Goal: Use online tool/utility: Utilize a website feature to perform a specific function

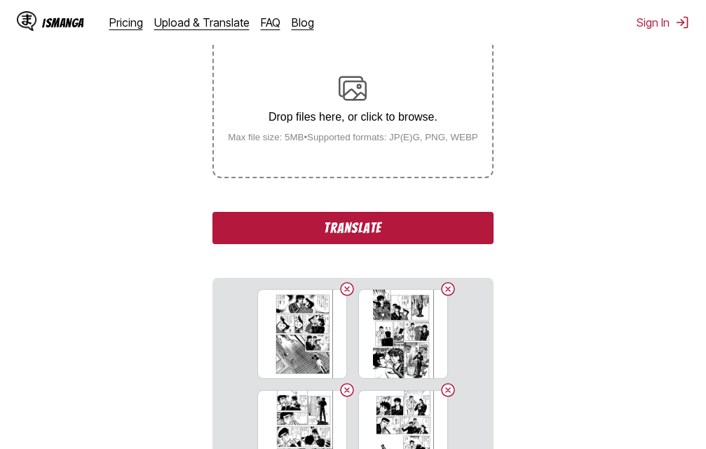
scroll to position [248, 0]
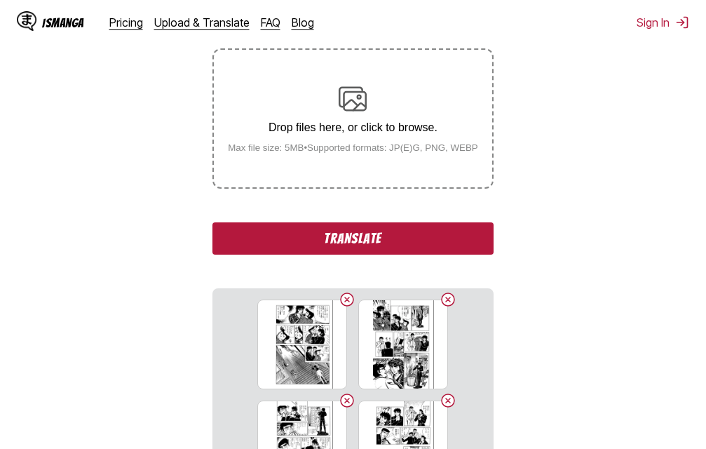
click at [341, 246] on button "Translate" at bounding box center [352, 238] width 281 height 32
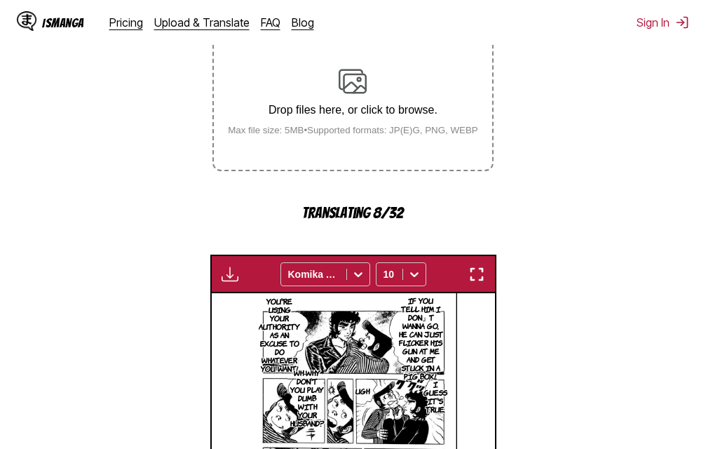
scroll to position [235, 0]
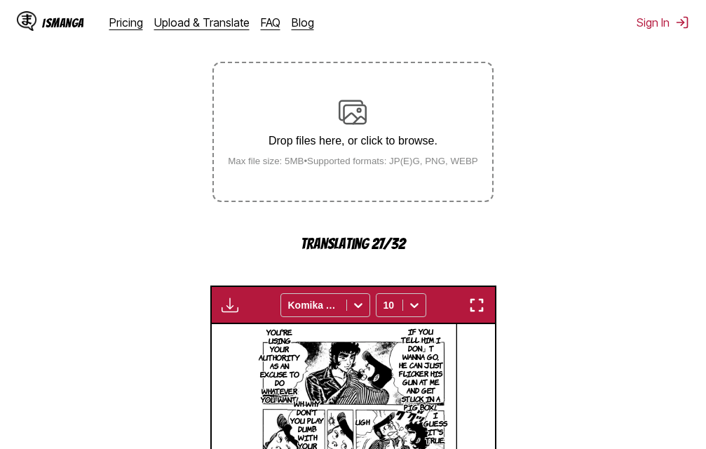
click at [475, 302] on img "button" at bounding box center [476, 305] width 17 height 17
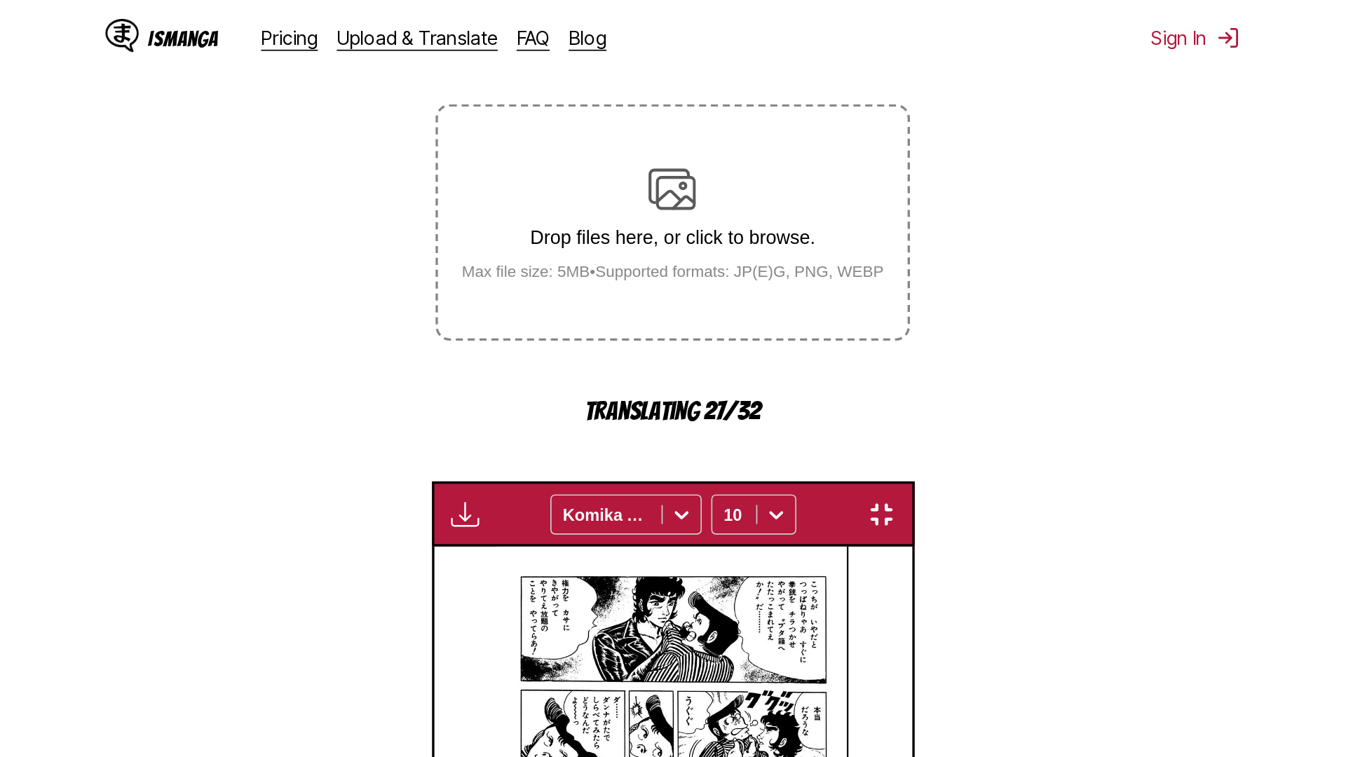
scroll to position [147, 0]
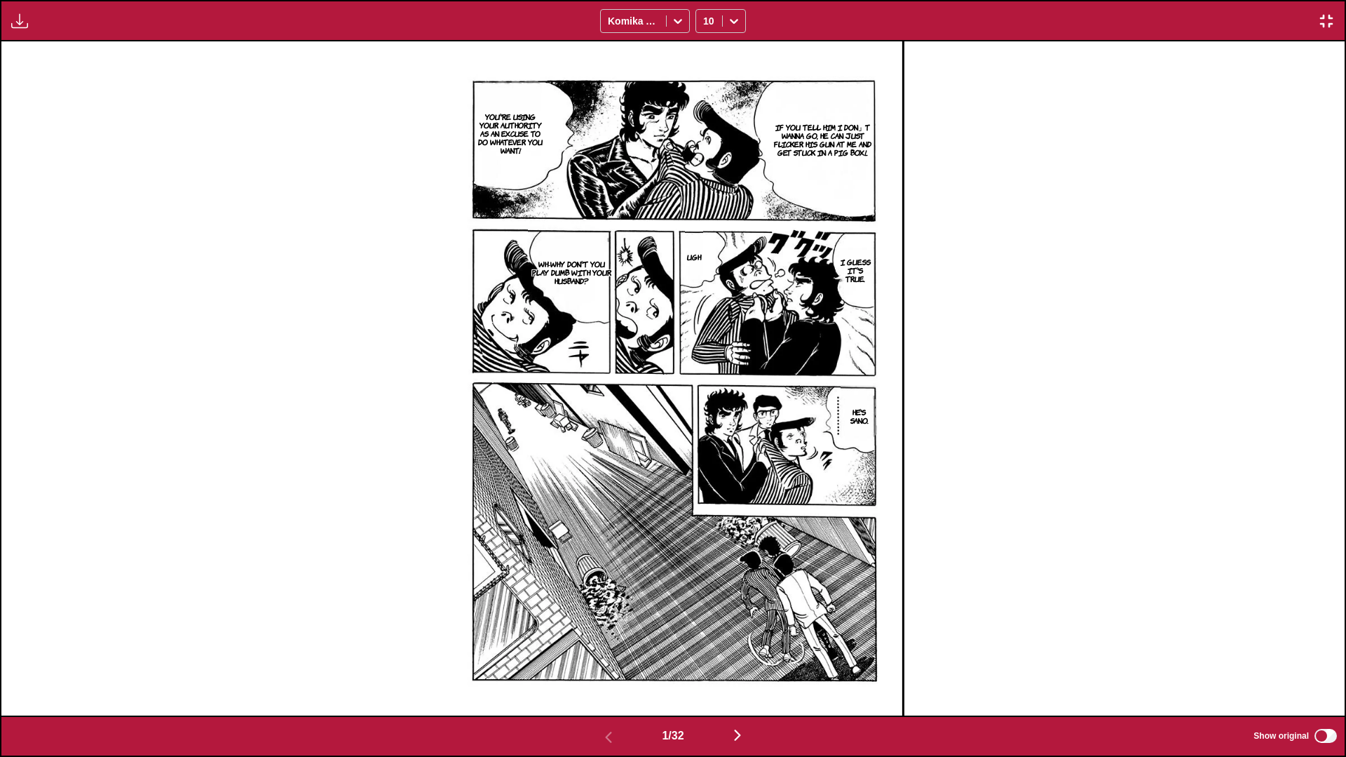
click at [706, 448] on img "button" at bounding box center [737, 735] width 17 height 17
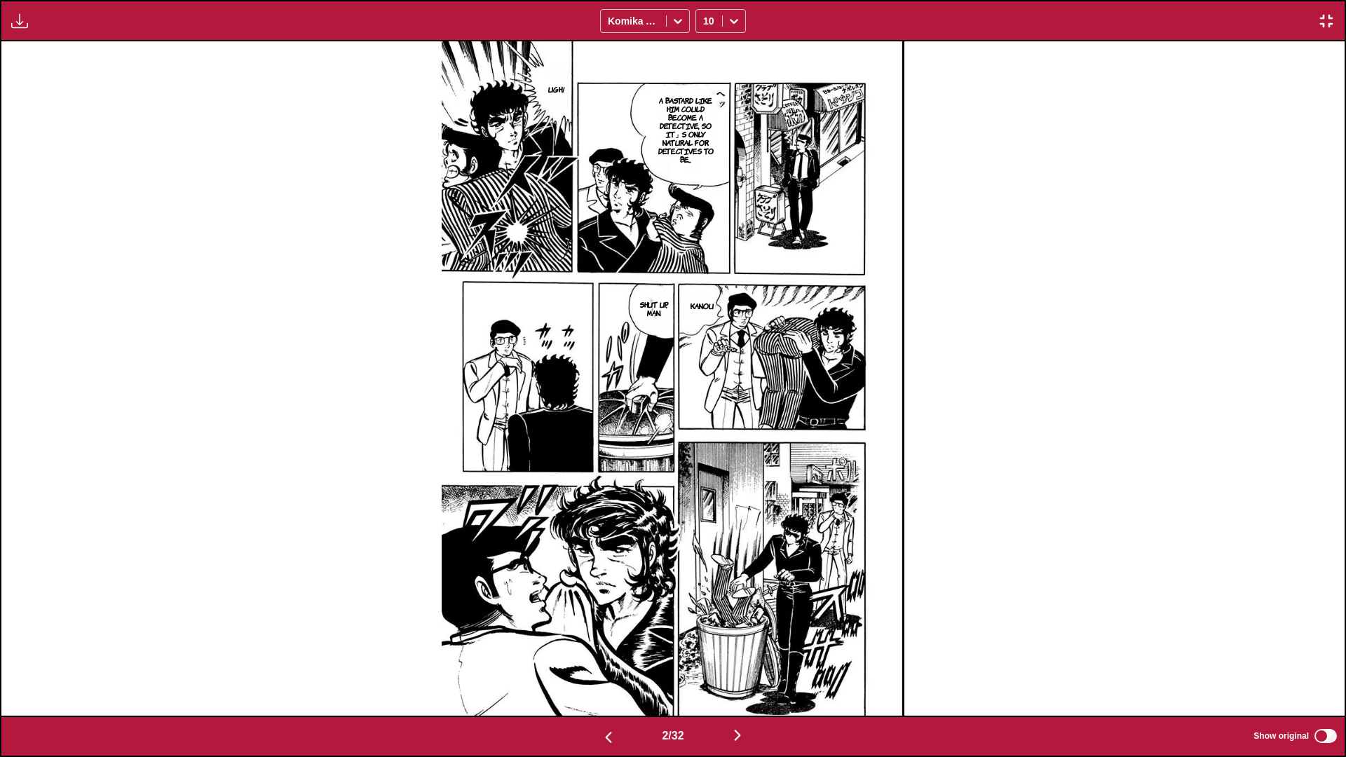
click at [706, 448] on img "button" at bounding box center [737, 735] width 17 height 17
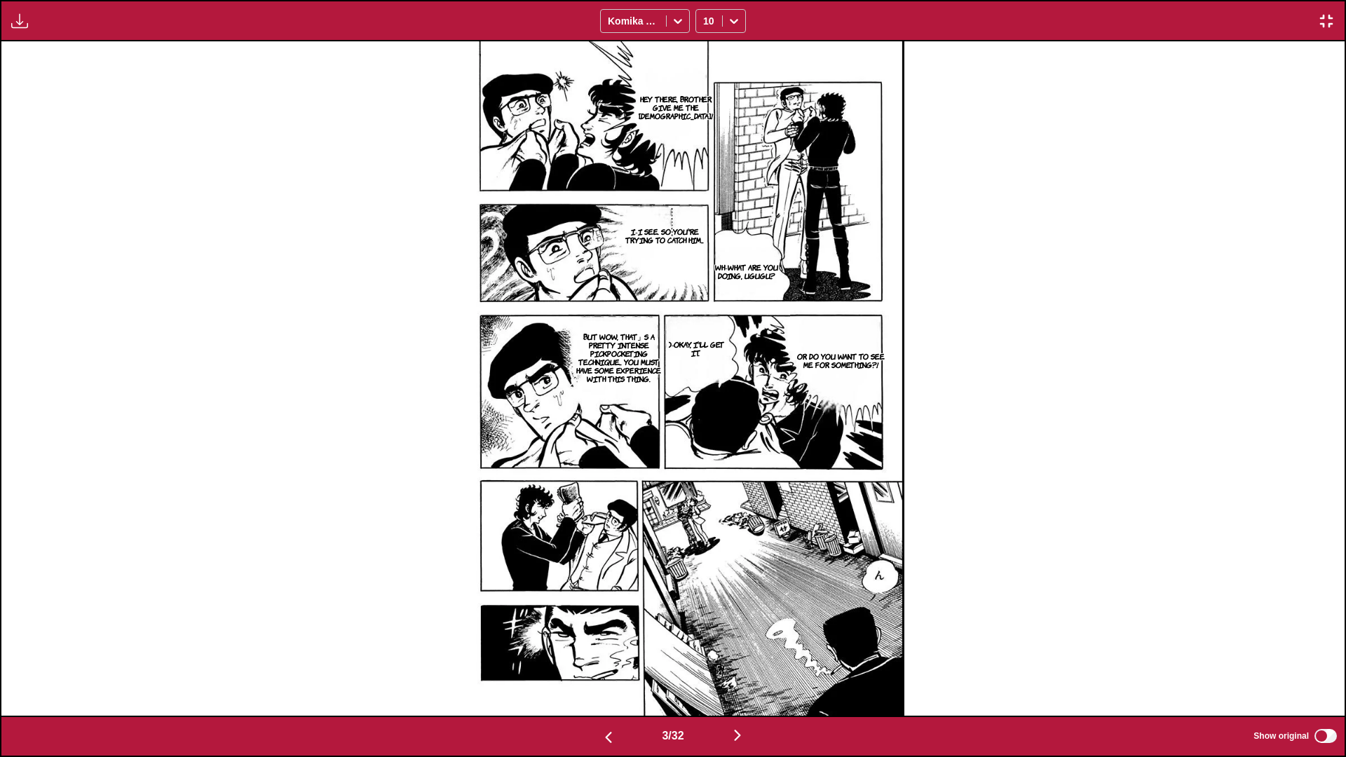
click at [706, 448] on img "button" at bounding box center [737, 735] width 17 height 17
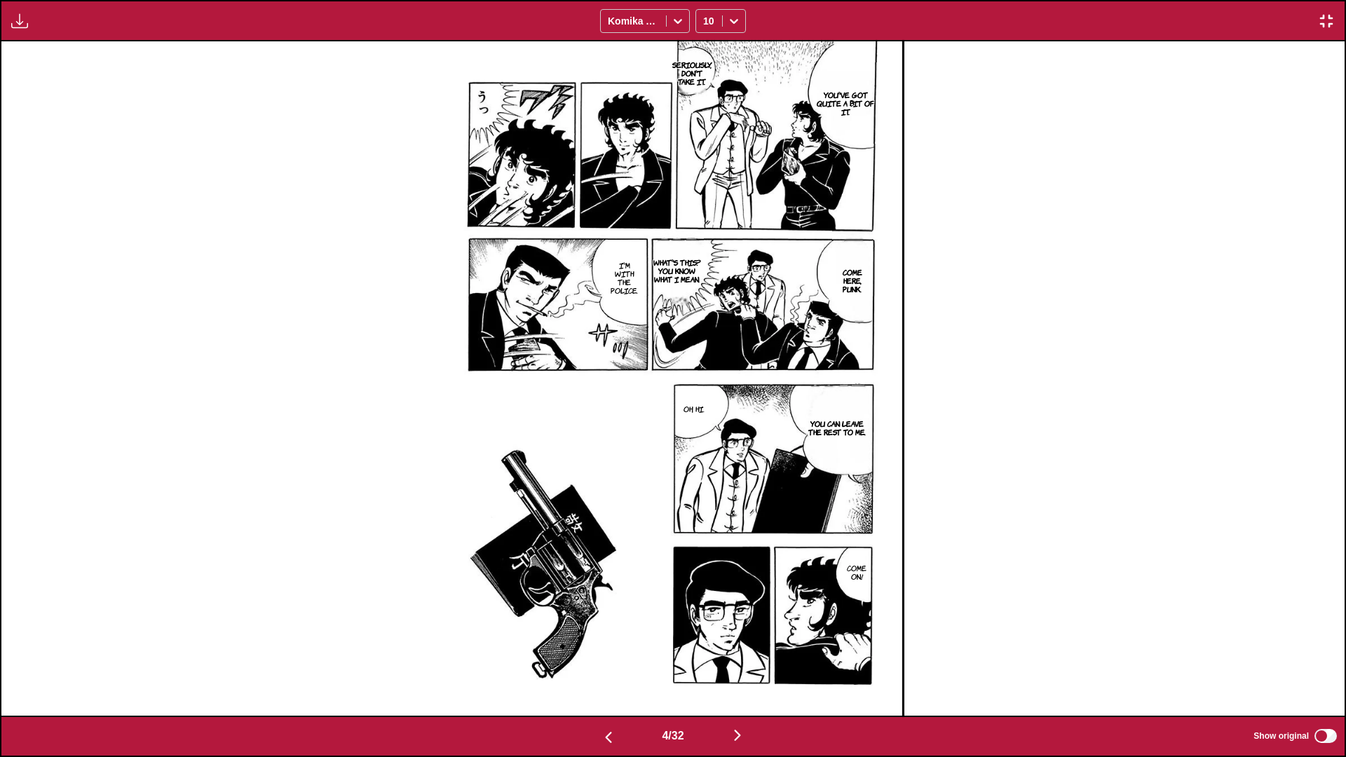
click at [706, 448] on img "button" at bounding box center [737, 735] width 17 height 17
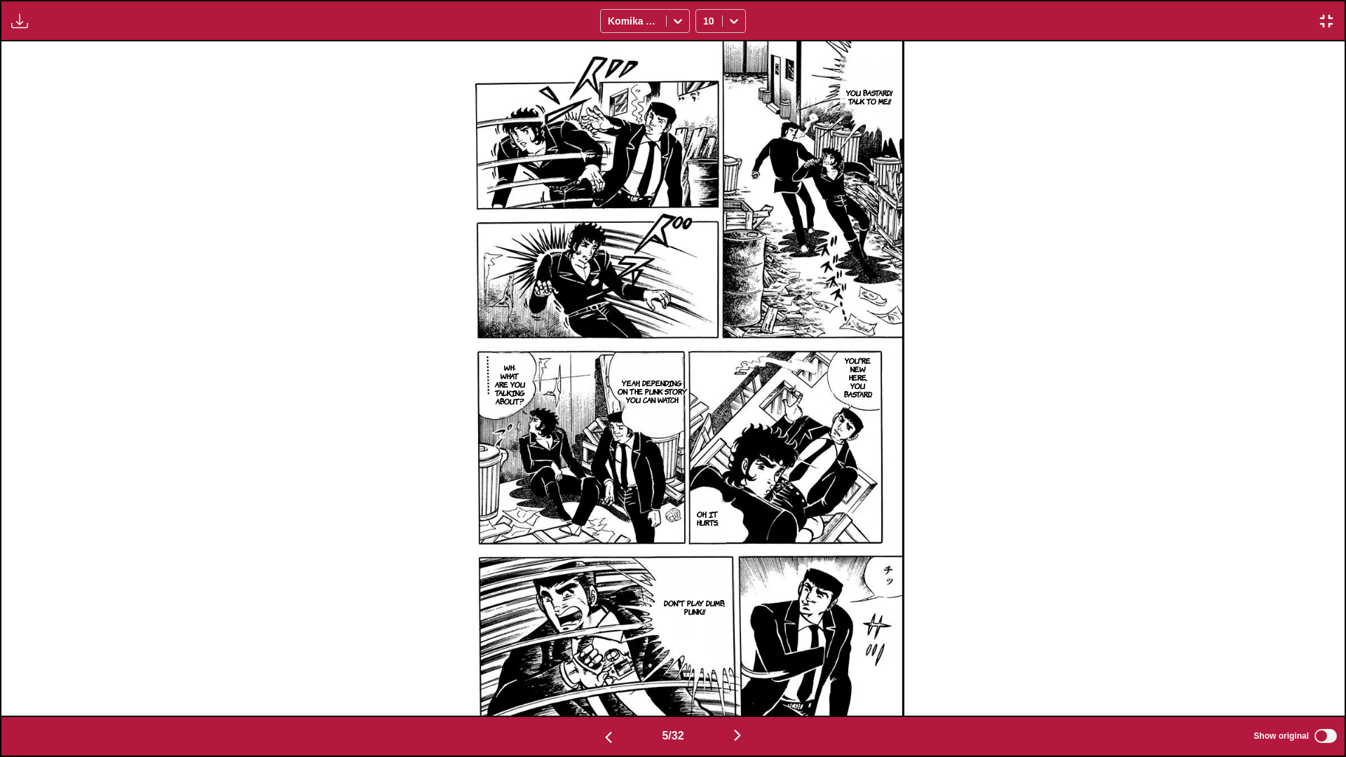
click at [706, 448] on img "button" at bounding box center [737, 735] width 17 height 17
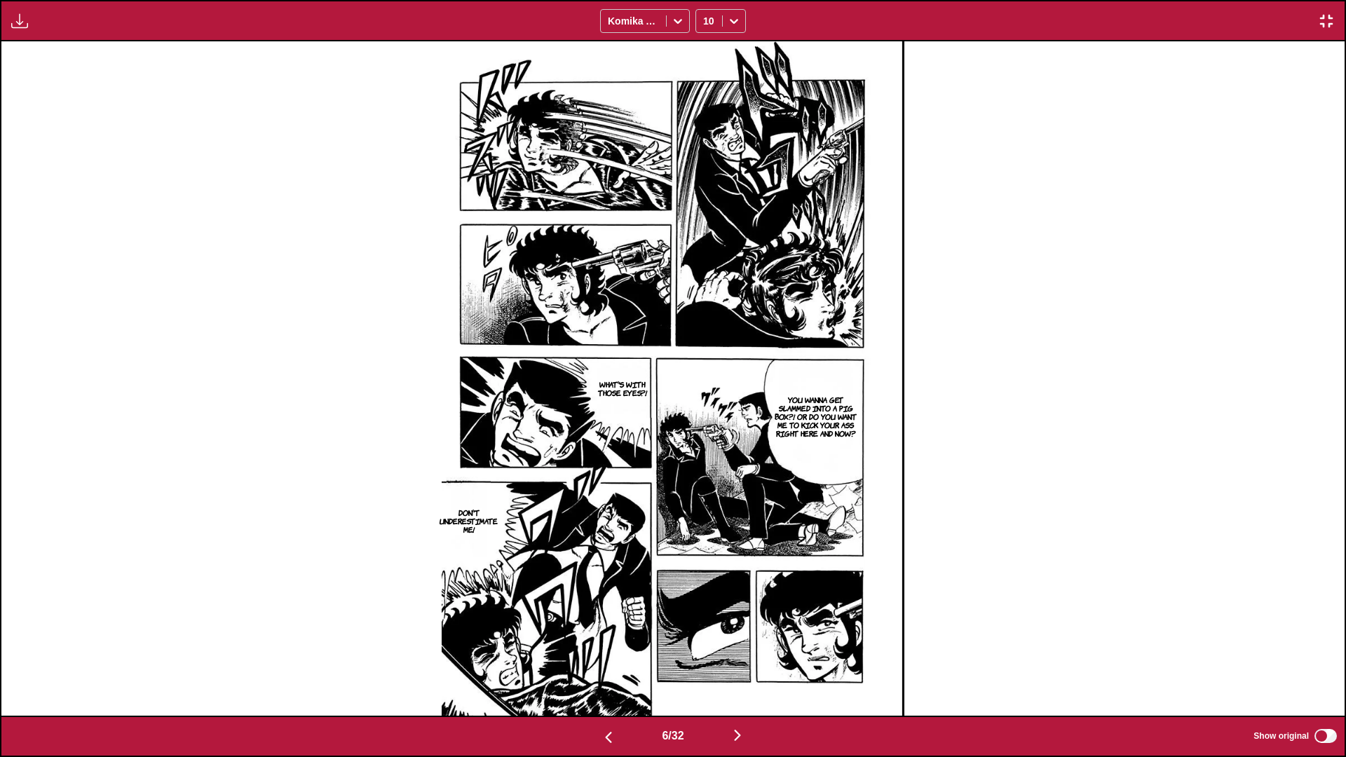
click at [706, 448] on img "button" at bounding box center [737, 735] width 17 height 17
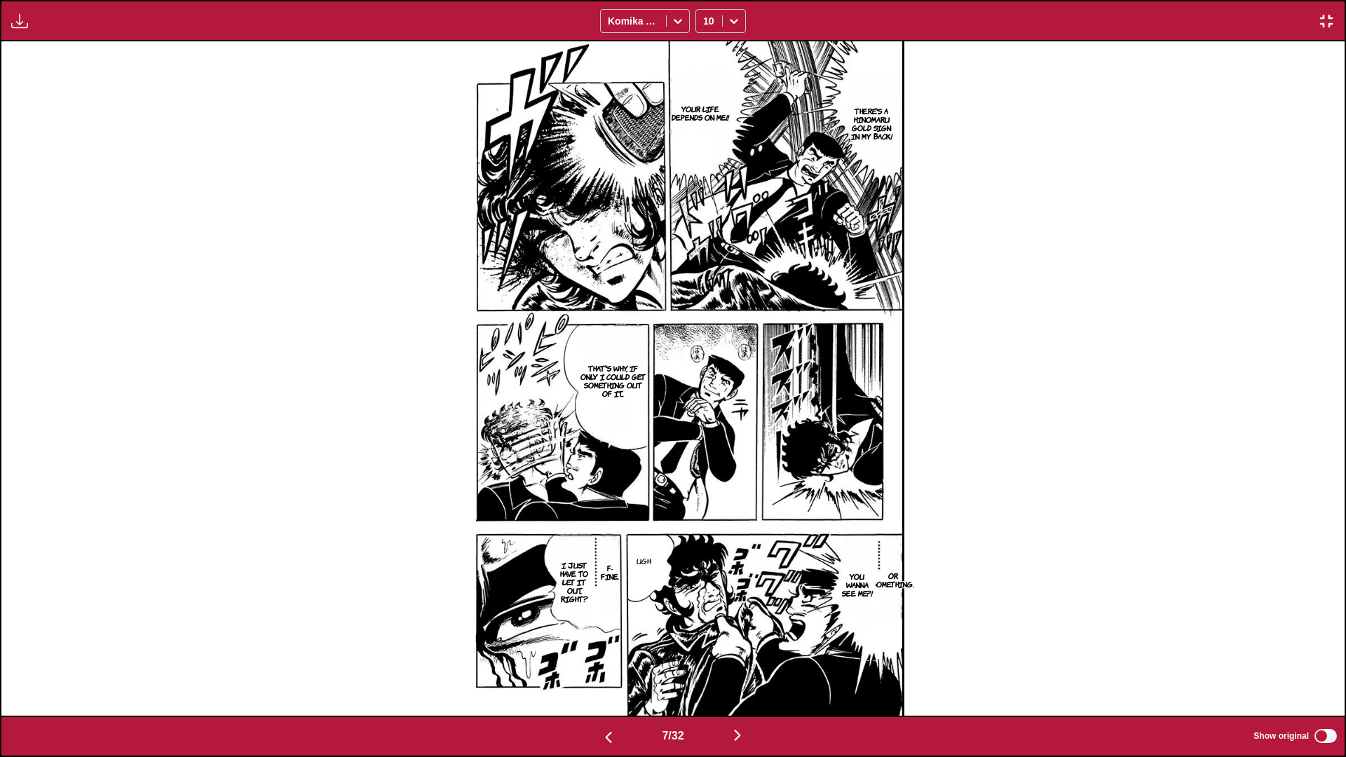
click at [706, 448] on img "button" at bounding box center [737, 735] width 17 height 17
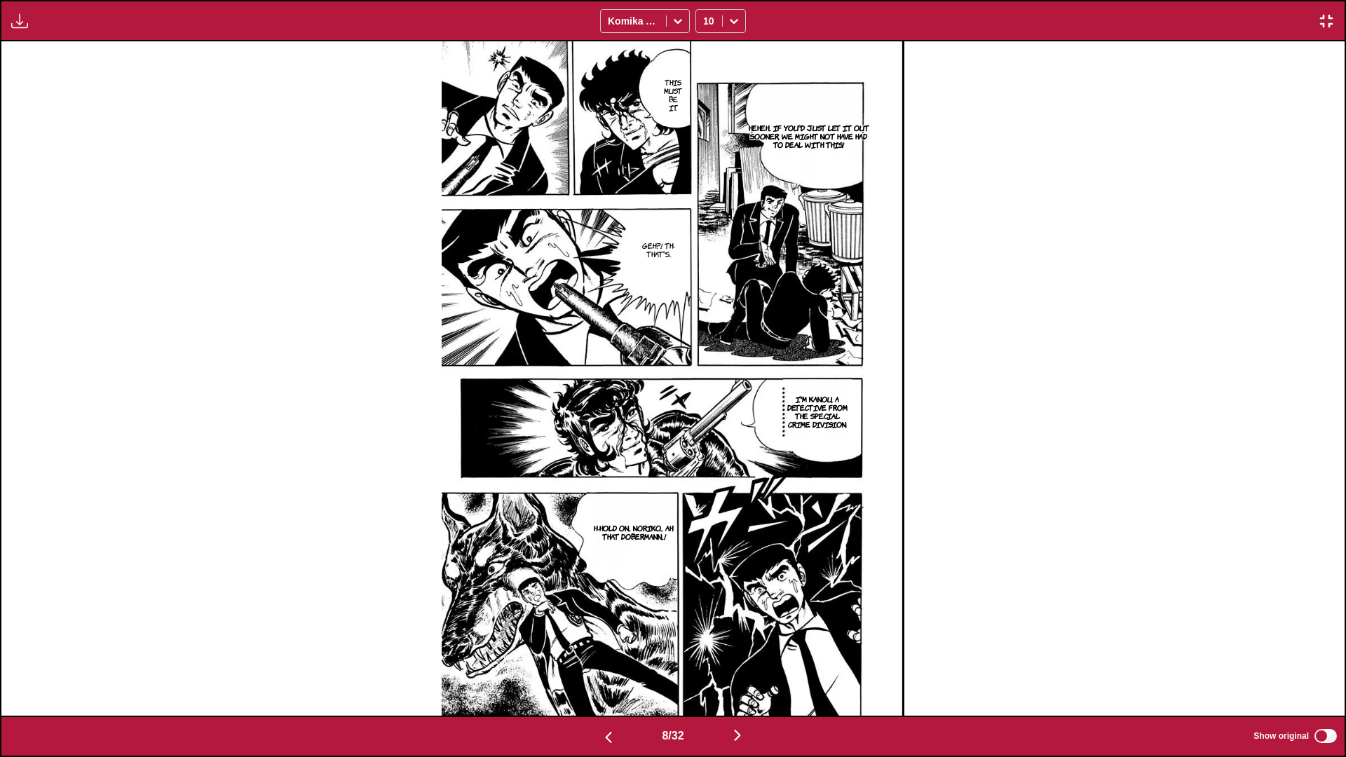
click at [706, 448] on img "button" at bounding box center [737, 735] width 17 height 17
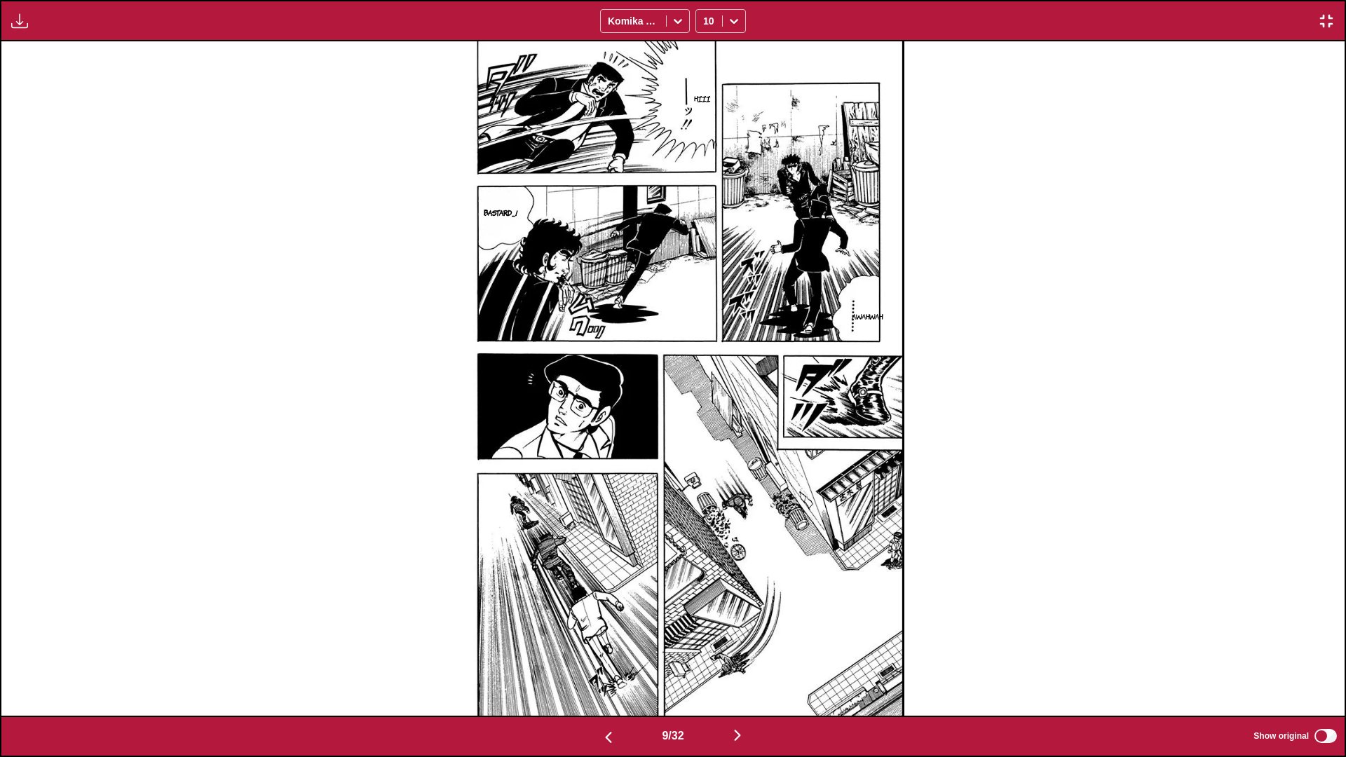
click at [706, 448] on img "button" at bounding box center [737, 735] width 17 height 17
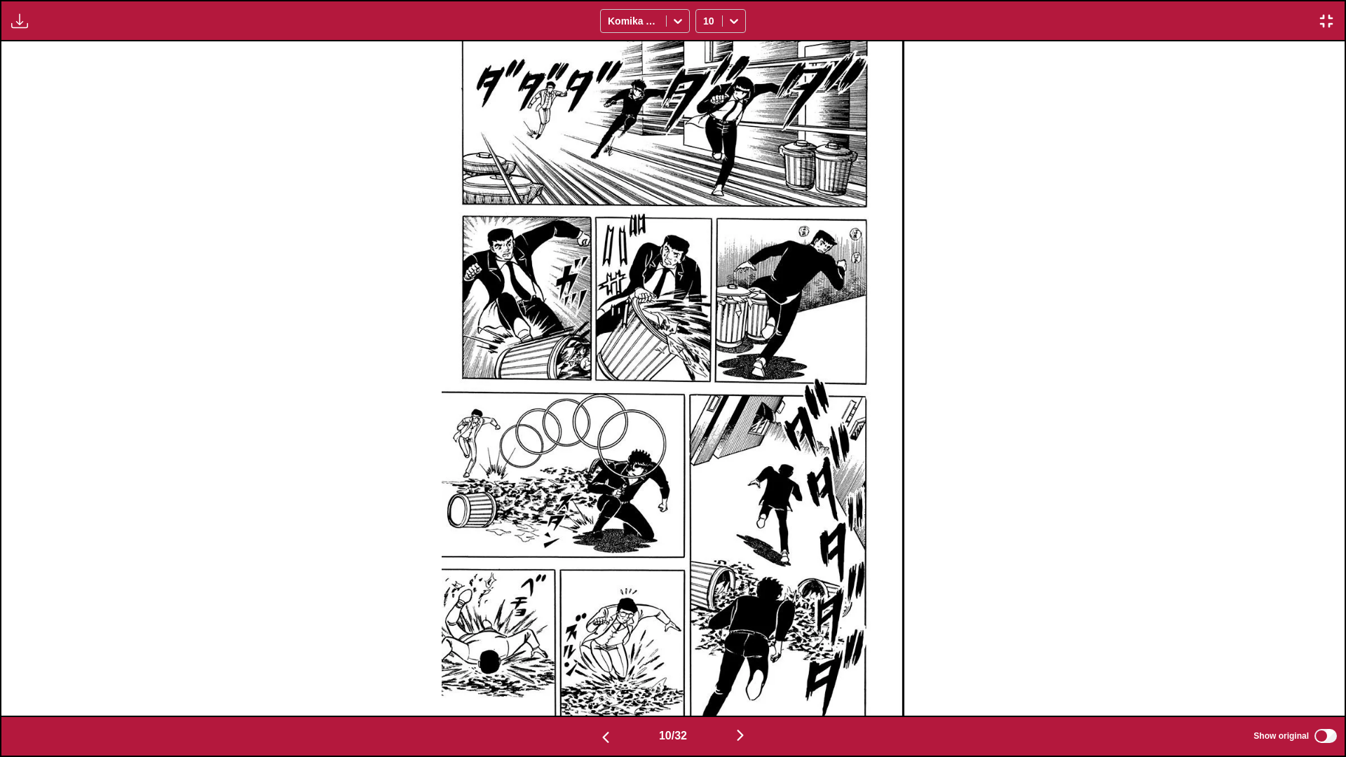
click at [706, 448] on img "button" at bounding box center [740, 735] width 17 height 17
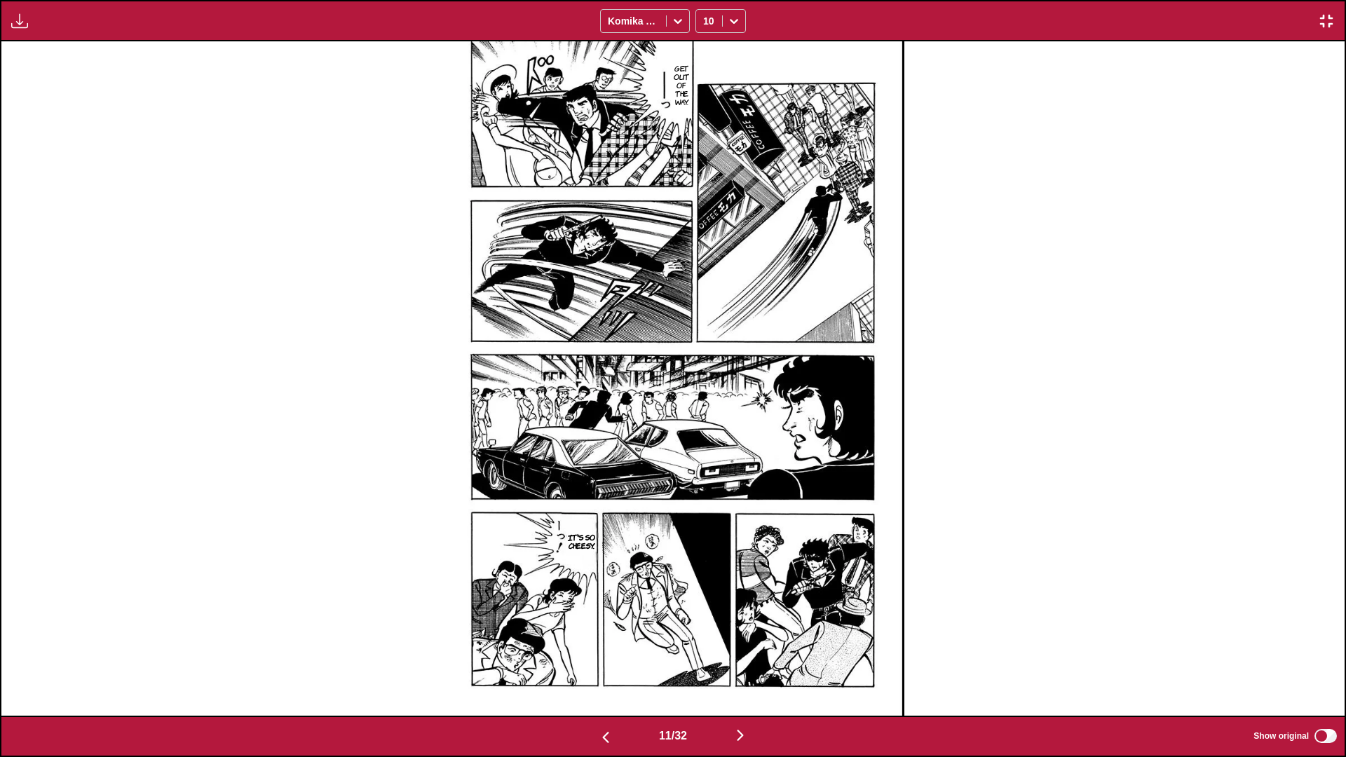
click at [706, 448] on img "button" at bounding box center [740, 735] width 17 height 17
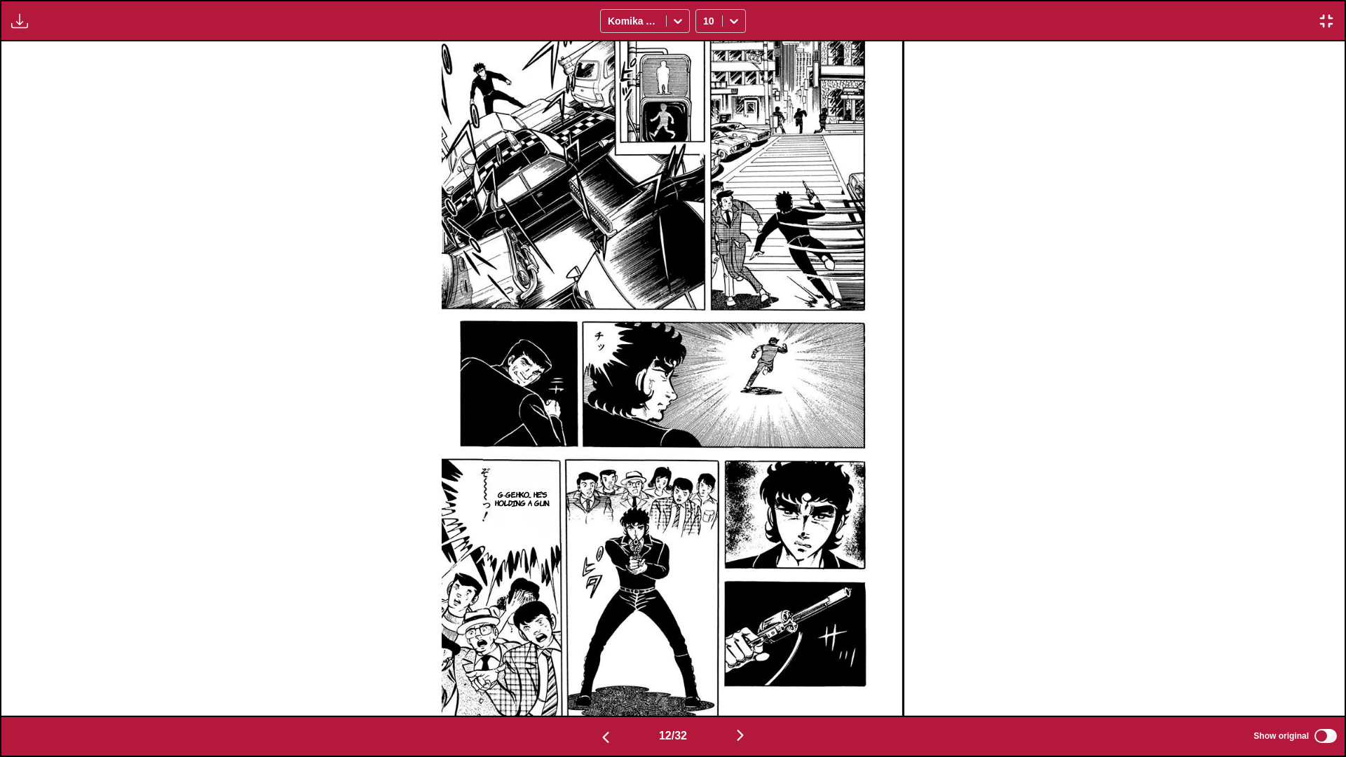
click at [706, 448] on img "button" at bounding box center [740, 735] width 17 height 17
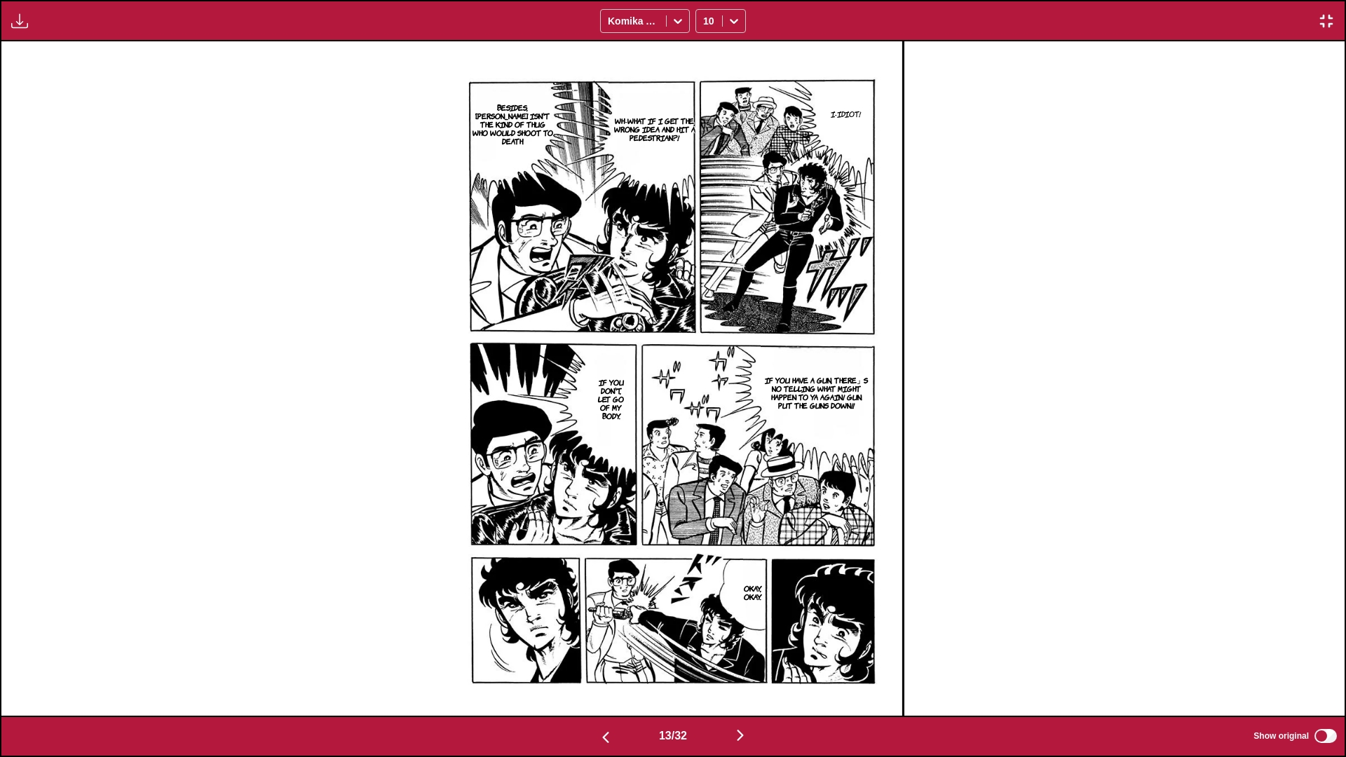
click at [706, 448] on img "button" at bounding box center [740, 735] width 17 height 17
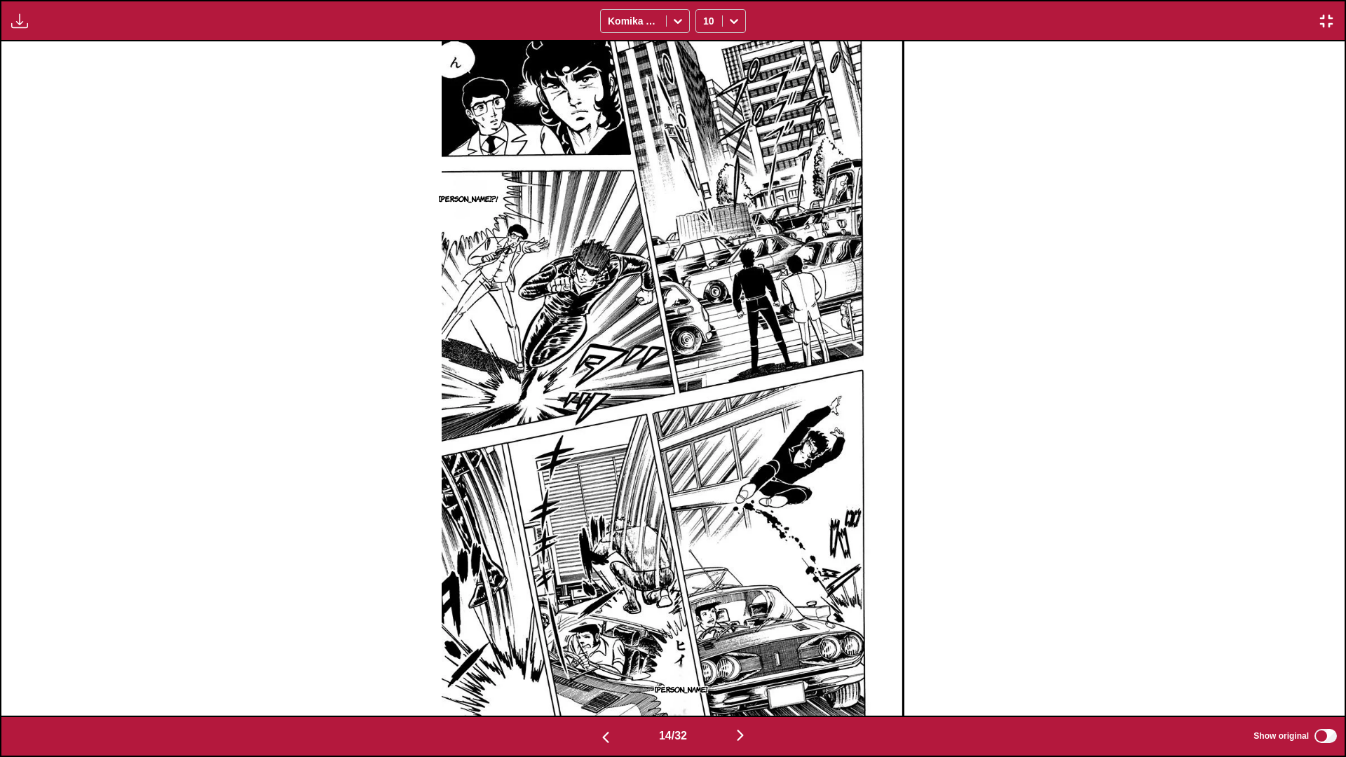
click at [706, 448] on img "button" at bounding box center [740, 735] width 17 height 17
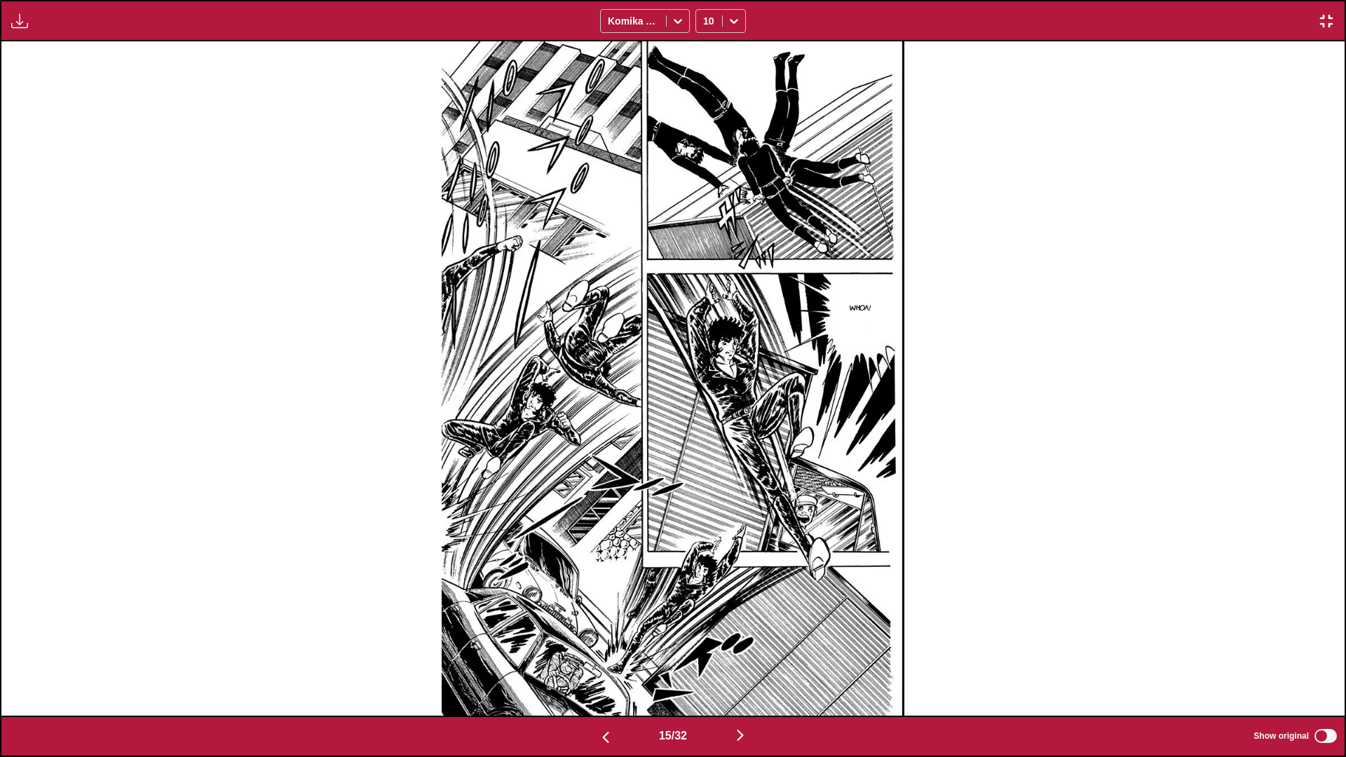
click at [706, 448] on img "button" at bounding box center [740, 735] width 17 height 17
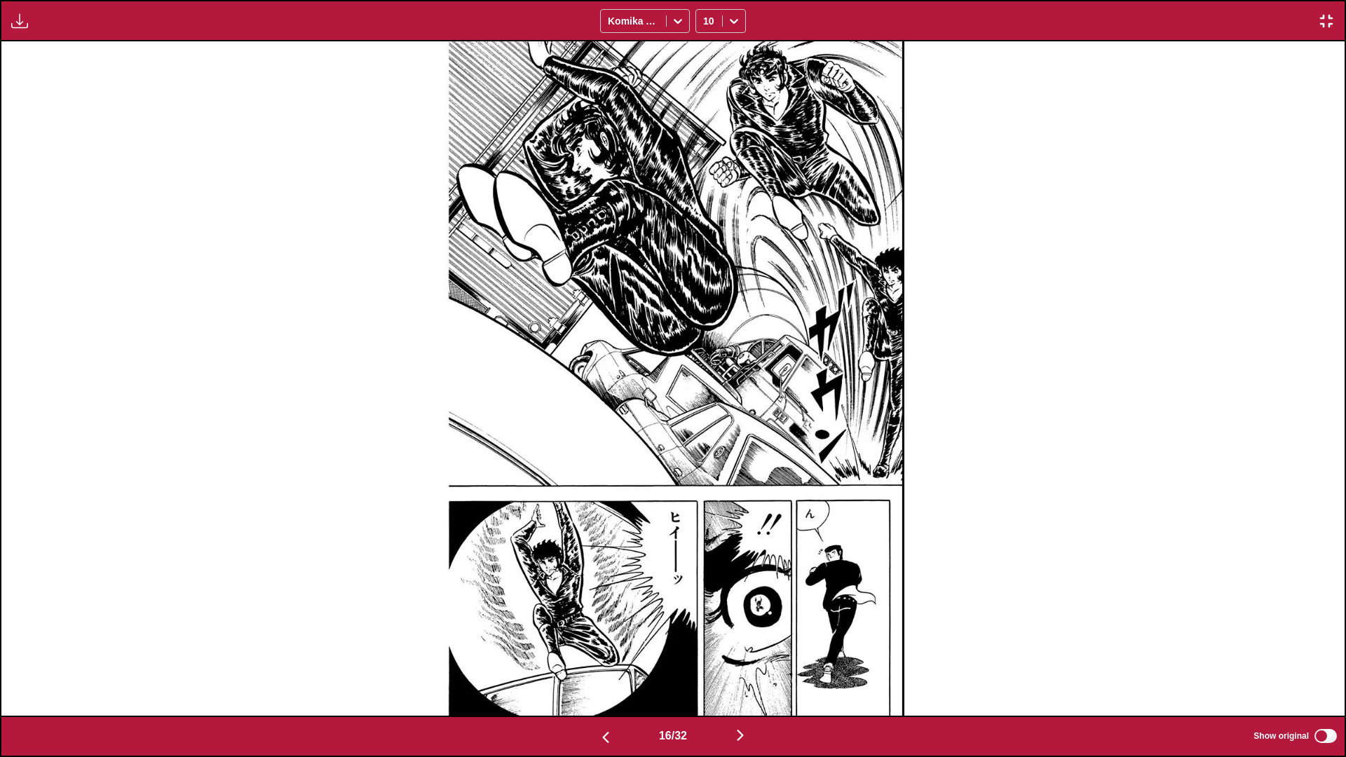
click at [706, 448] on img "button" at bounding box center [740, 735] width 17 height 17
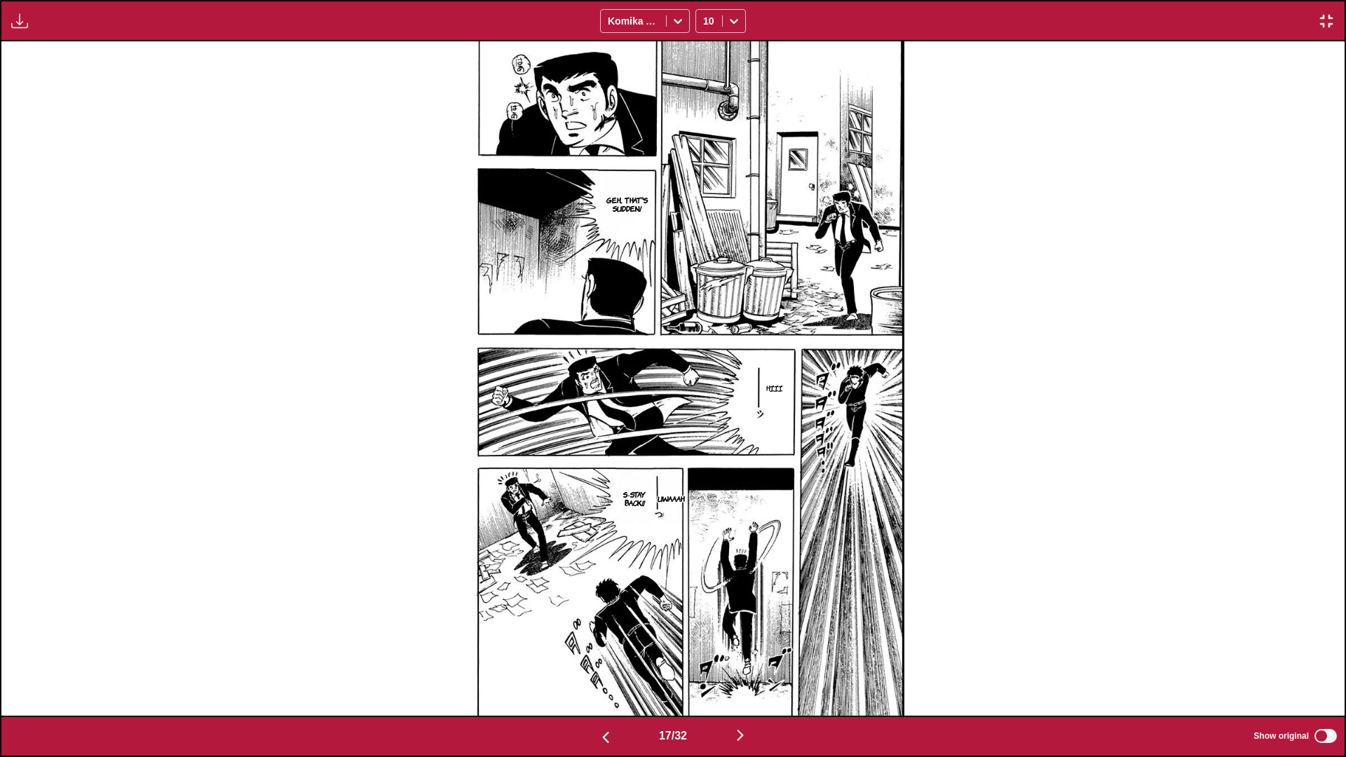
click at [706, 448] on img "button" at bounding box center [740, 735] width 17 height 17
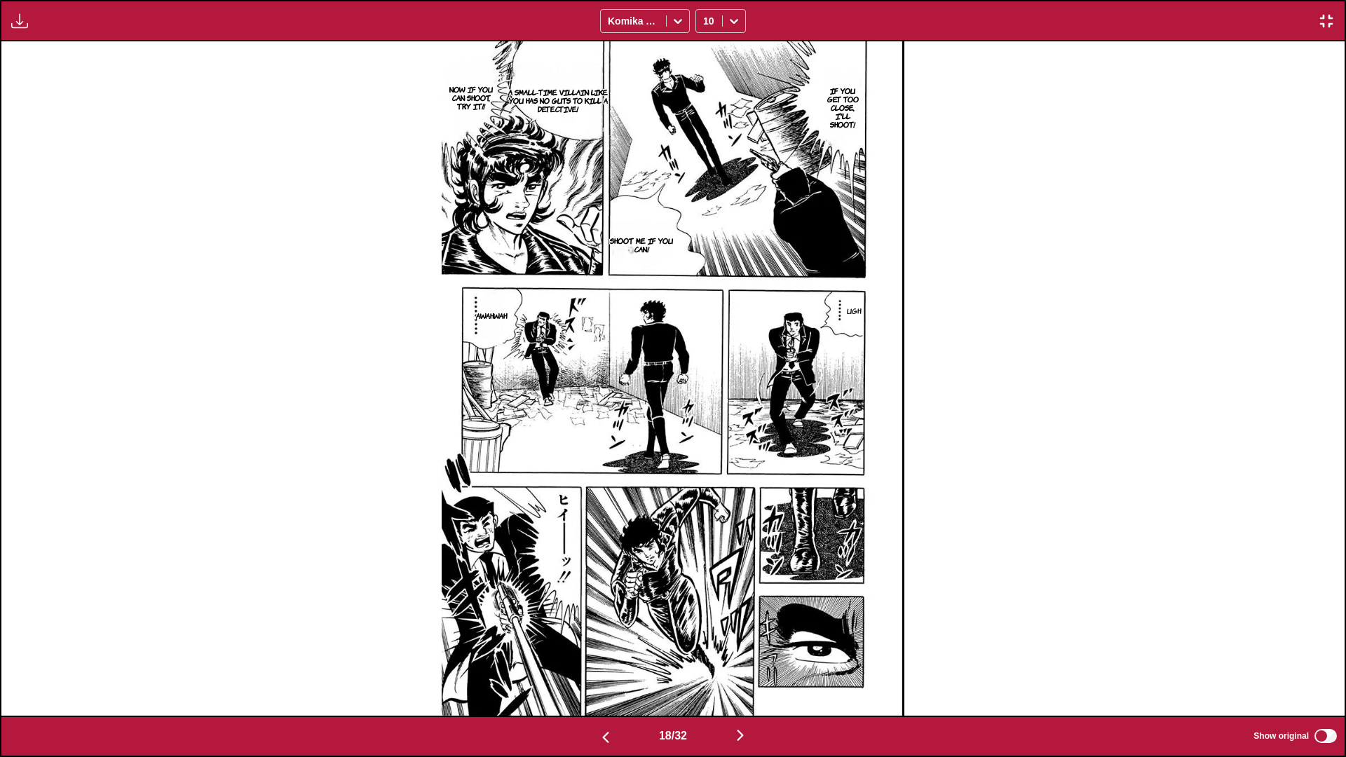
click at [706, 448] on img "button" at bounding box center [740, 735] width 17 height 17
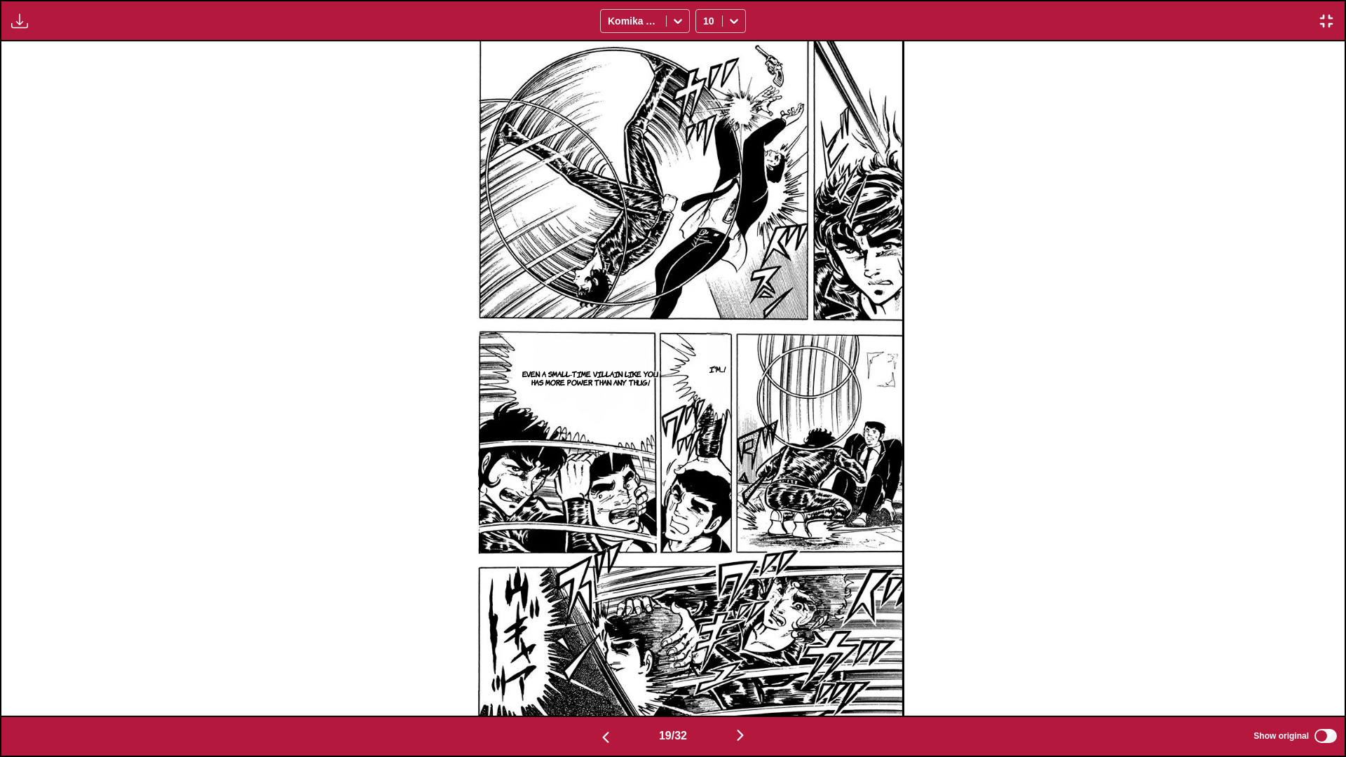
click at [706, 448] on img "button" at bounding box center [740, 735] width 17 height 17
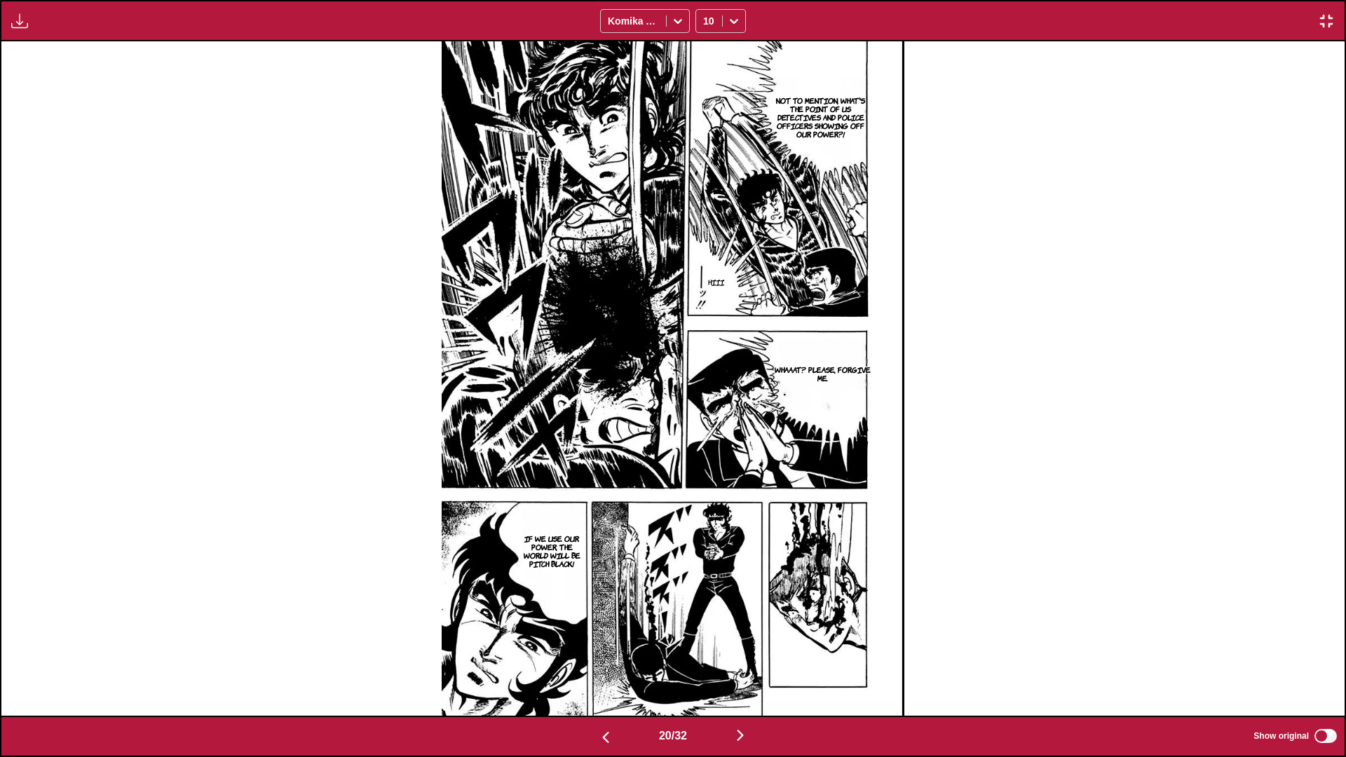
click at [706, 448] on img "button" at bounding box center [740, 735] width 17 height 17
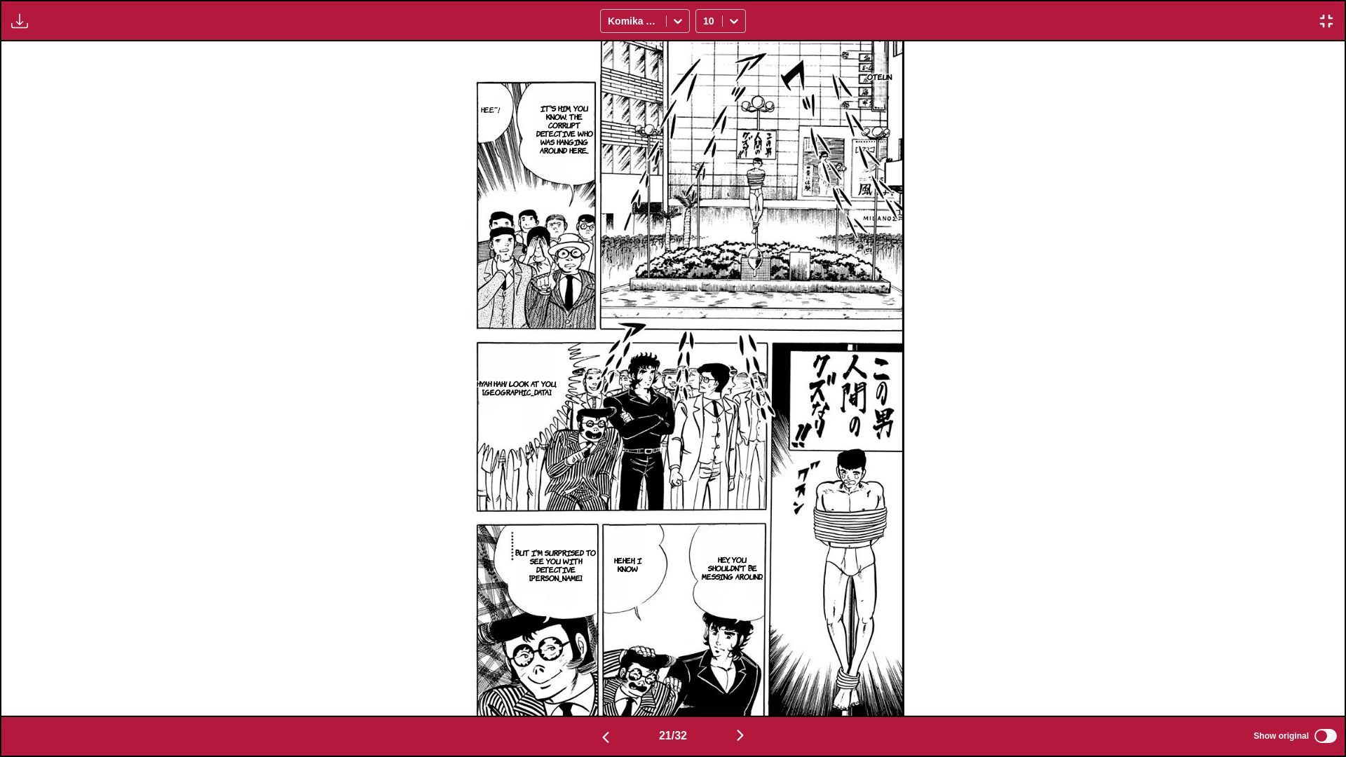
click at [706, 448] on img "button" at bounding box center [740, 735] width 17 height 17
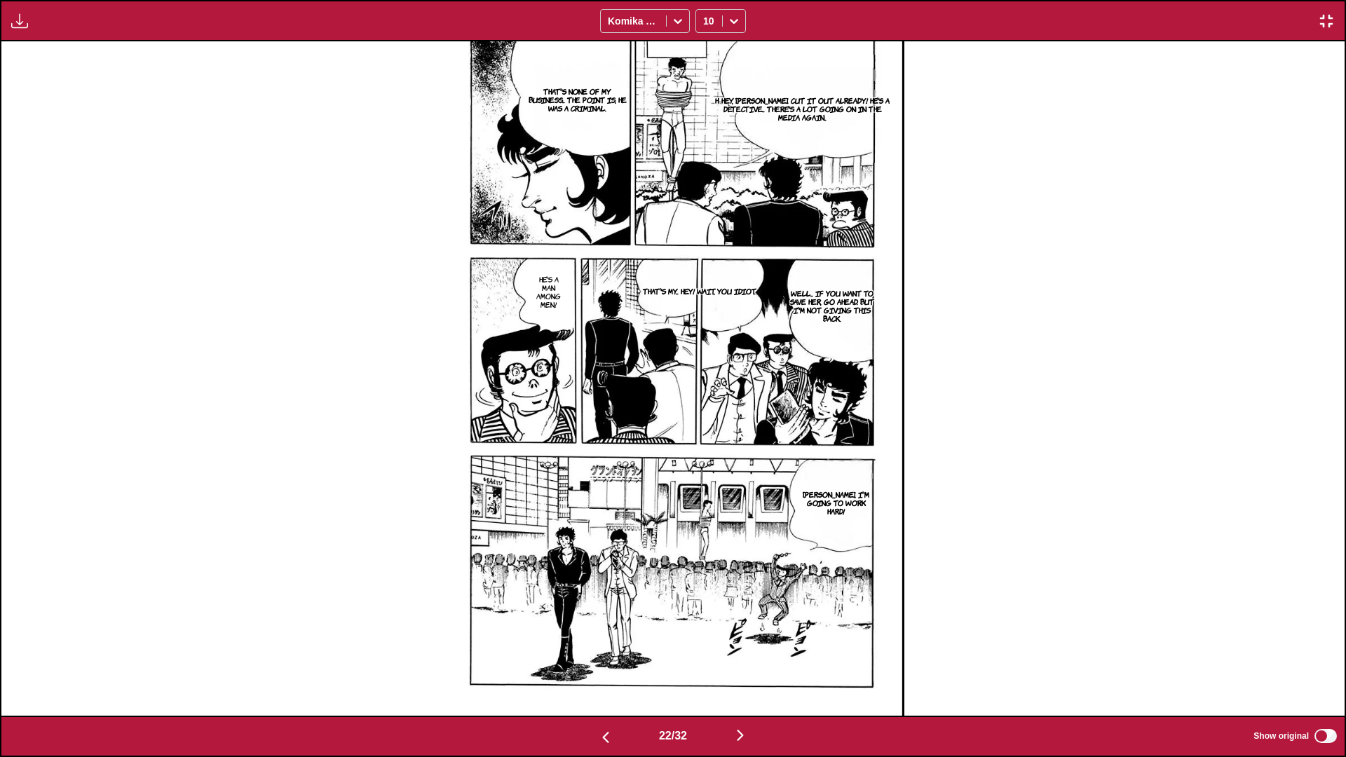
click at [706, 448] on img "button" at bounding box center [740, 735] width 17 height 17
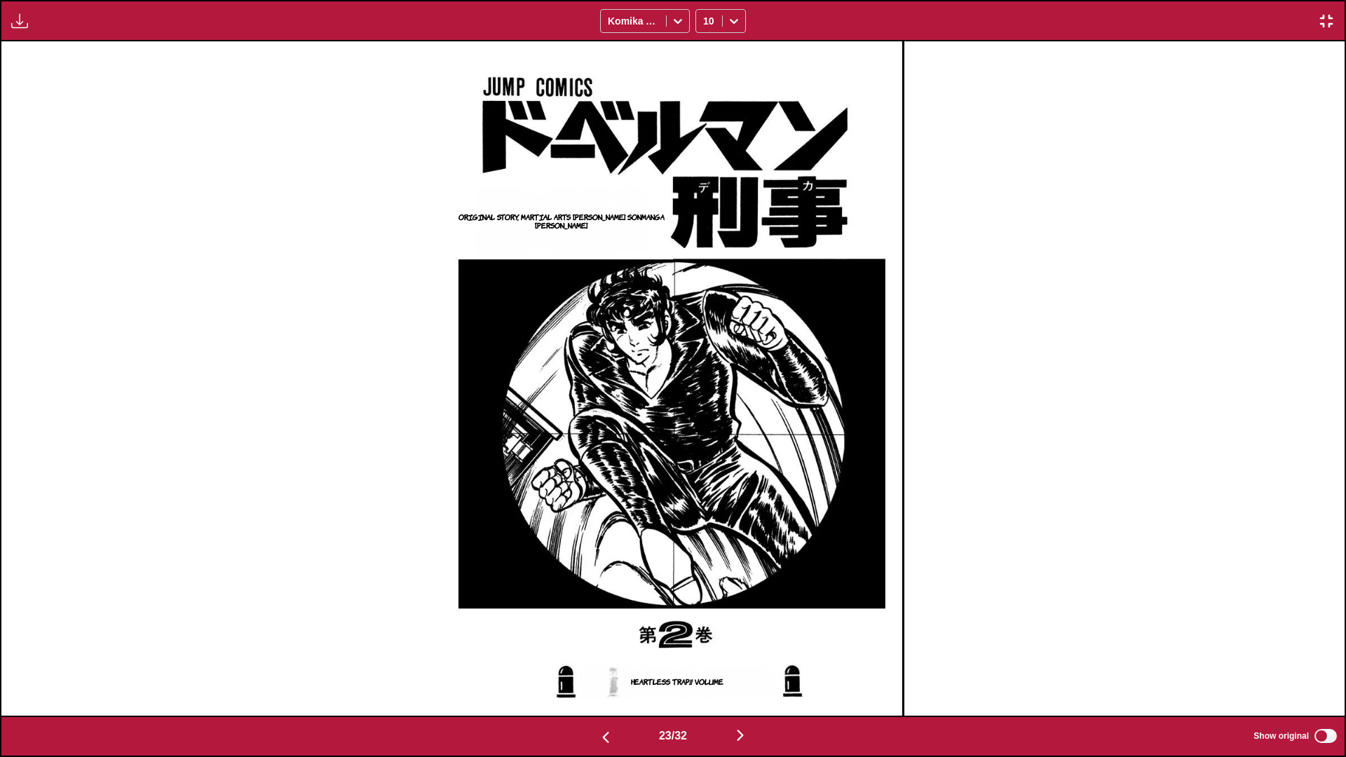
click at [706, 448] on img "button" at bounding box center [740, 735] width 17 height 17
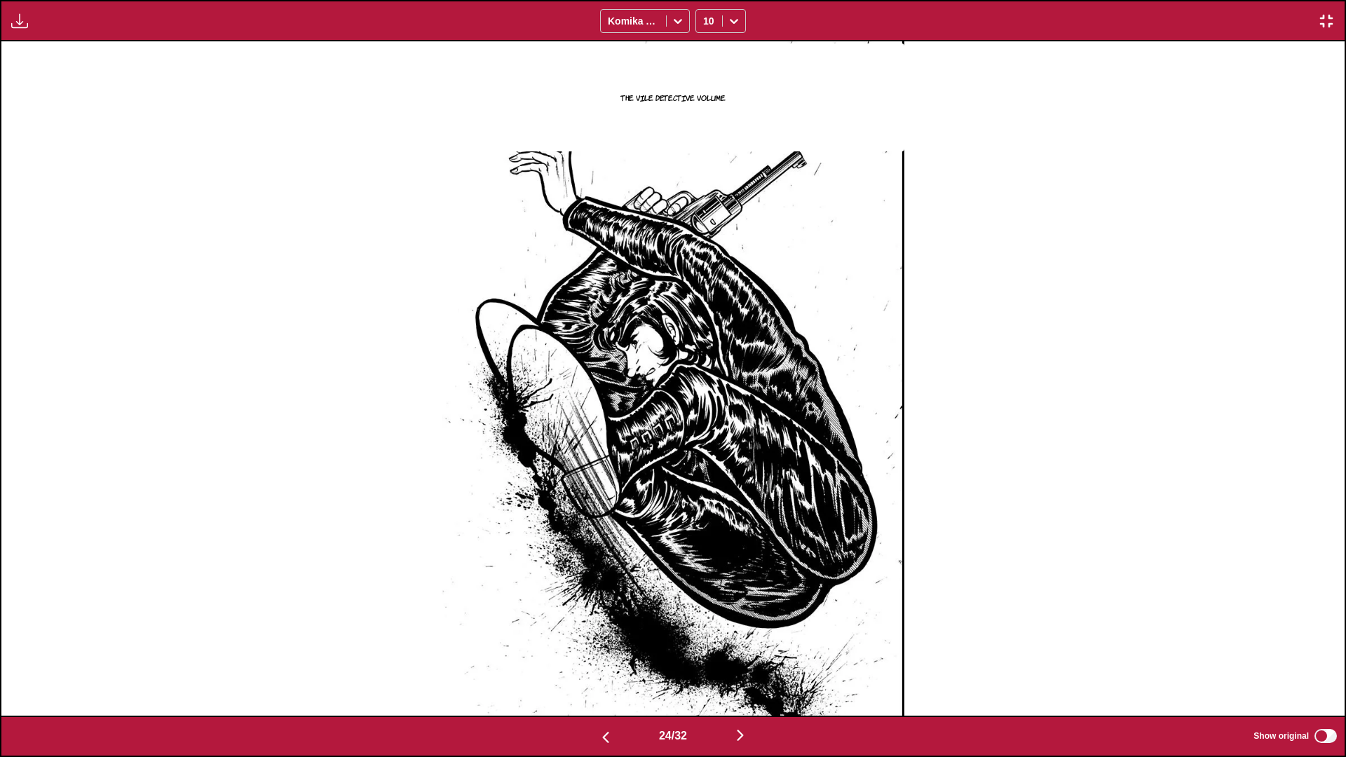
click at [706, 448] on img "button" at bounding box center [740, 735] width 17 height 17
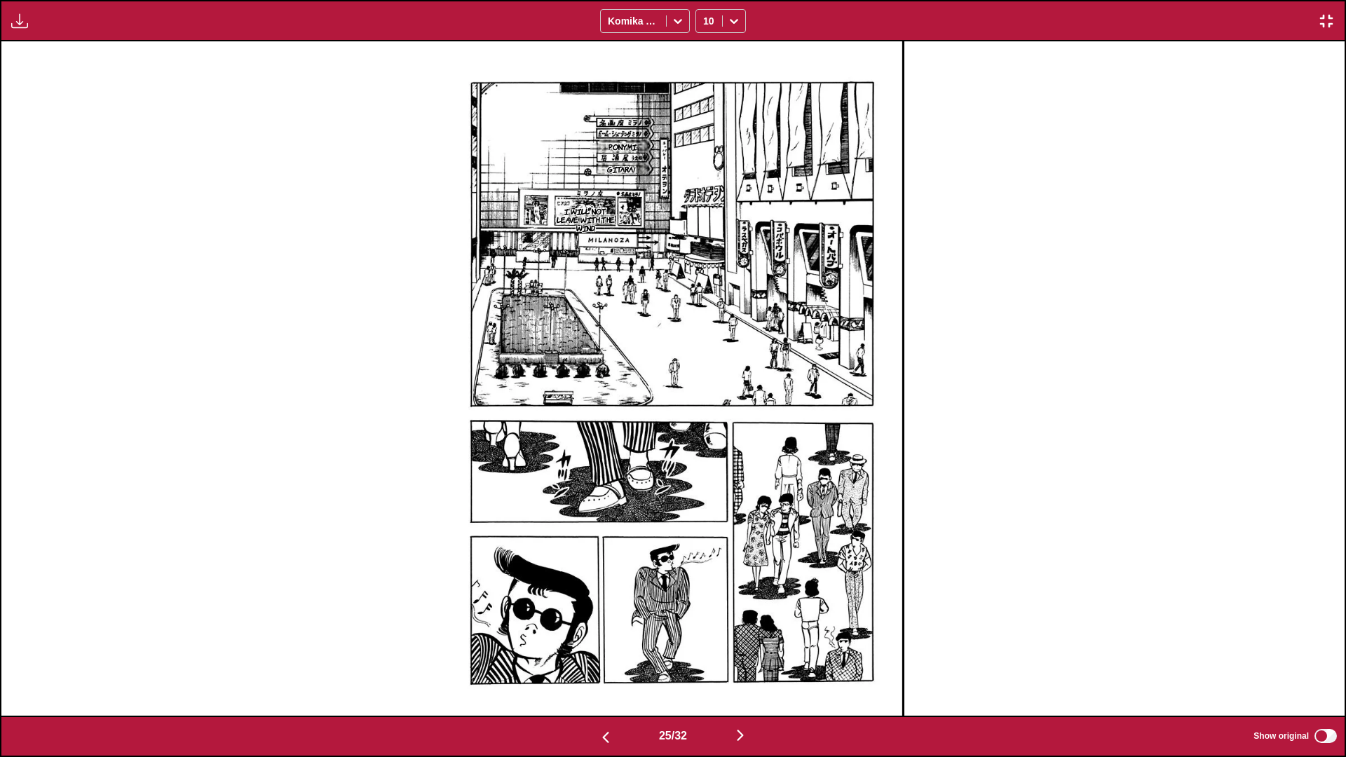
click at [706, 448] on img "button" at bounding box center [740, 735] width 17 height 17
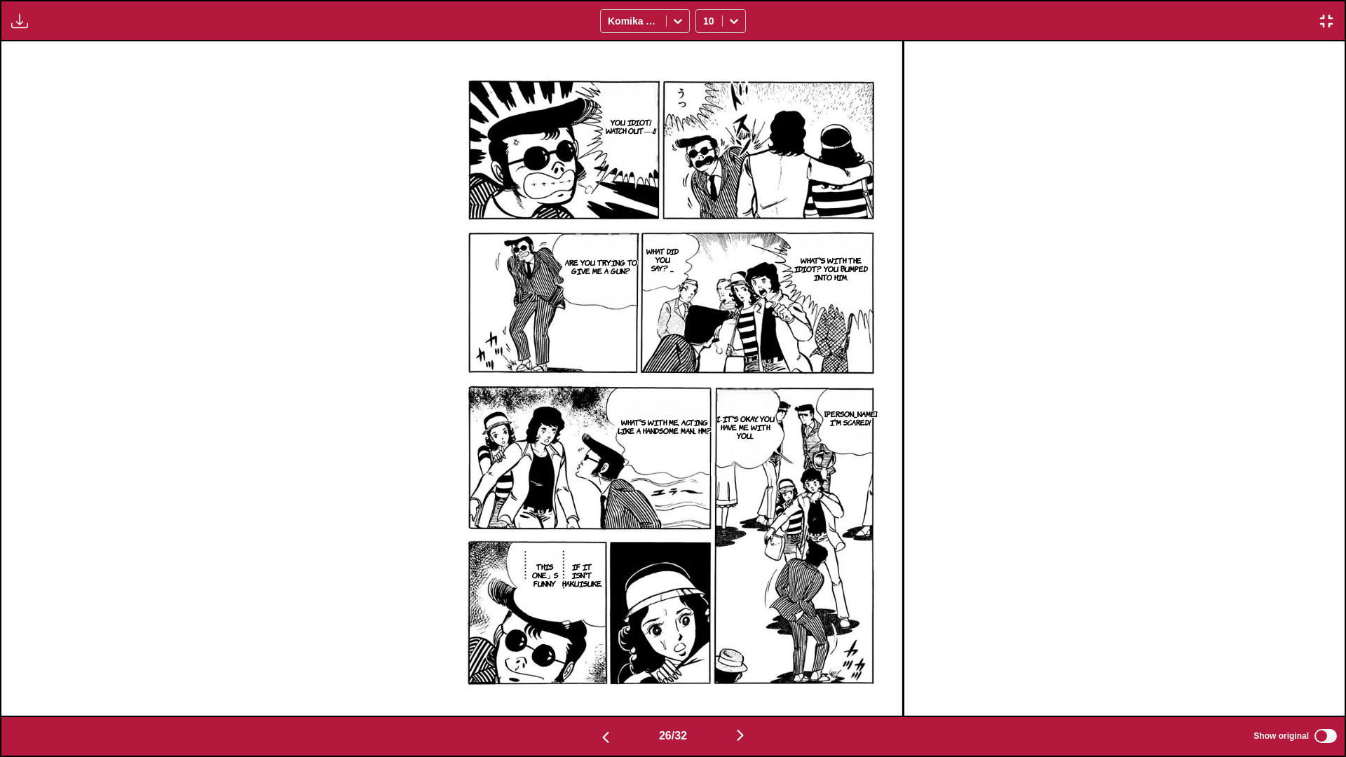
click at [706, 448] on img "button" at bounding box center [740, 735] width 17 height 17
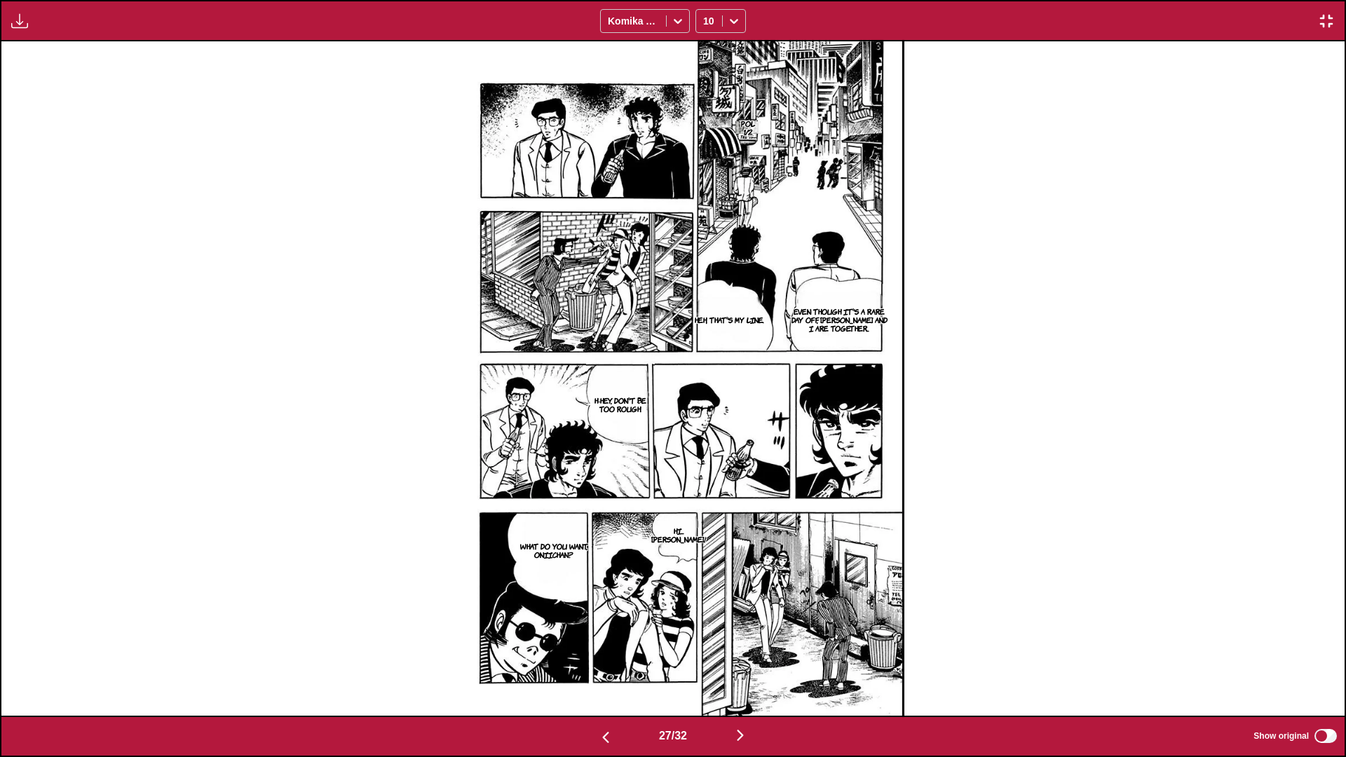
click at [706, 448] on img "button" at bounding box center [740, 735] width 17 height 17
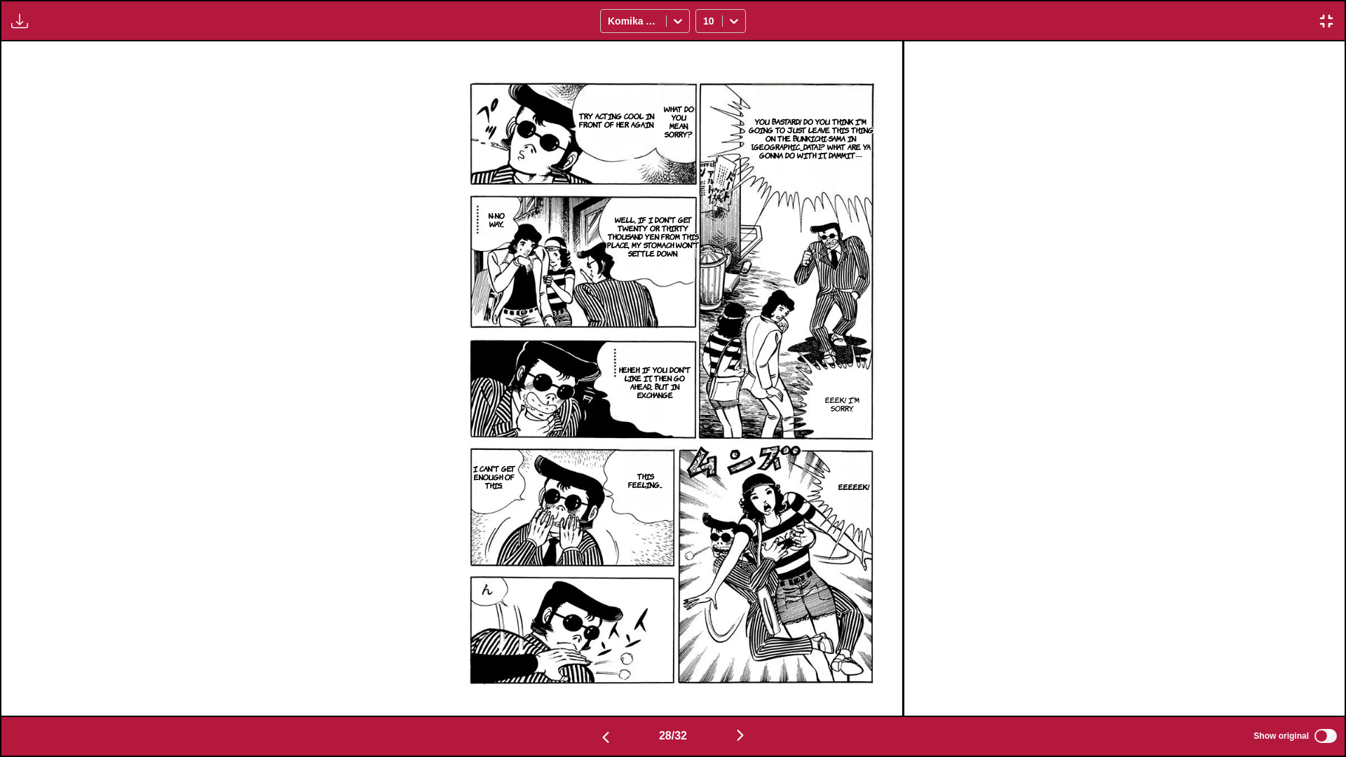
click at [706, 448] on img "button" at bounding box center [740, 735] width 17 height 17
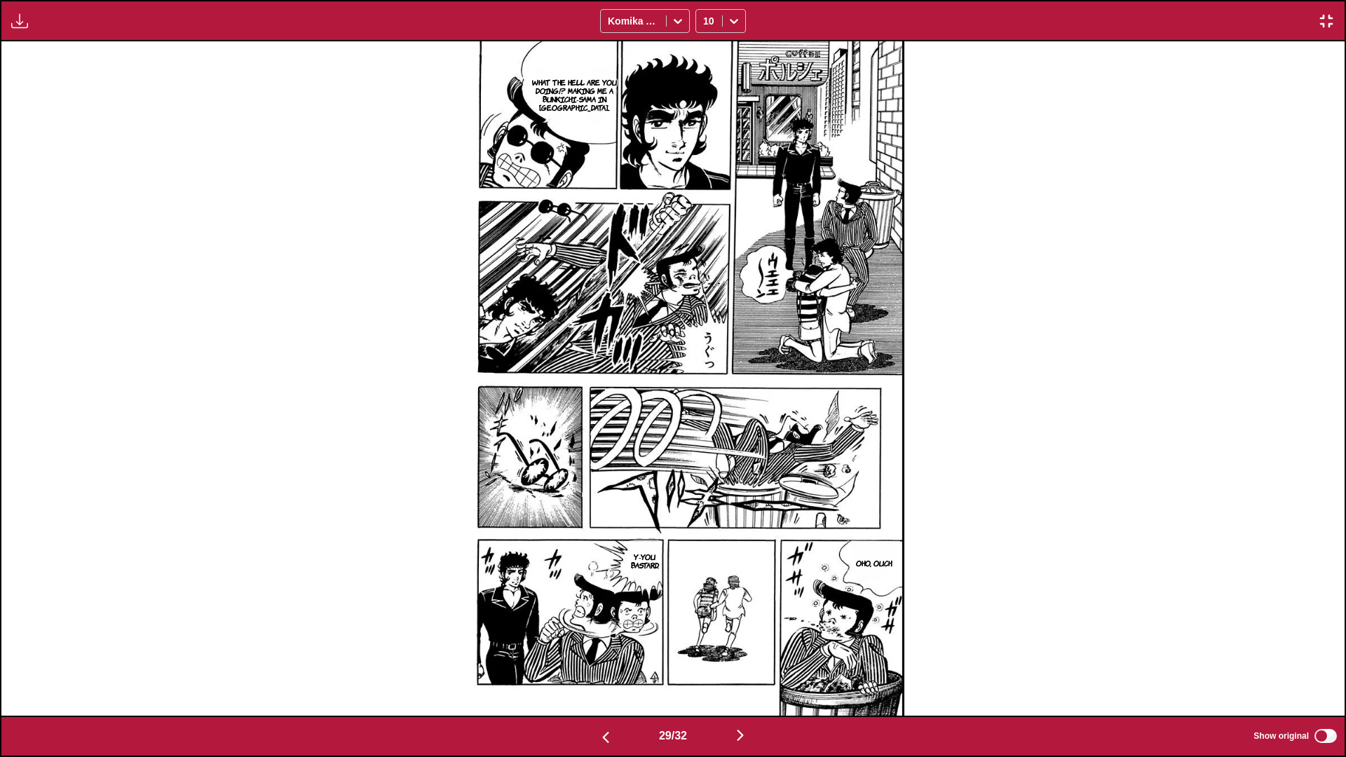
click at [706, 448] on img "button" at bounding box center [740, 735] width 17 height 17
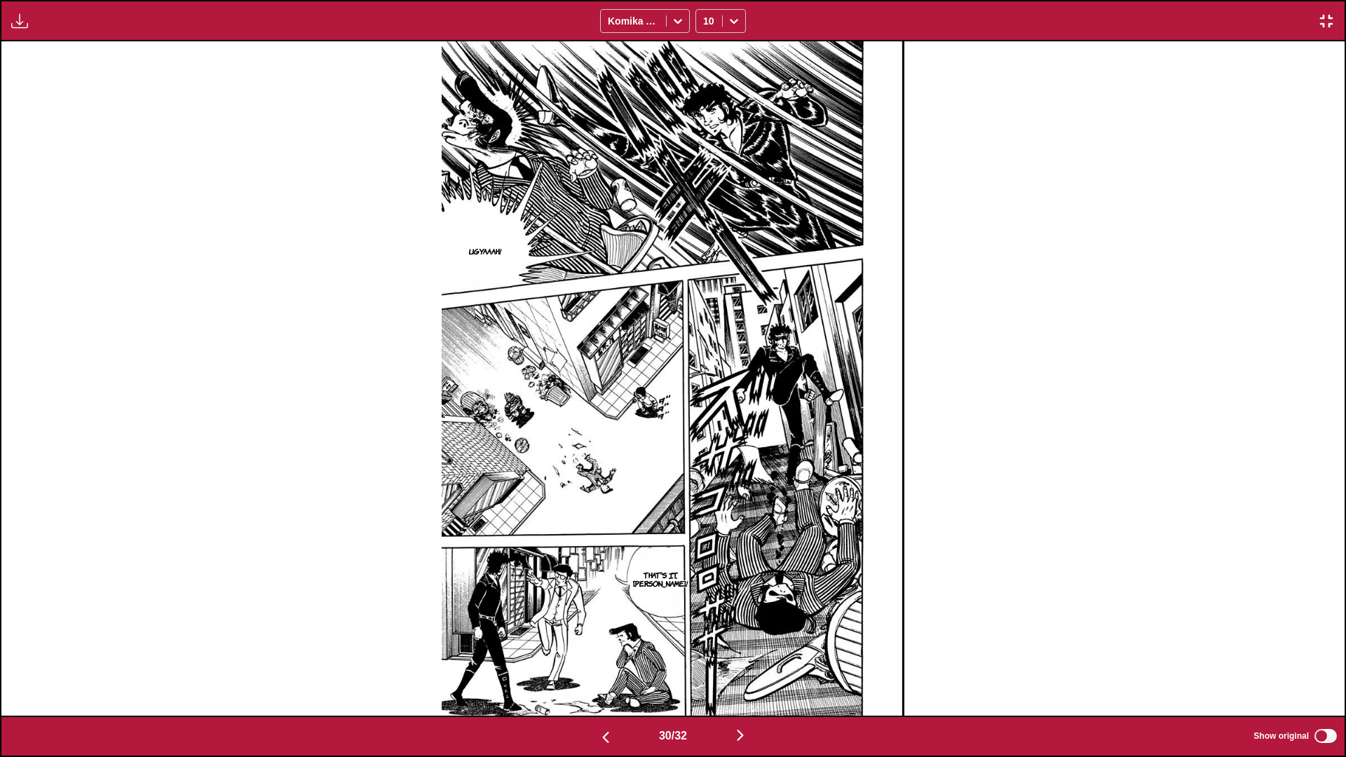
click at [706, 448] on img "button" at bounding box center [740, 735] width 17 height 17
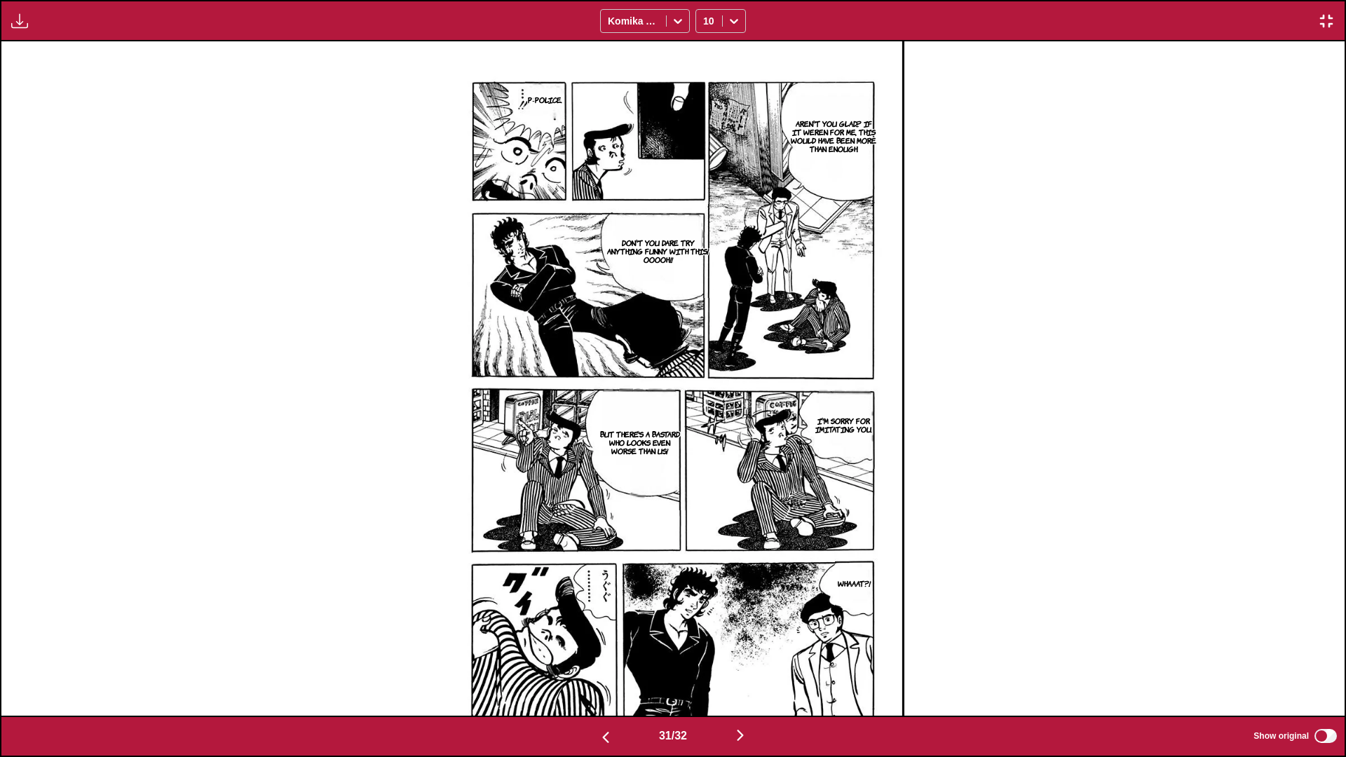
click at [706, 448] on img "button" at bounding box center [740, 735] width 17 height 17
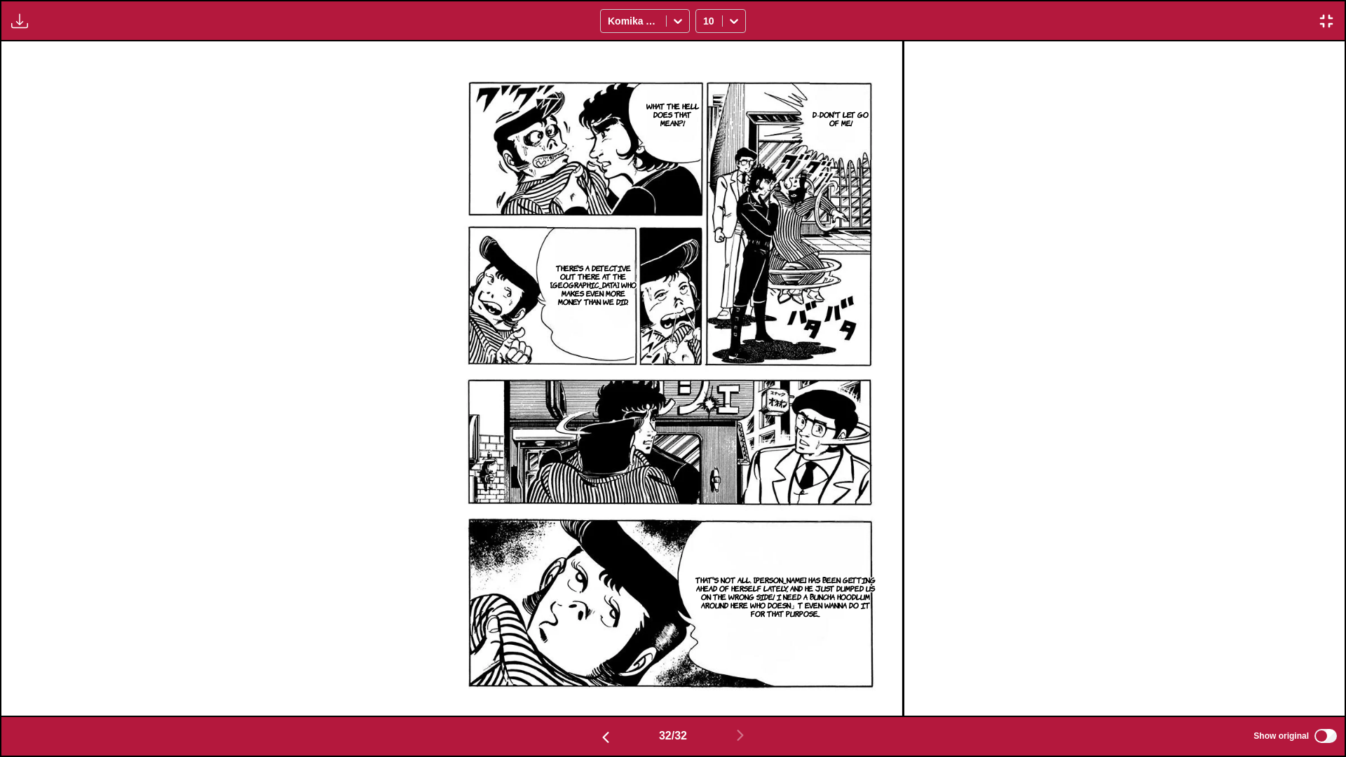
click at [706, 24] on img "button" at bounding box center [1326, 21] width 17 height 17
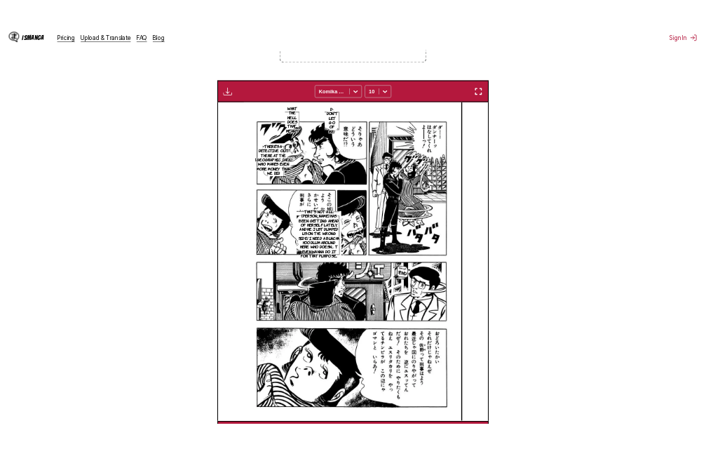
scroll to position [0, 8783]
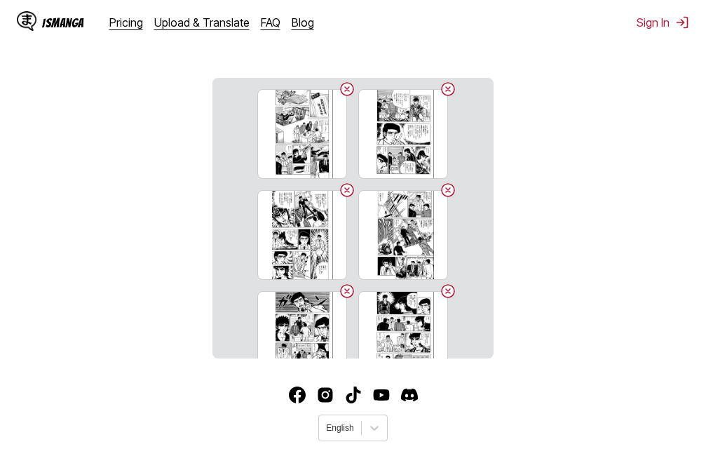
scroll to position [389, 0]
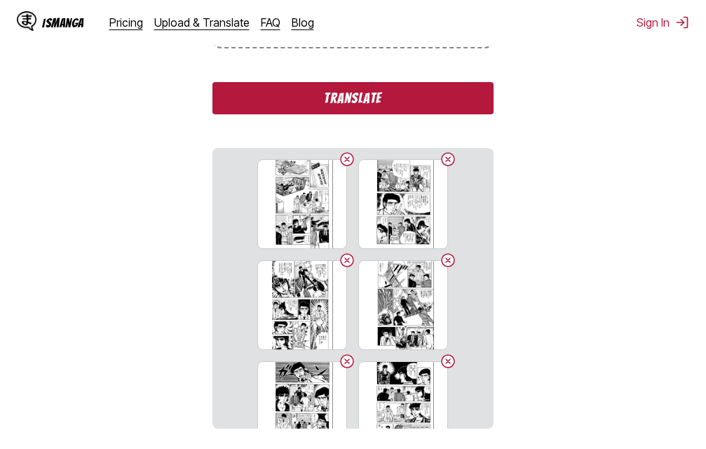
click at [316, 102] on button "Translate" at bounding box center [352, 98] width 281 height 32
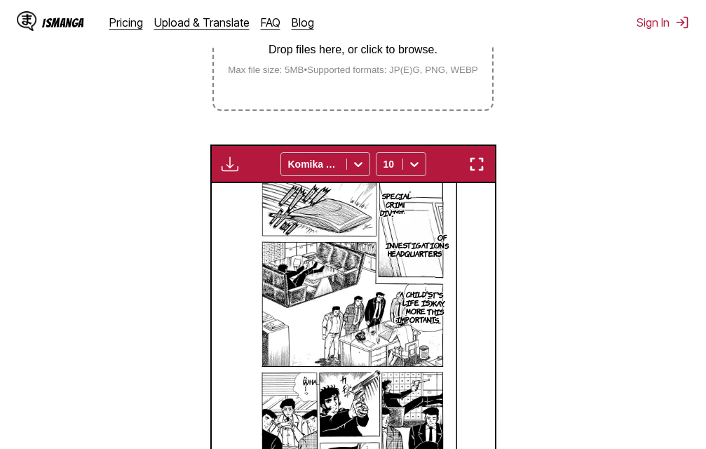
scroll to position [325, 0]
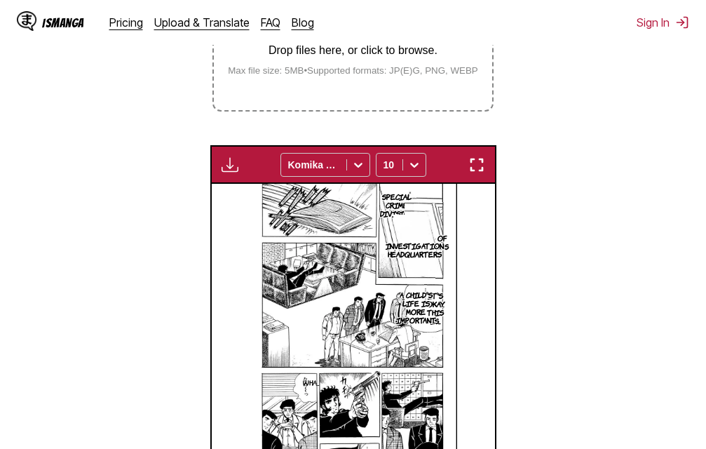
click at [476, 169] on img "button" at bounding box center [476, 164] width 17 height 17
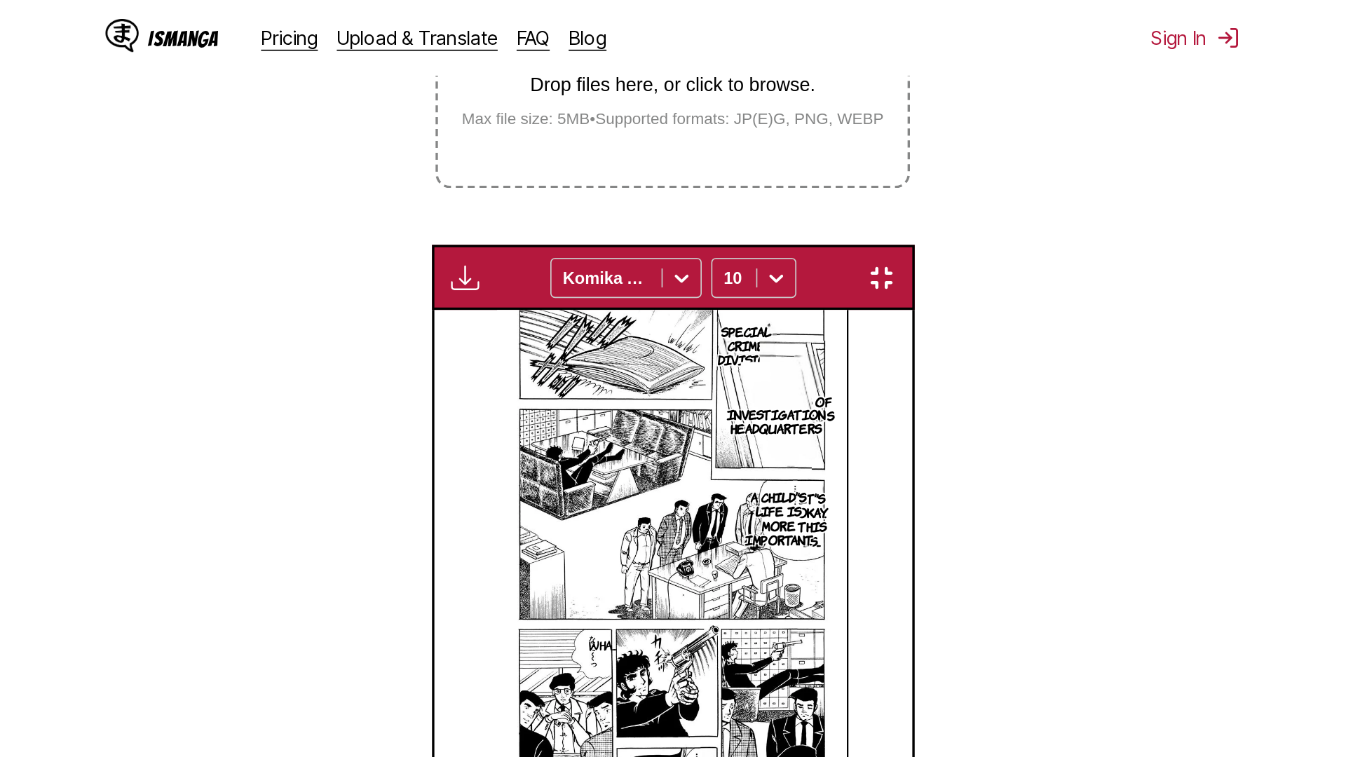
scroll to position [147, 0]
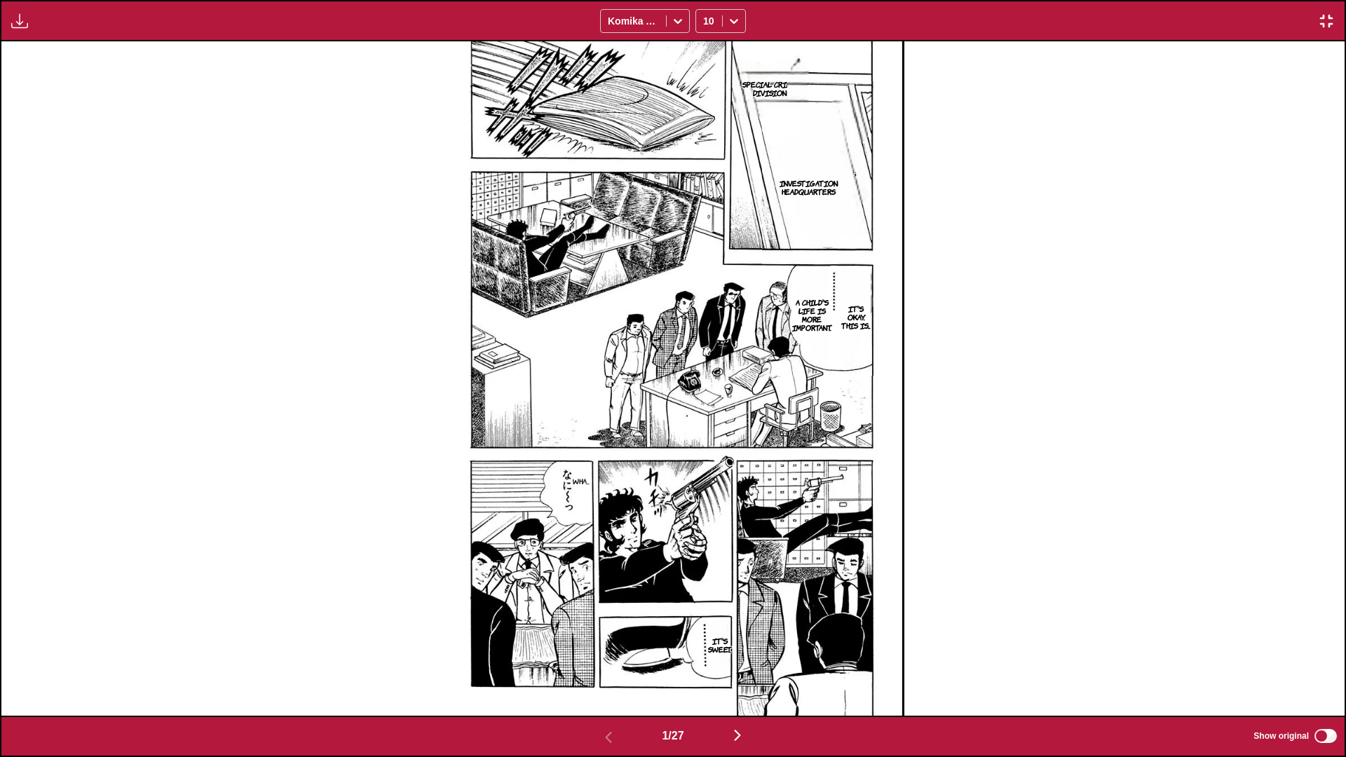
click at [706, 448] on img "button" at bounding box center [737, 735] width 17 height 17
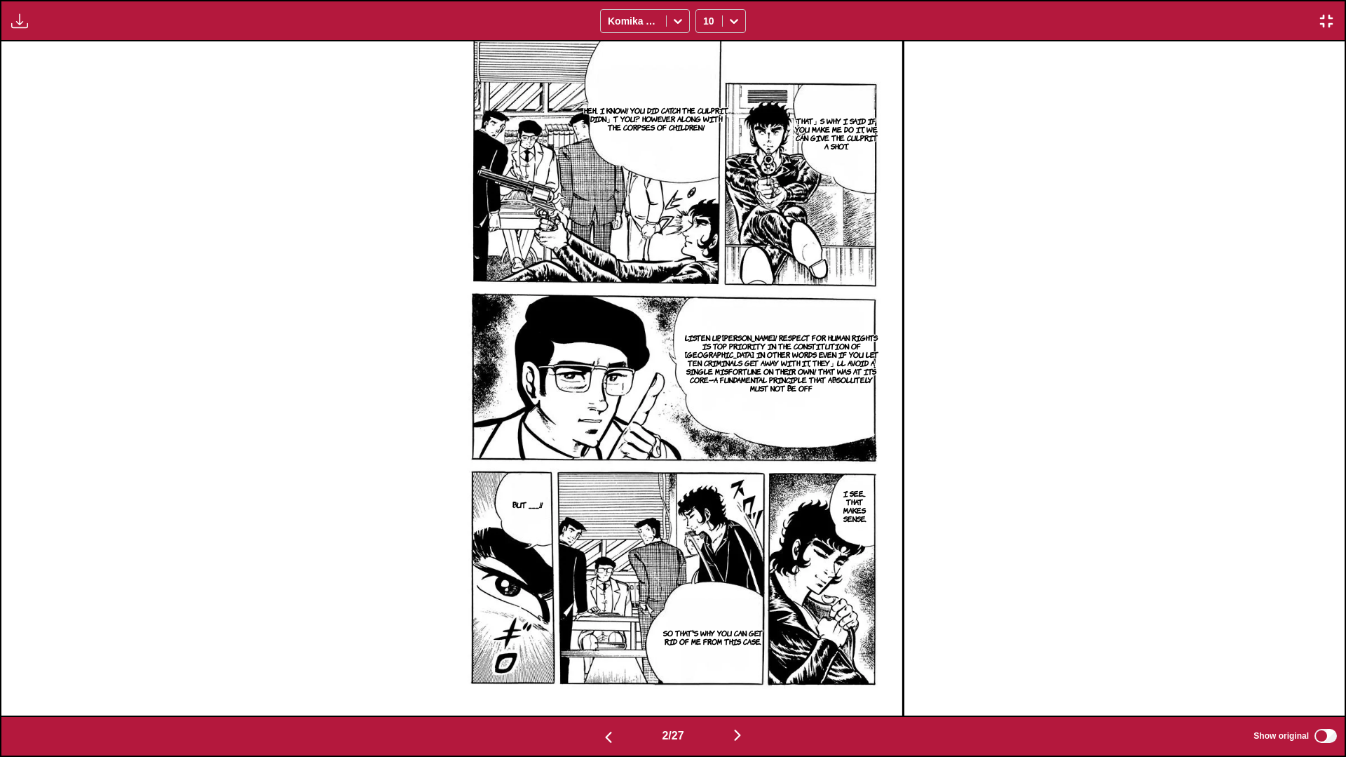
click at [706, 448] on img "button" at bounding box center [737, 735] width 17 height 17
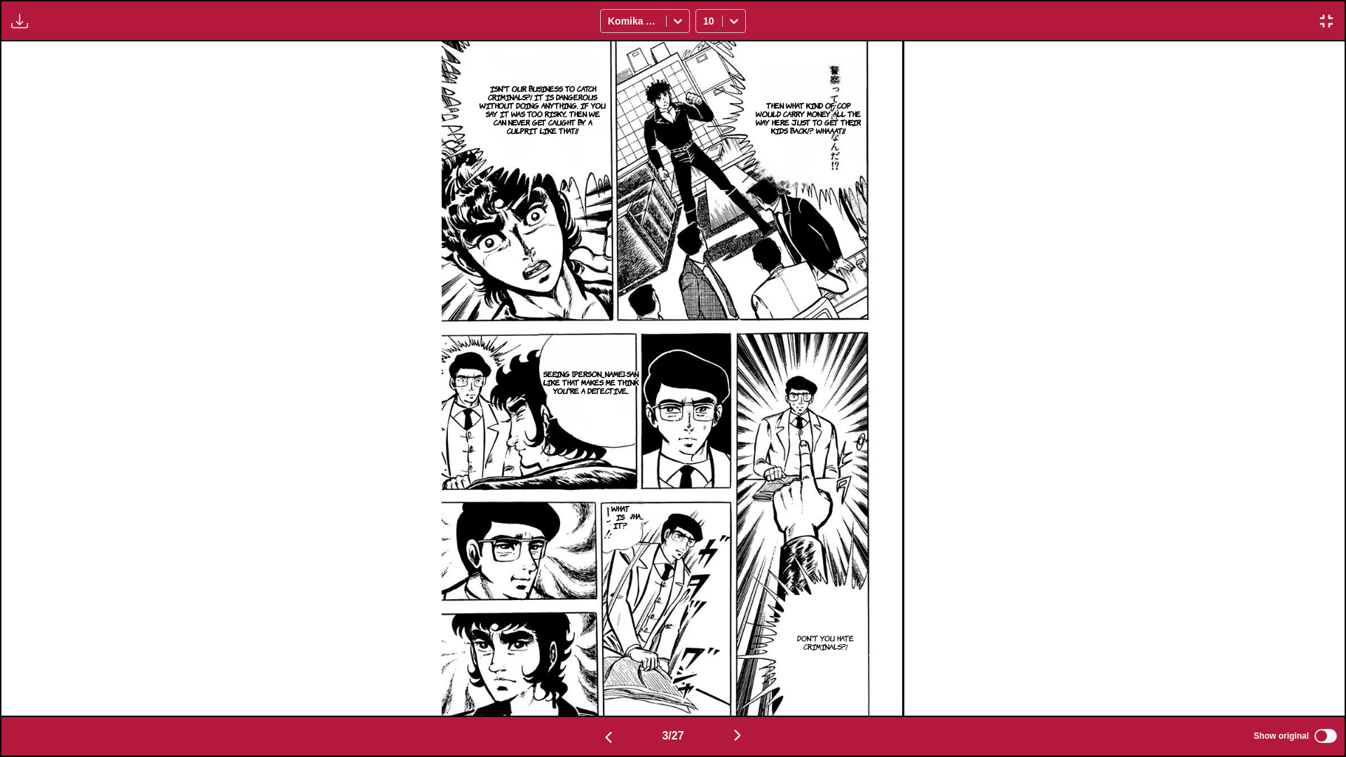
click at [706, 448] on img "button" at bounding box center [737, 735] width 17 height 17
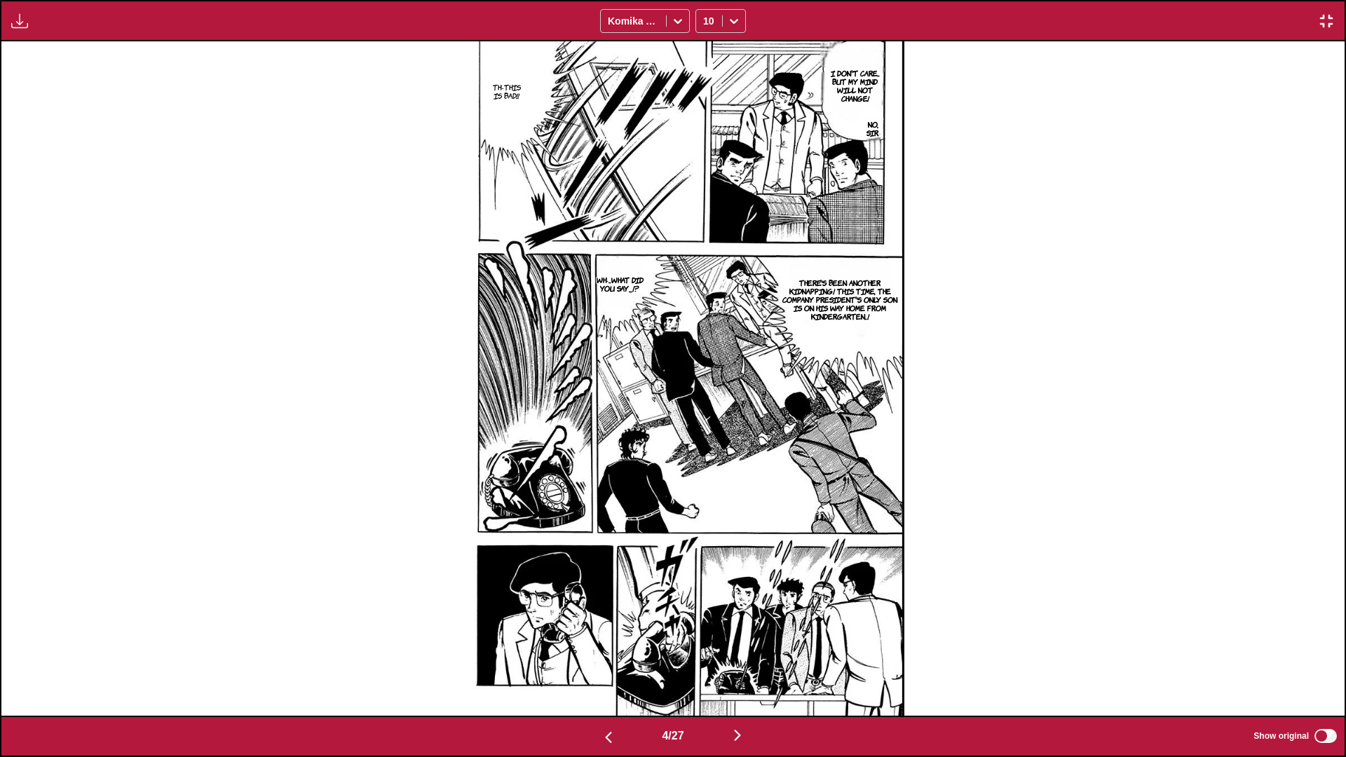
click at [706, 448] on img "button" at bounding box center [737, 735] width 17 height 17
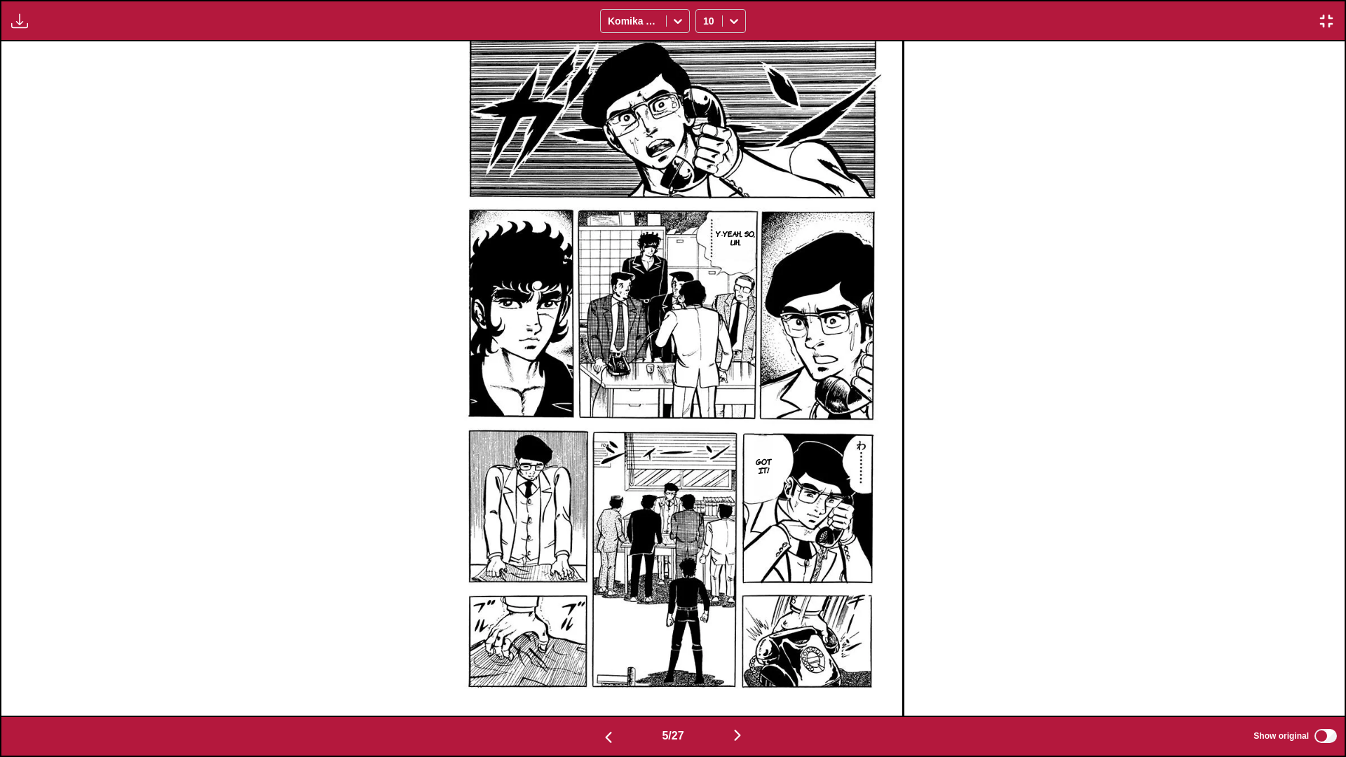
click at [706, 448] on img "button" at bounding box center [737, 735] width 17 height 17
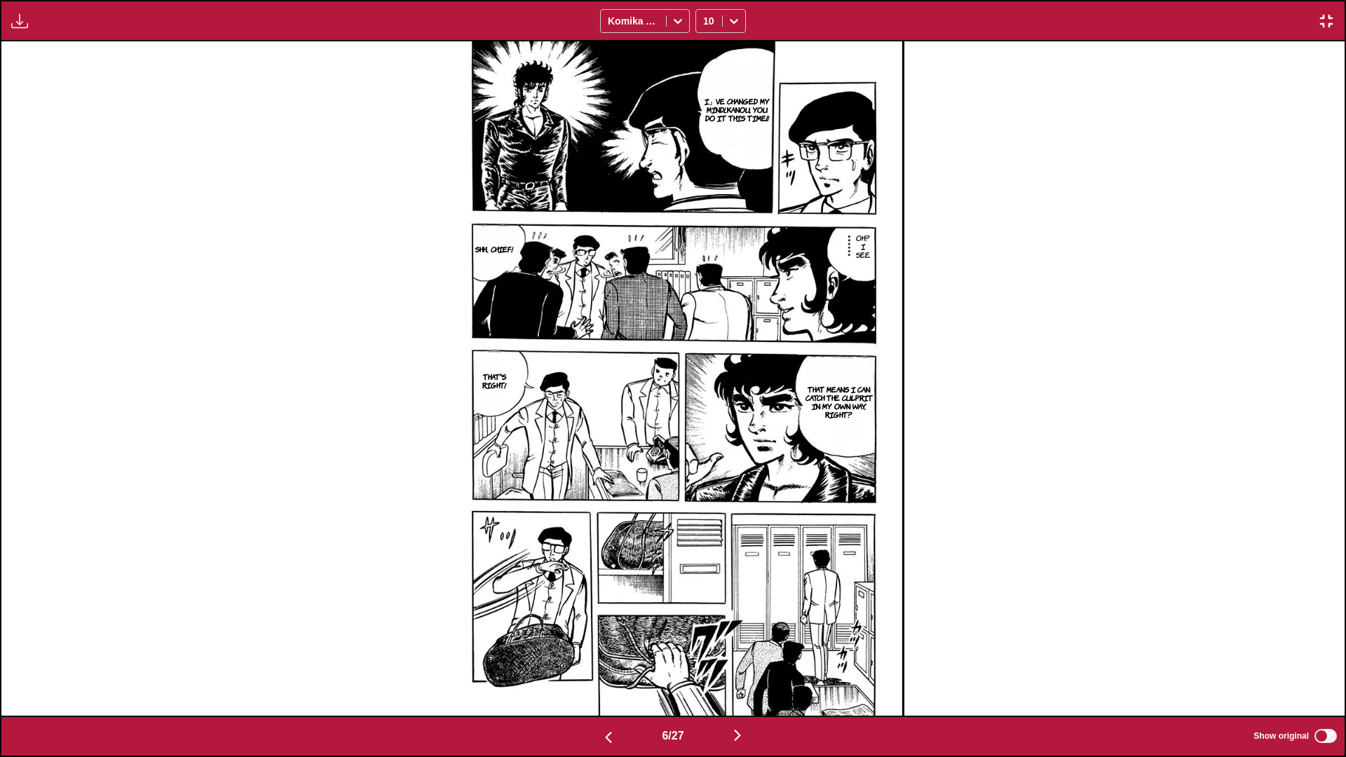
click at [706, 448] on img "button" at bounding box center [737, 735] width 17 height 17
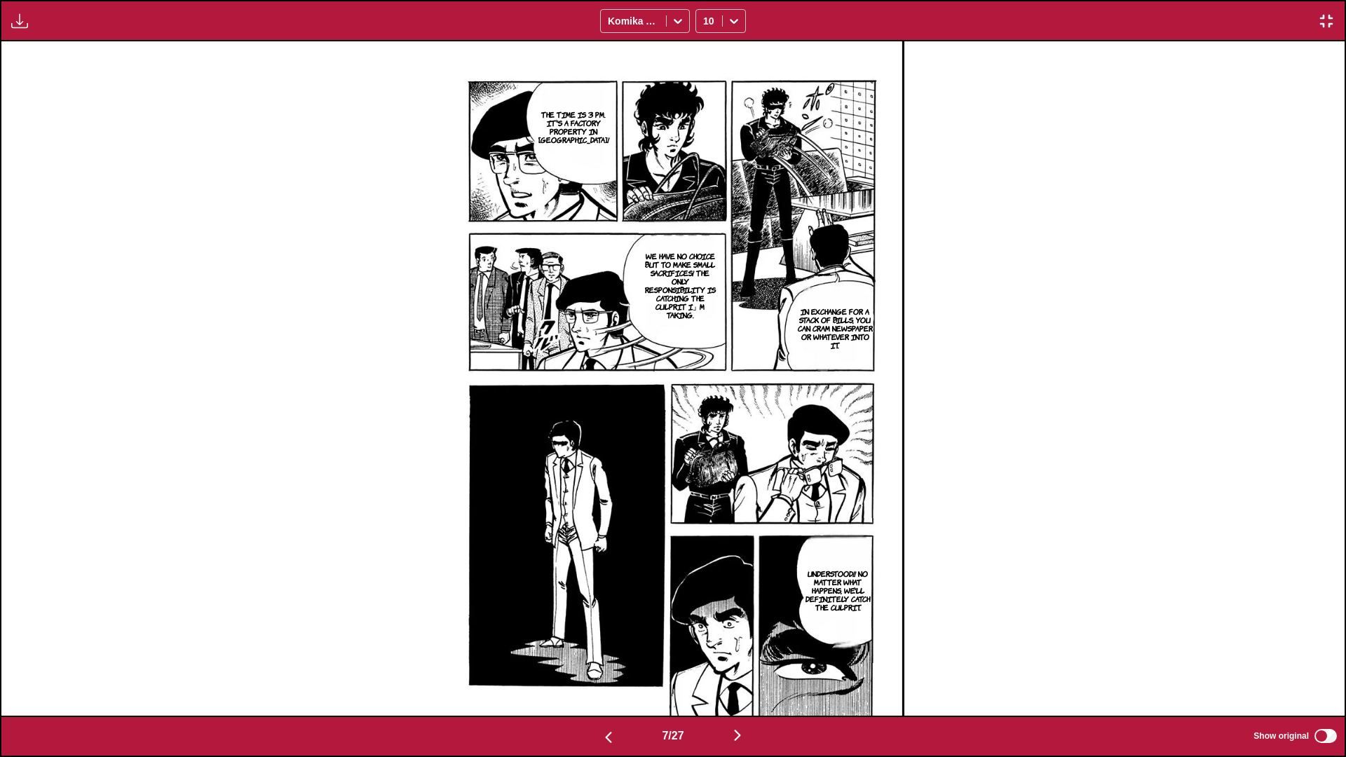
click at [706, 448] on img "button" at bounding box center [737, 735] width 17 height 17
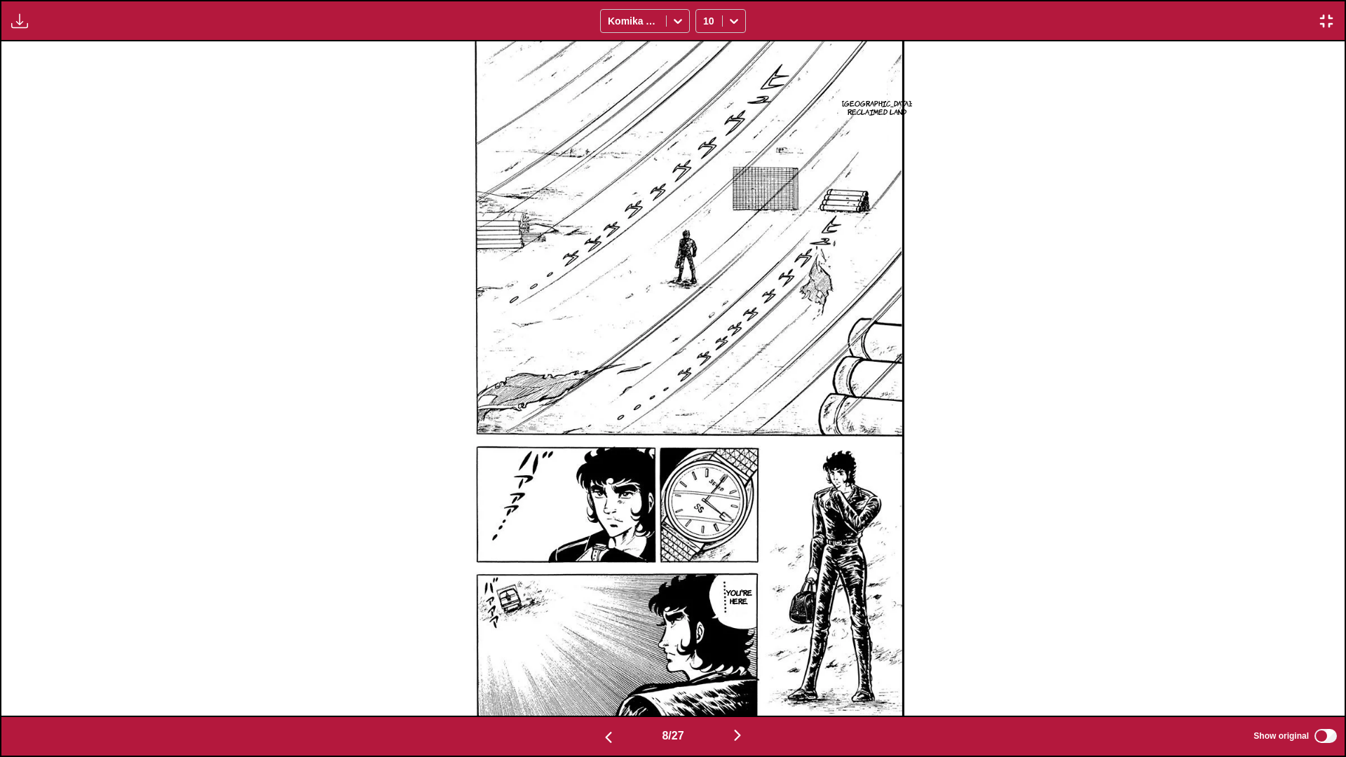
click at [706, 448] on img "button" at bounding box center [737, 735] width 17 height 17
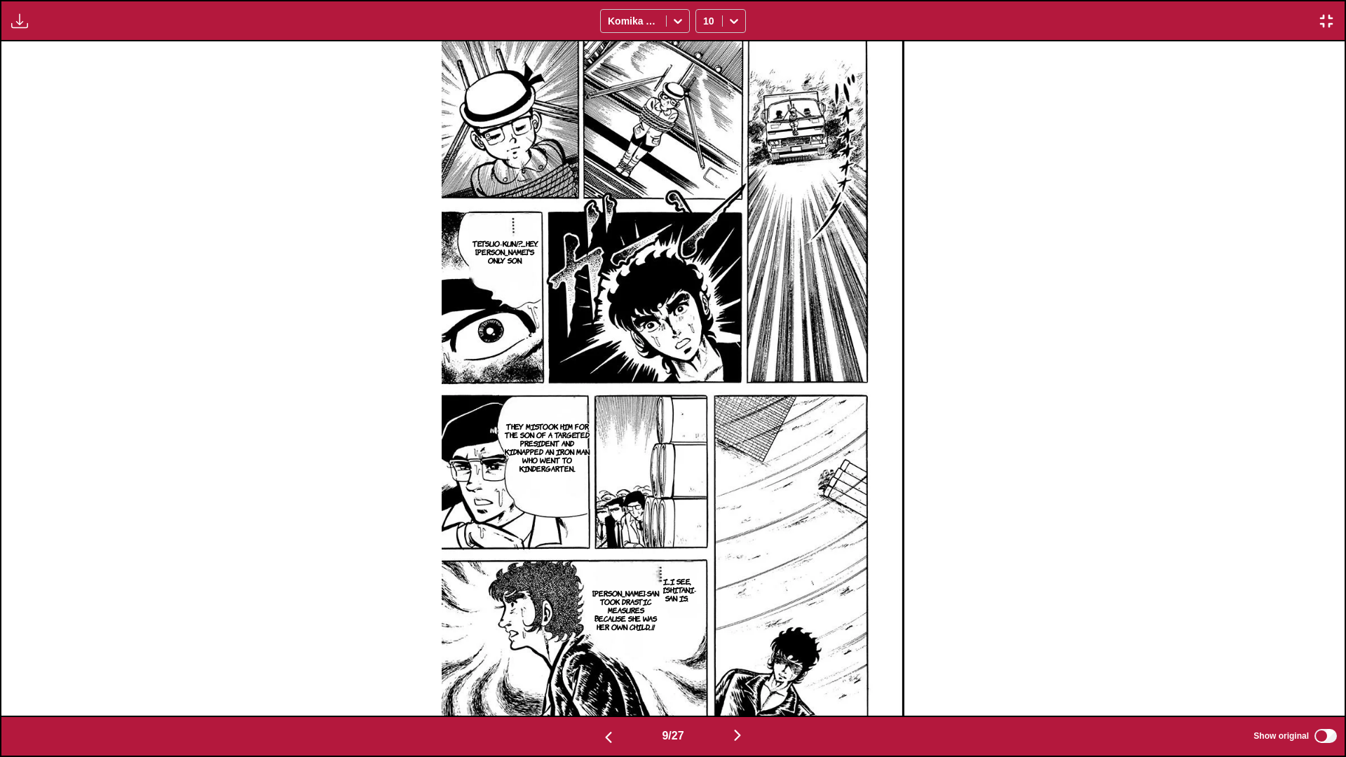
click at [706, 448] on img "button" at bounding box center [737, 735] width 17 height 17
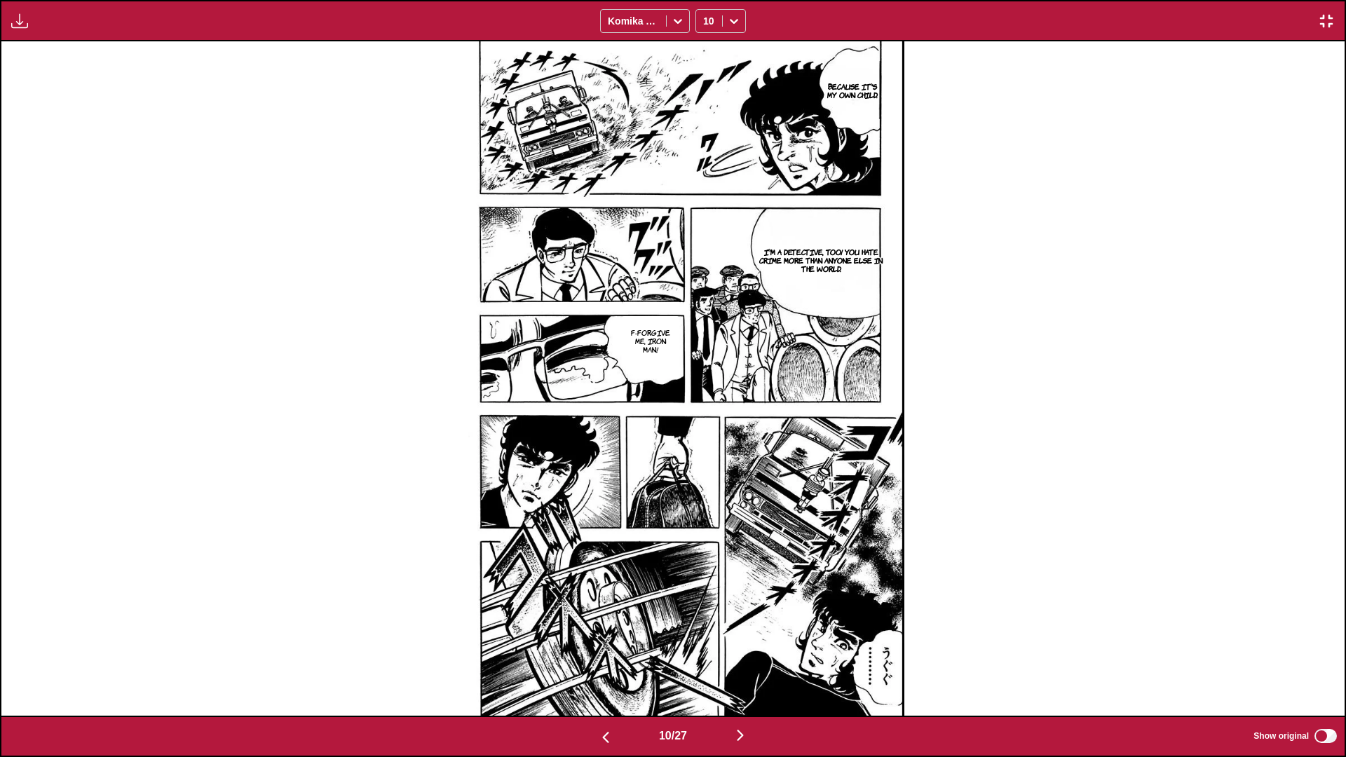
click at [706, 448] on img "button" at bounding box center [740, 735] width 17 height 17
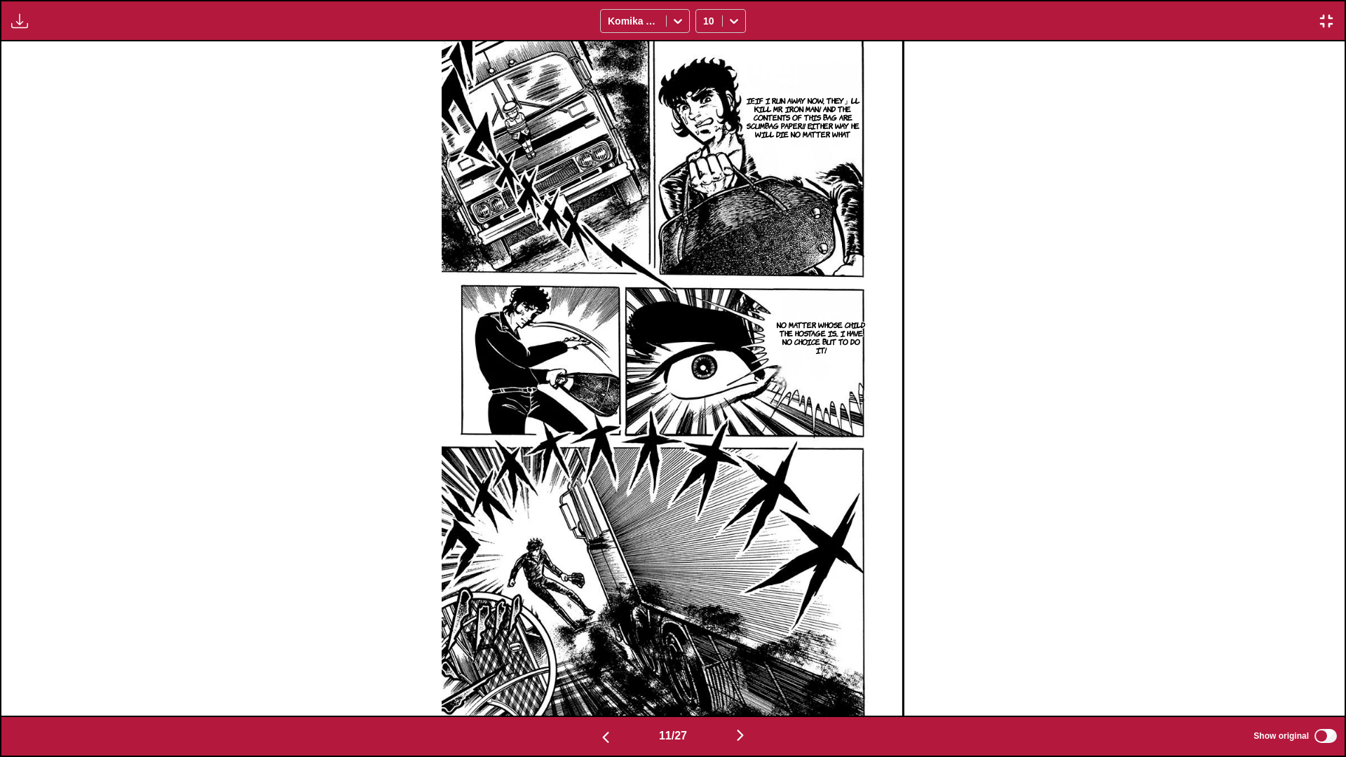
click at [706, 448] on img "button" at bounding box center [740, 735] width 17 height 17
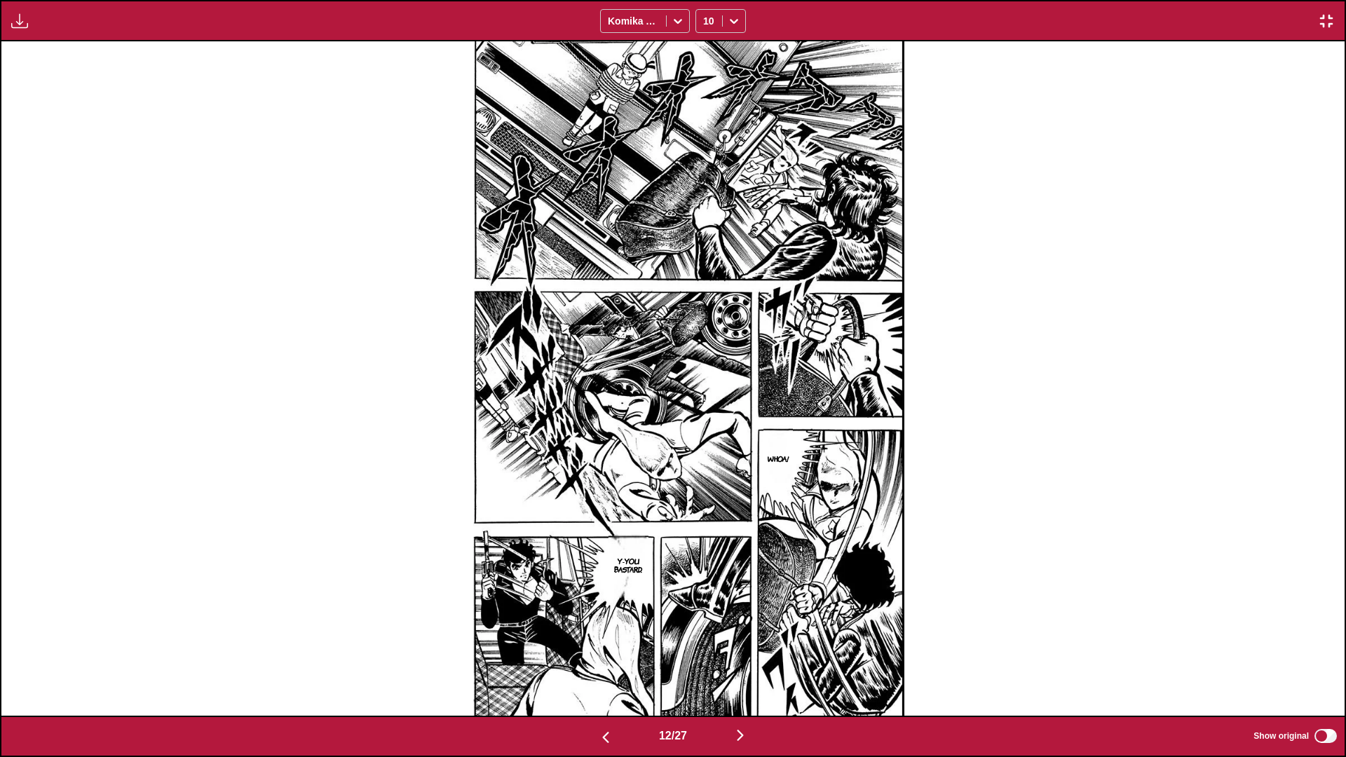
click at [706, 448] on img "button" at bounding box center [740, 735] width 17 height 17
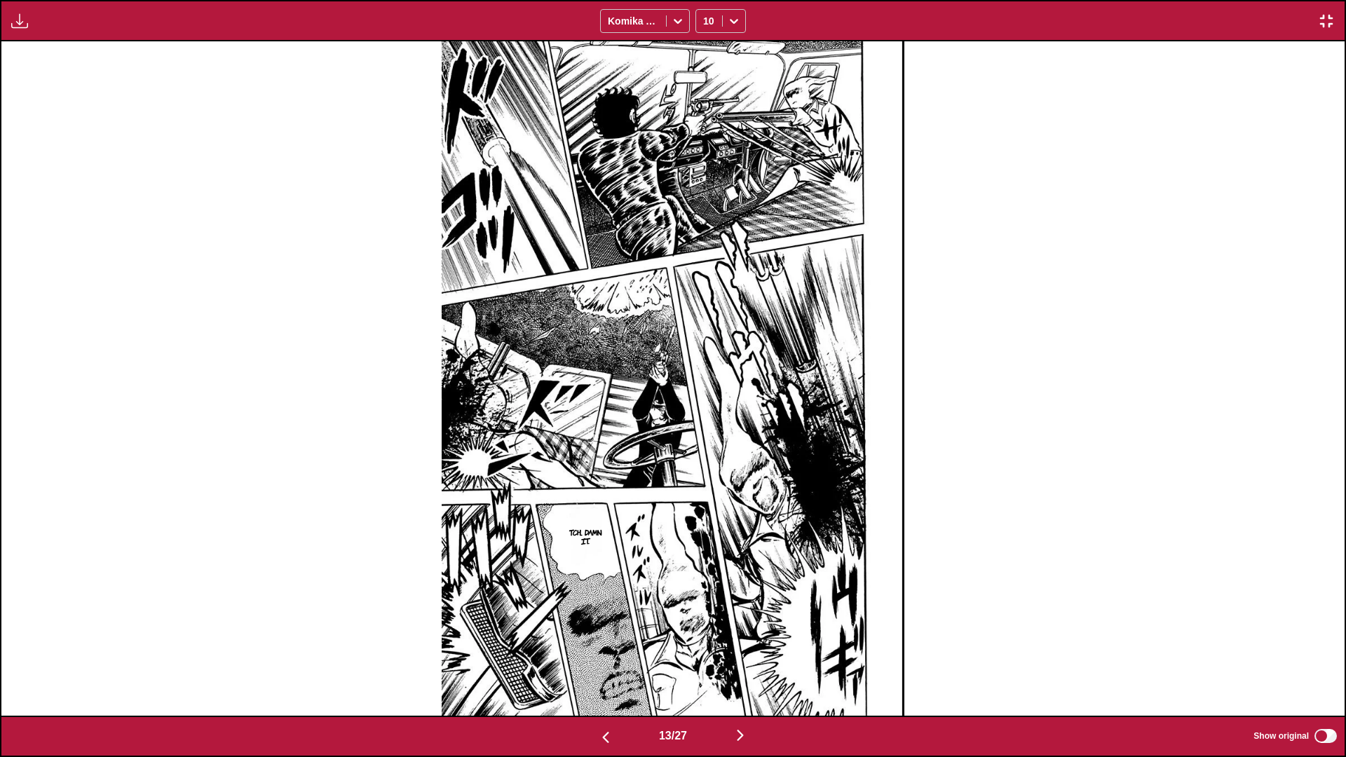
click at [706, 448] on img "button" at bounding box center [740, 735] width 17 height 17
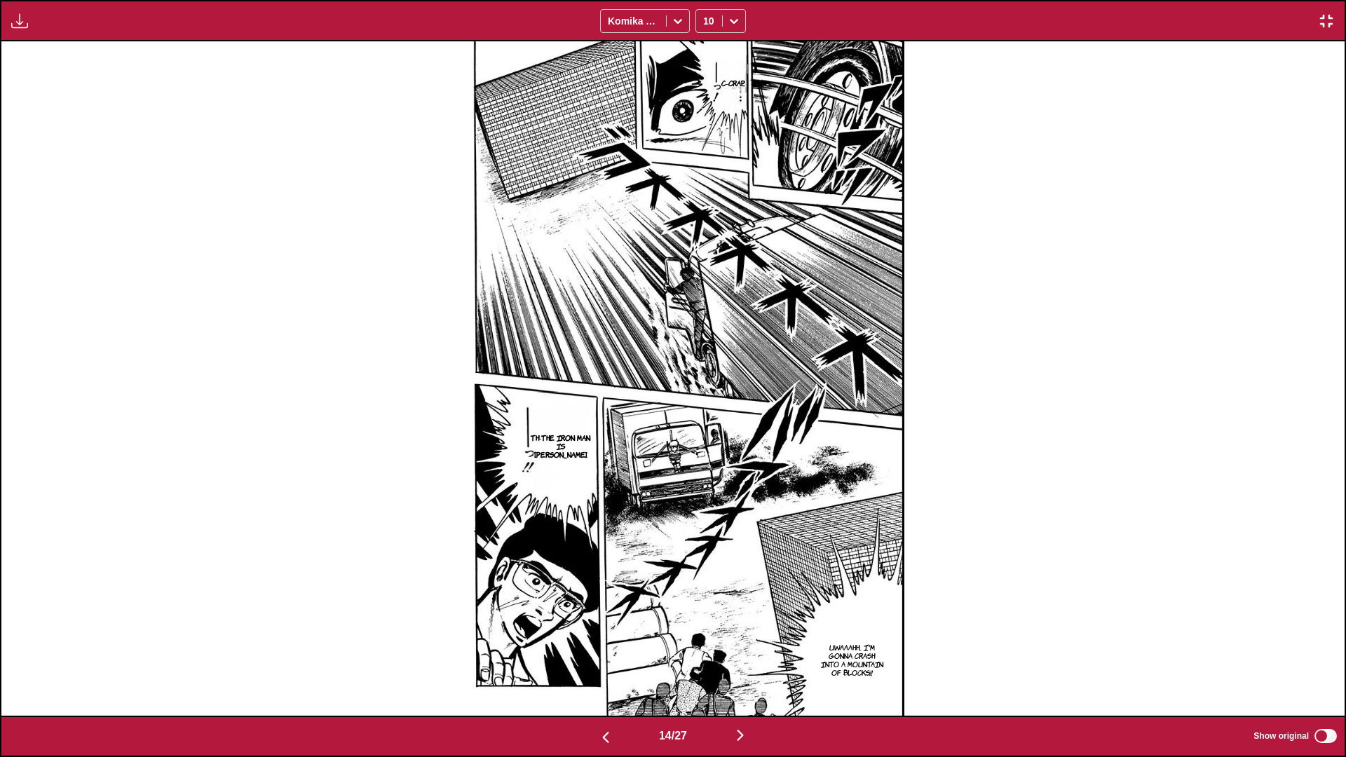
click at [706, 448] on img "button" at bounding box center [740, 735] width 17 height 17
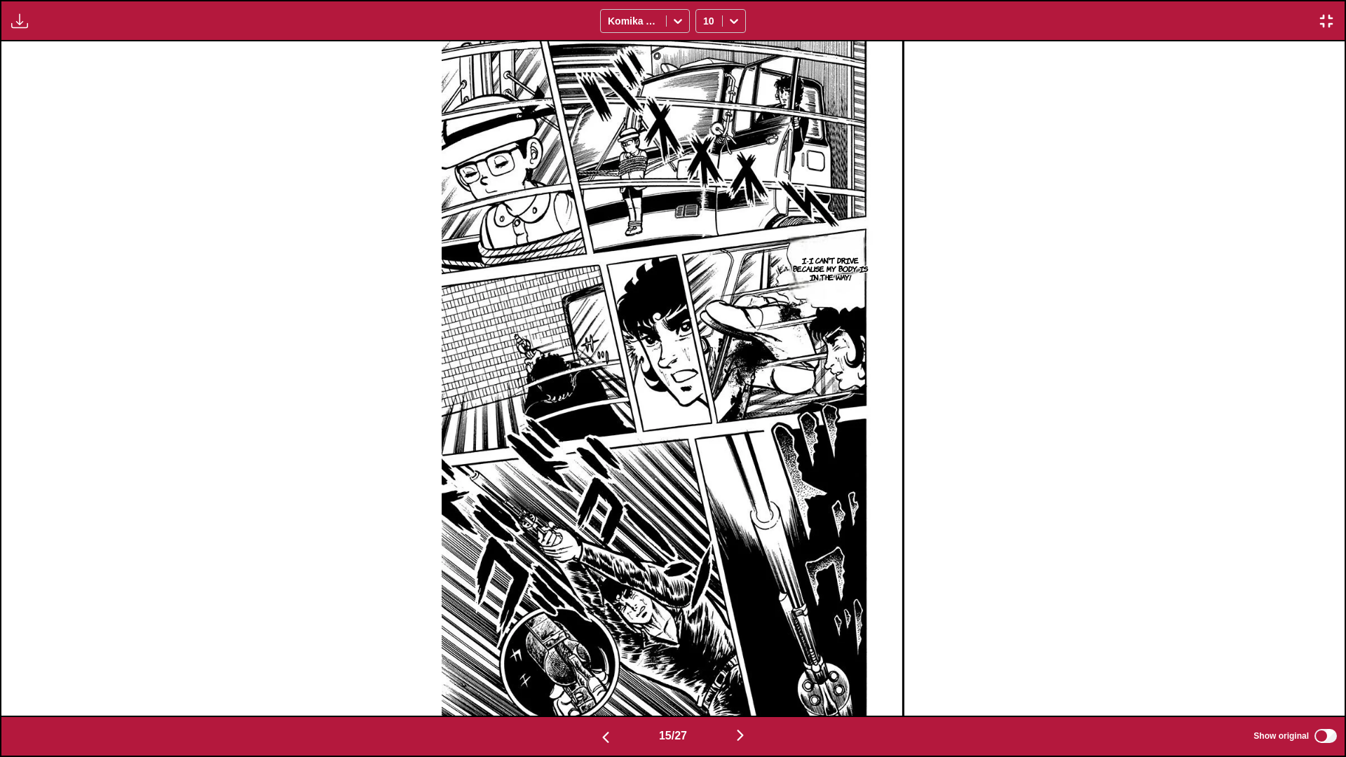
click at [706, 448] on img "button" at bounding box center [740, 735] width 17 height 17
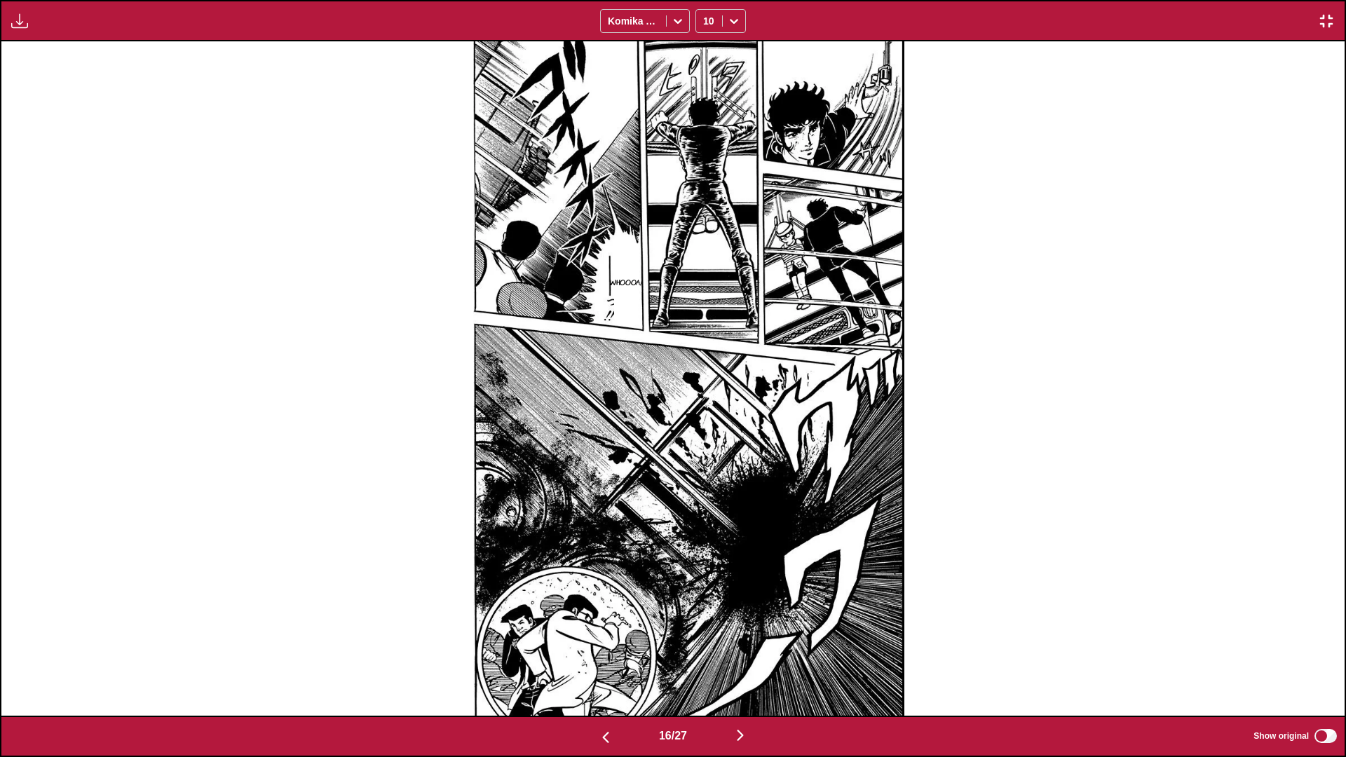
click at [706, 448] on img "button" at bounding box center [740, 735] width 17 height 17
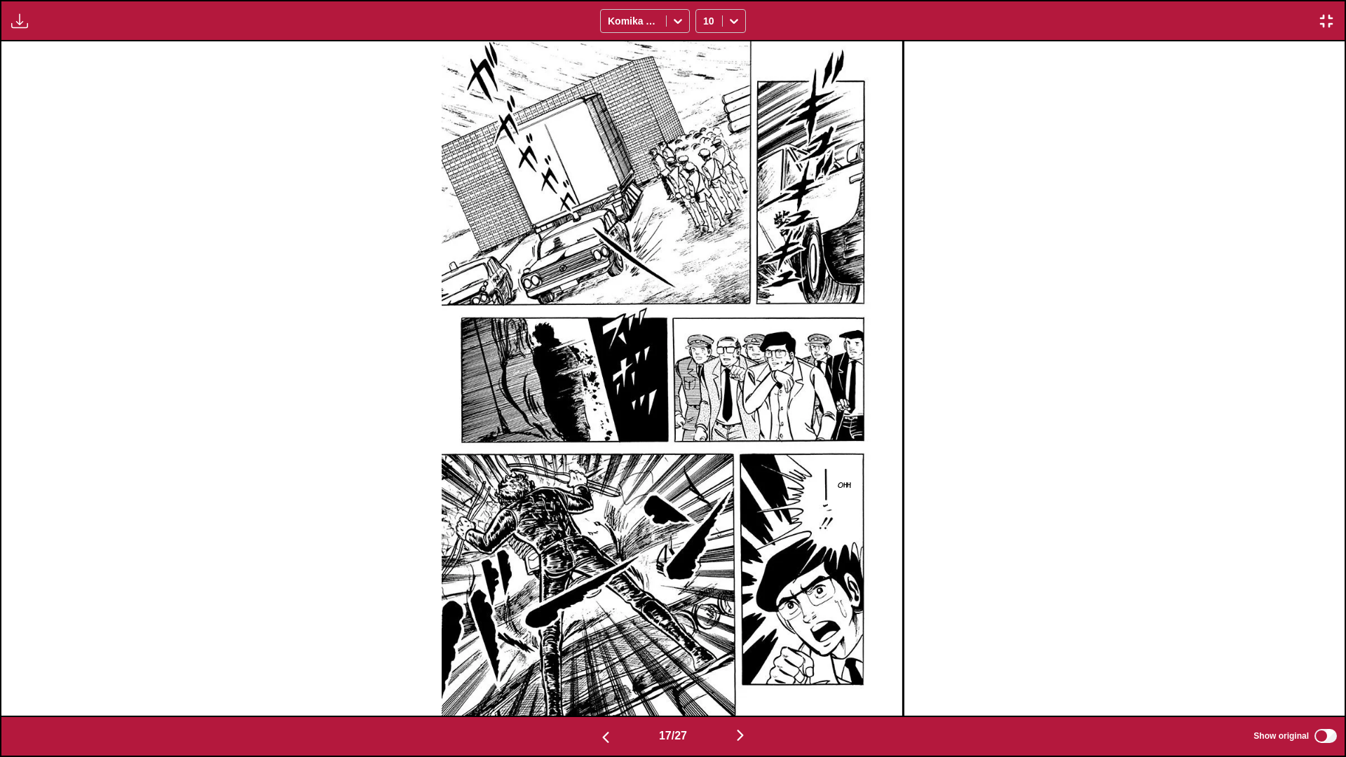
click at [706, 448] on img "button" at bounding box center [740, 735] width 17 height 17
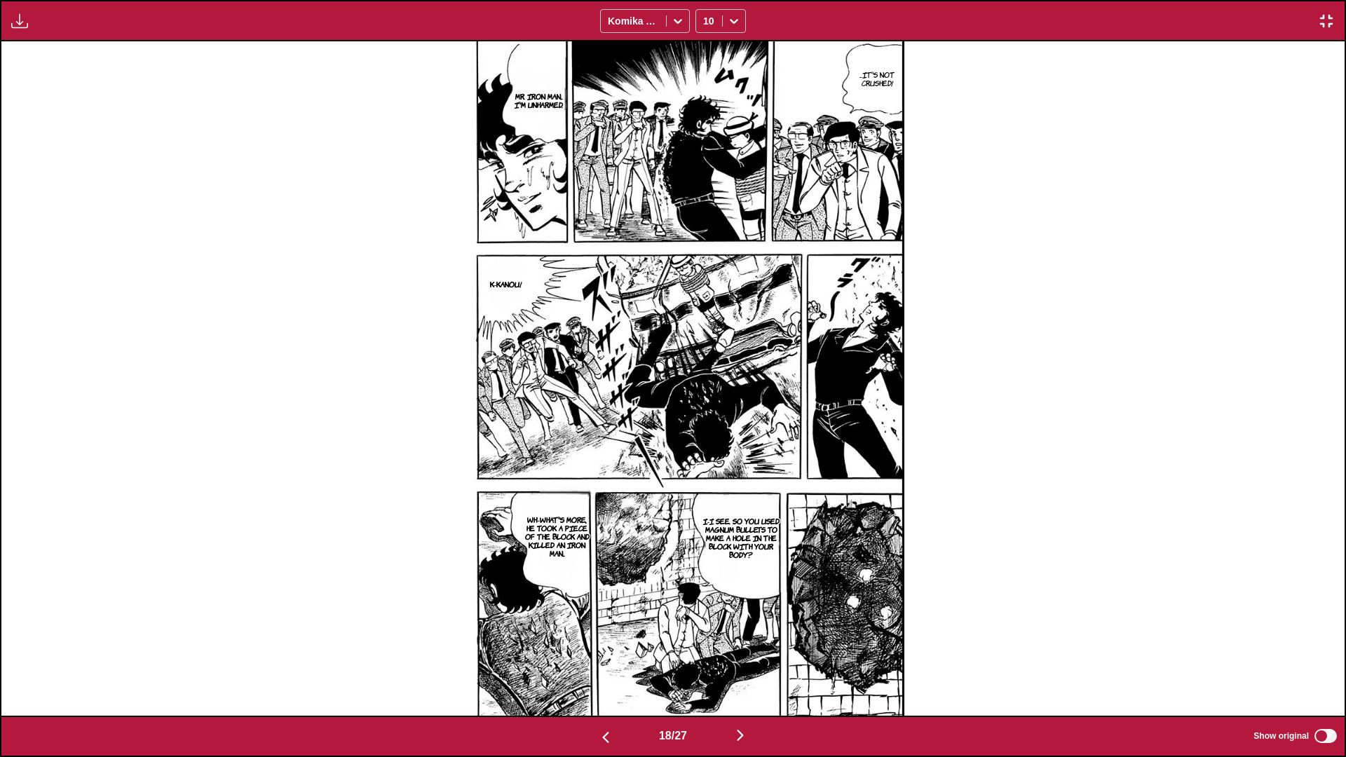
click at [706, 448] on div "18 / 27 Show original" at bounding box center [673, 736] width 1346 height 41
click at [706, 448] on img "button" at bounding box center [740, 735] width 17 height 17
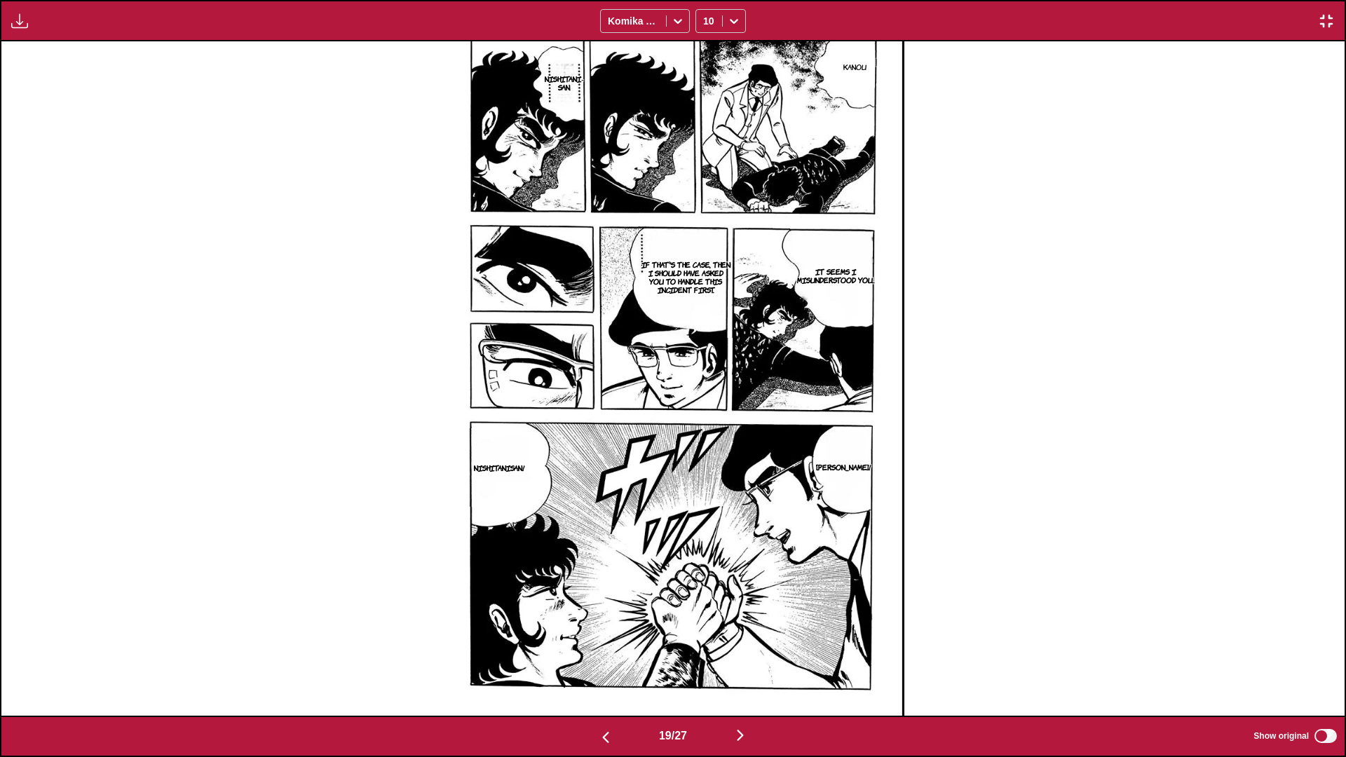
click at [706, 448] on img "button" at bounding box center [740, 735] width 17 height 17
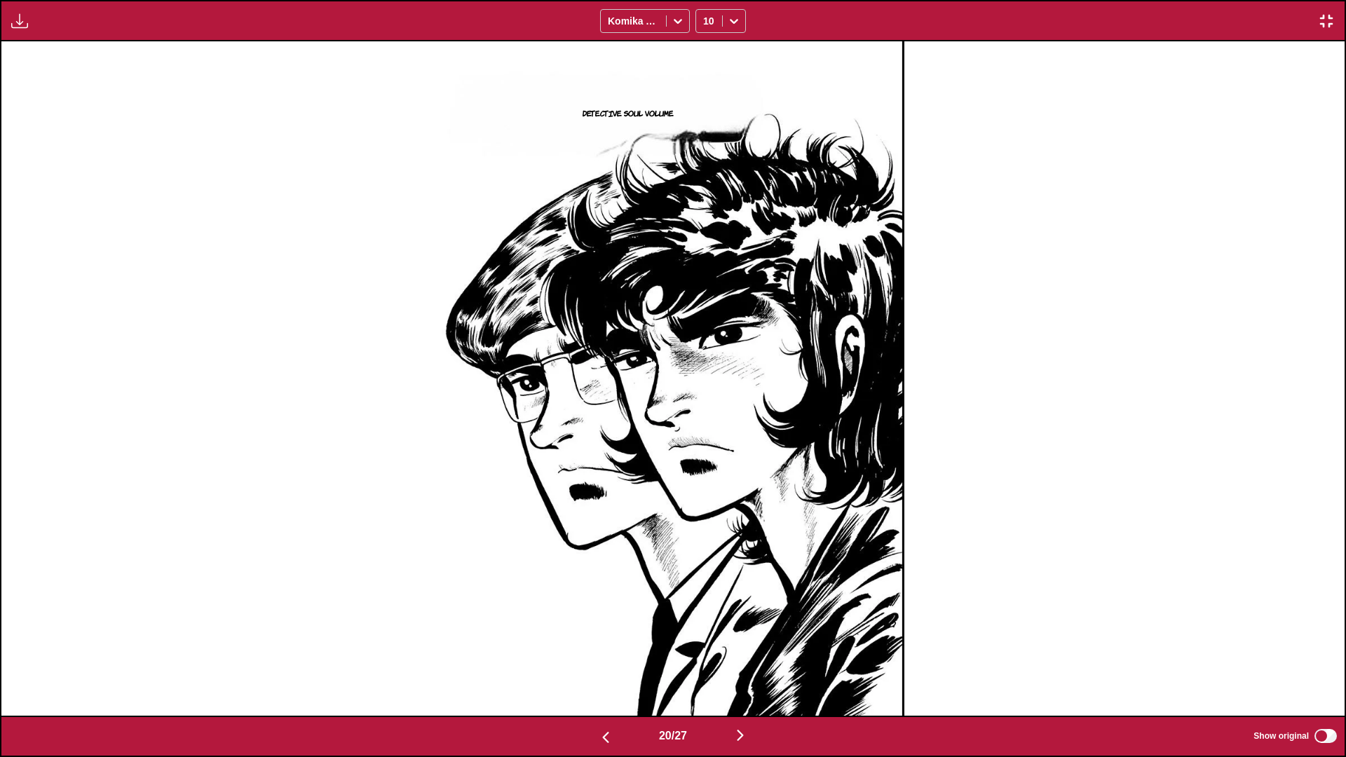
click at [706, 448] on img "button" at bounding box center [740, 735] width 17 height 17
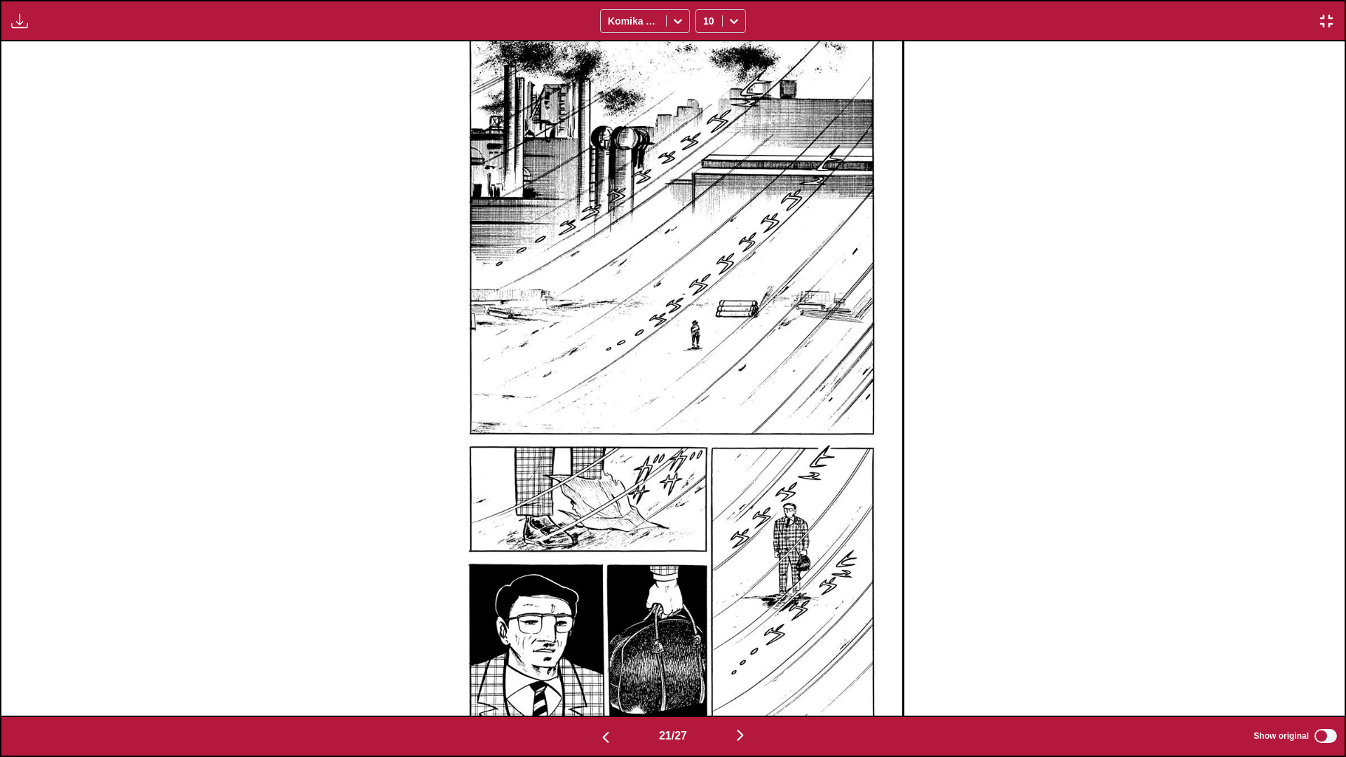
click at [706, 448] on img "button" at bounding box center [740, 735] width 17 height 17
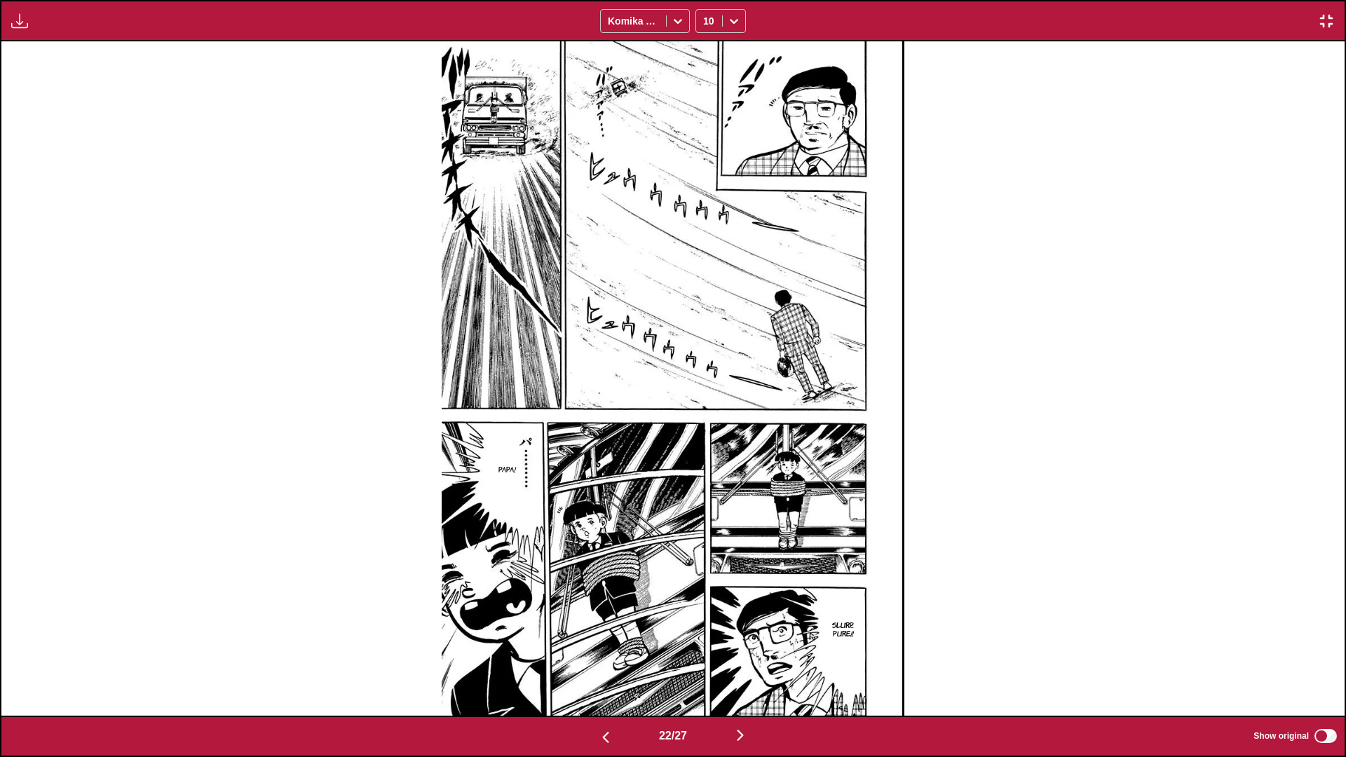
click at [706, 448] on img "button" at bounding box center [740, 735] width 17 height 17
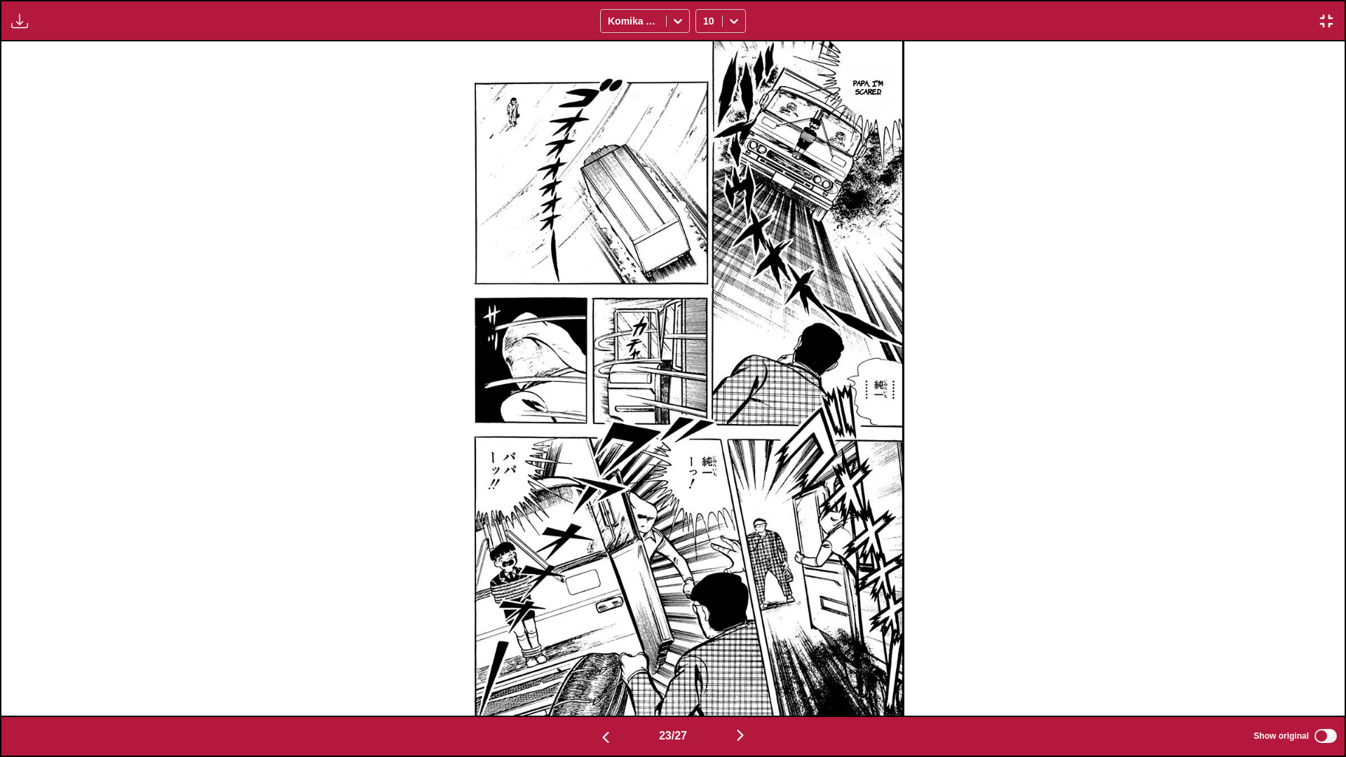
click at [706, 448] on img "button" at bounding box center [740, 735] width 17 height 17
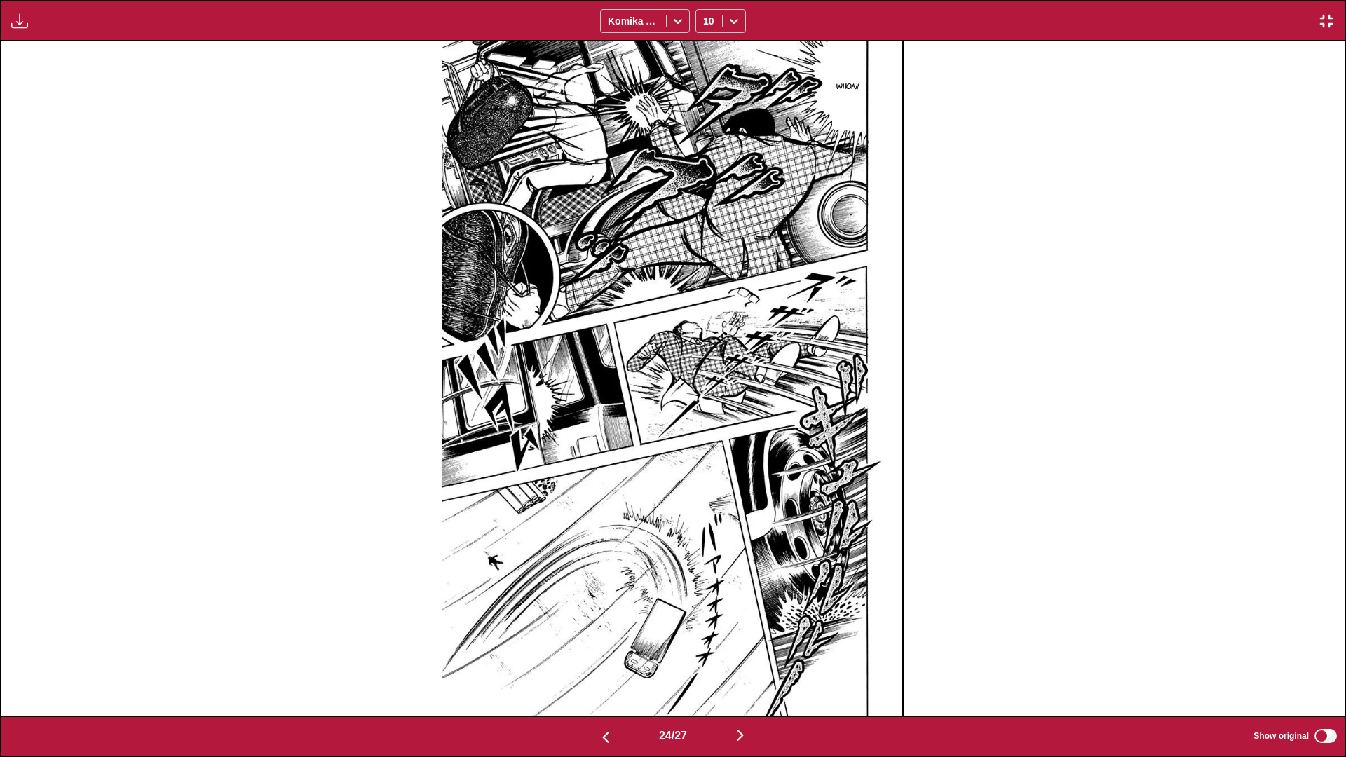
click at [706, 448] on img "button" at bounding box center [740, 735] width 17 height 17
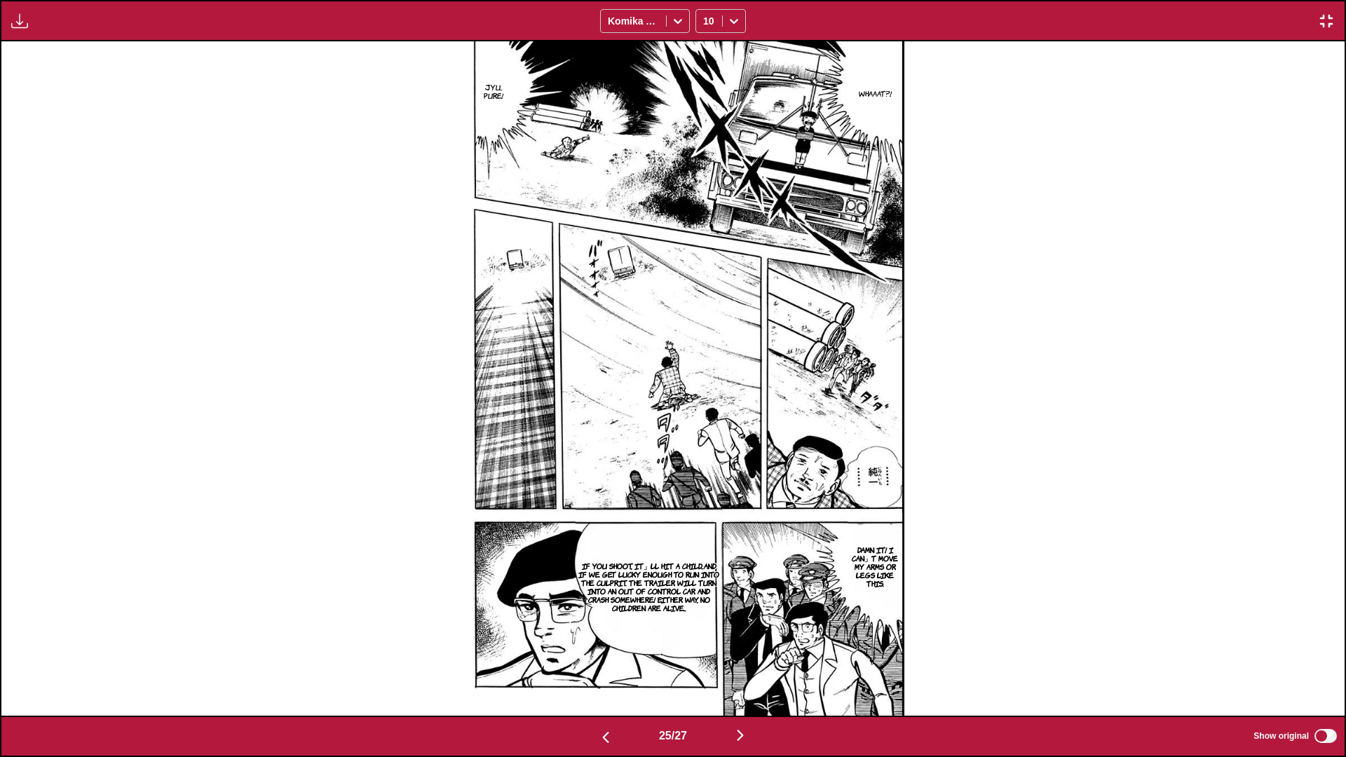
click at [706, 448] on img "button" at bounding box center [740, 735] width 17 height 17
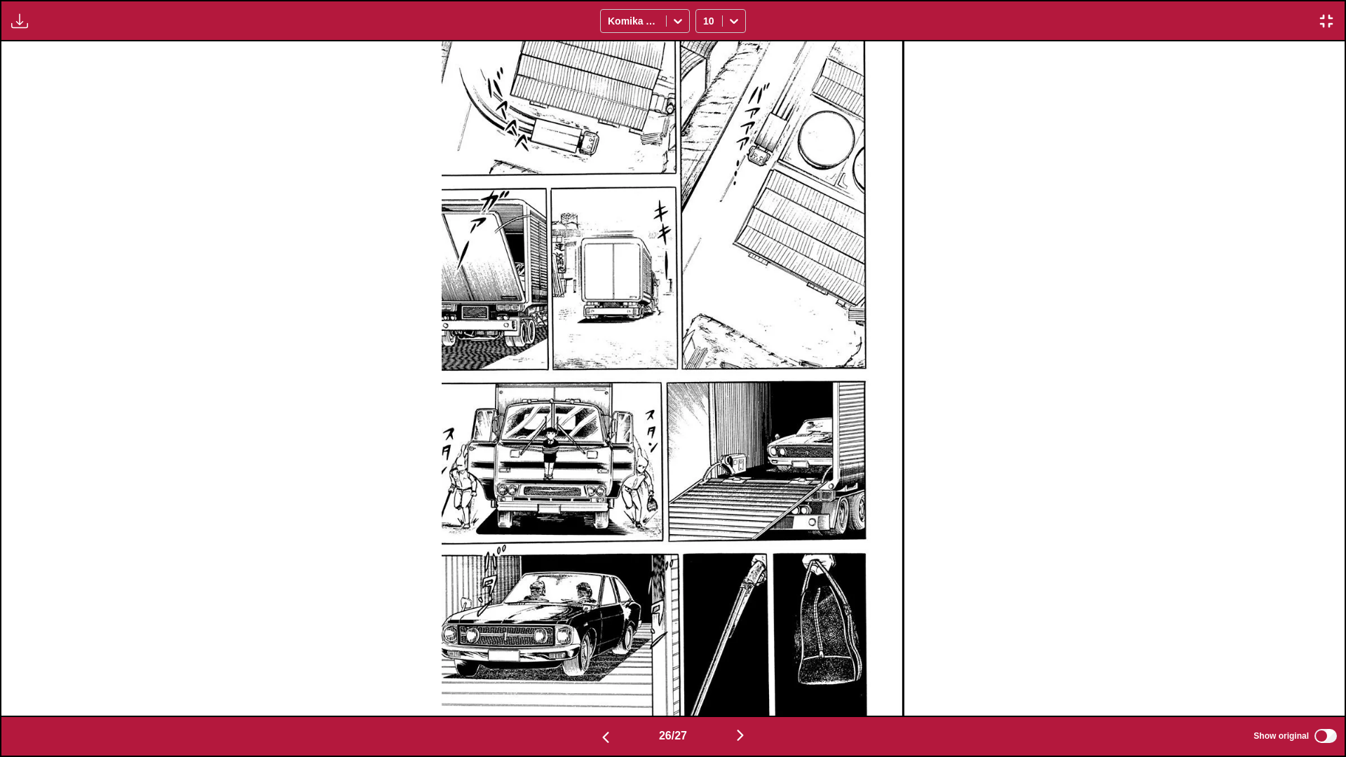
click at [706, 448] on img "button" at bounding box center [740, 735] width 17 height 17
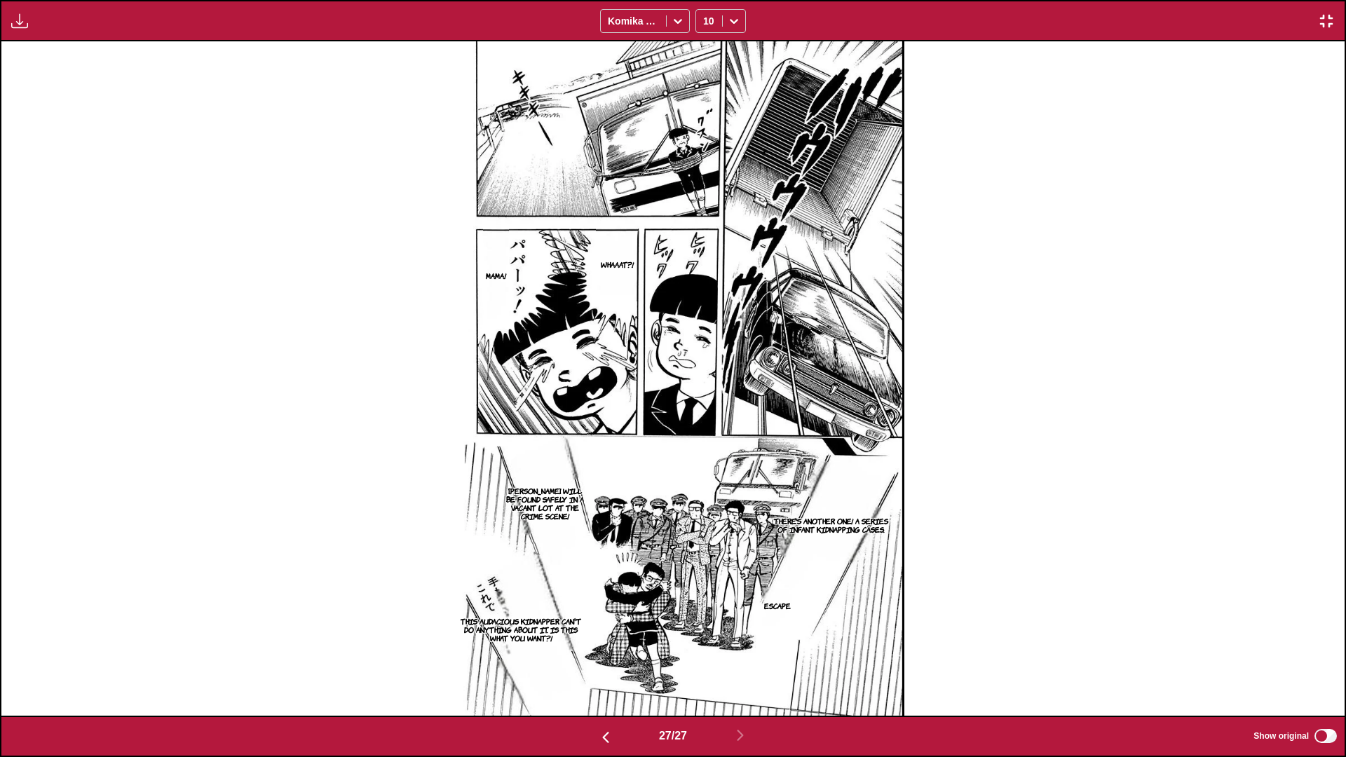
click at [706, 24] on img "button" at bounding box center [1326, 21] width 17 height 17
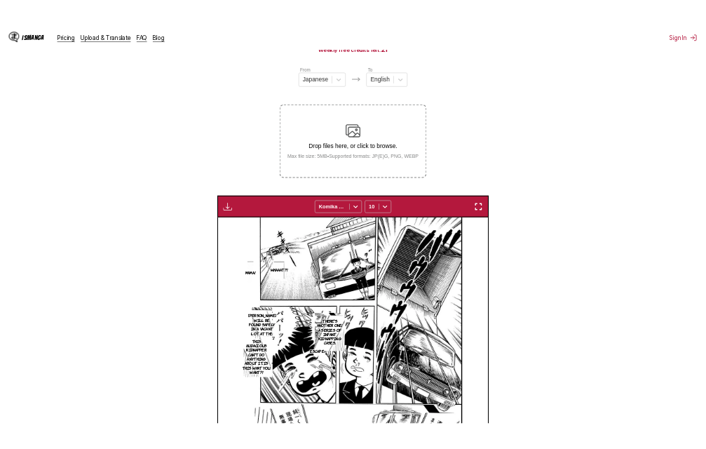
scroll to position [0, 7366]
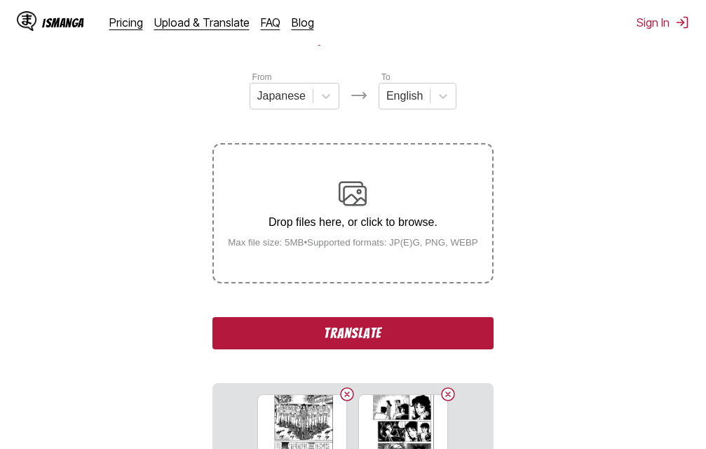
scroll to position [178, 0]
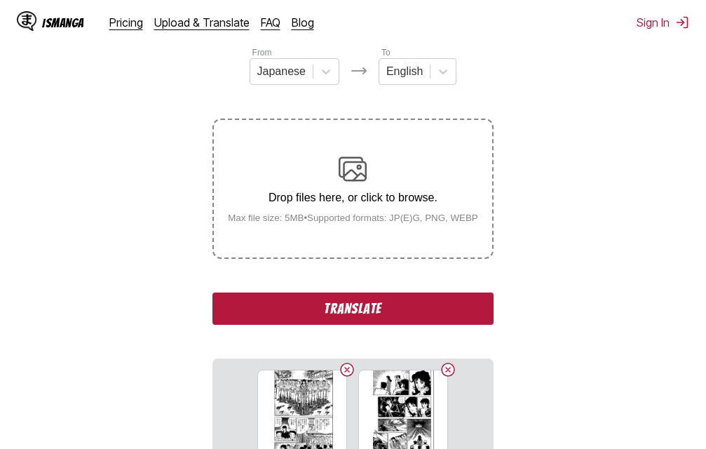
click at [394, 309] on button "Translate" at bounding box center [352, 308] width 281 height 32
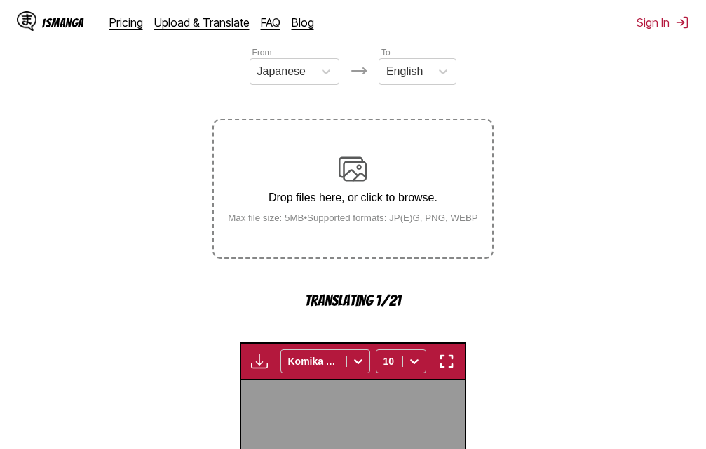
scroll to position [455, 0]
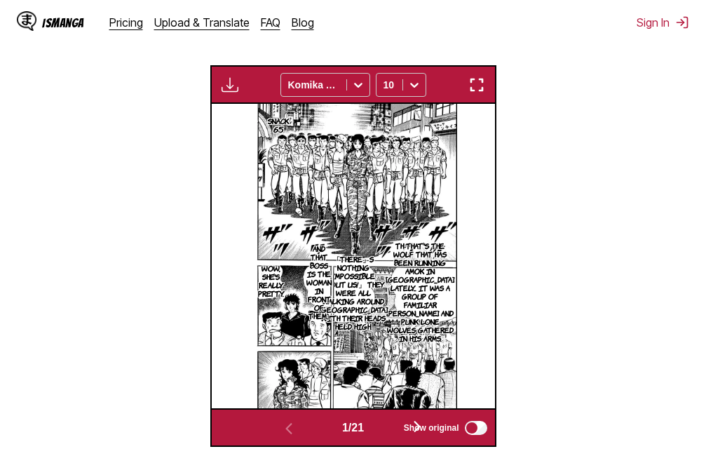
click at [471, 86] on img "button" at bounding box center [476, 84] width 17 height 17
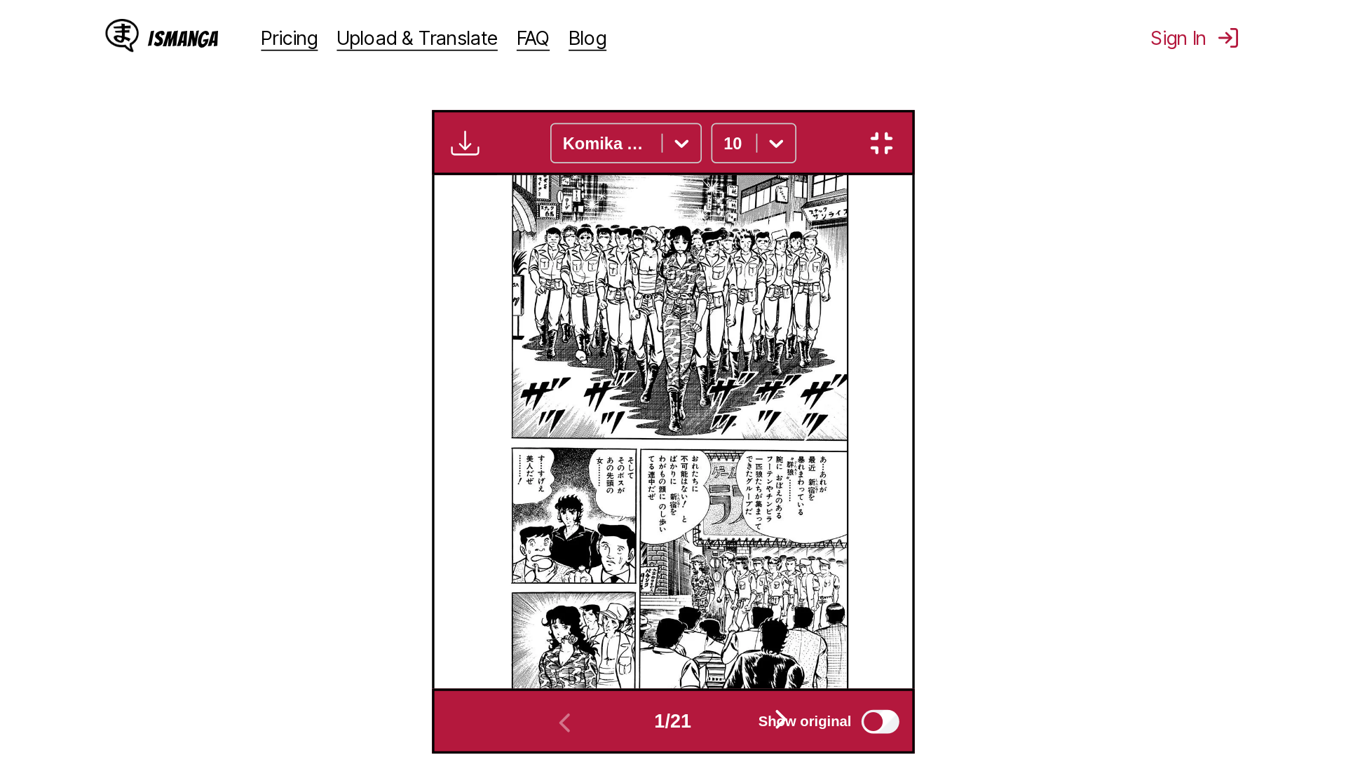
scroll to position [147, 0]
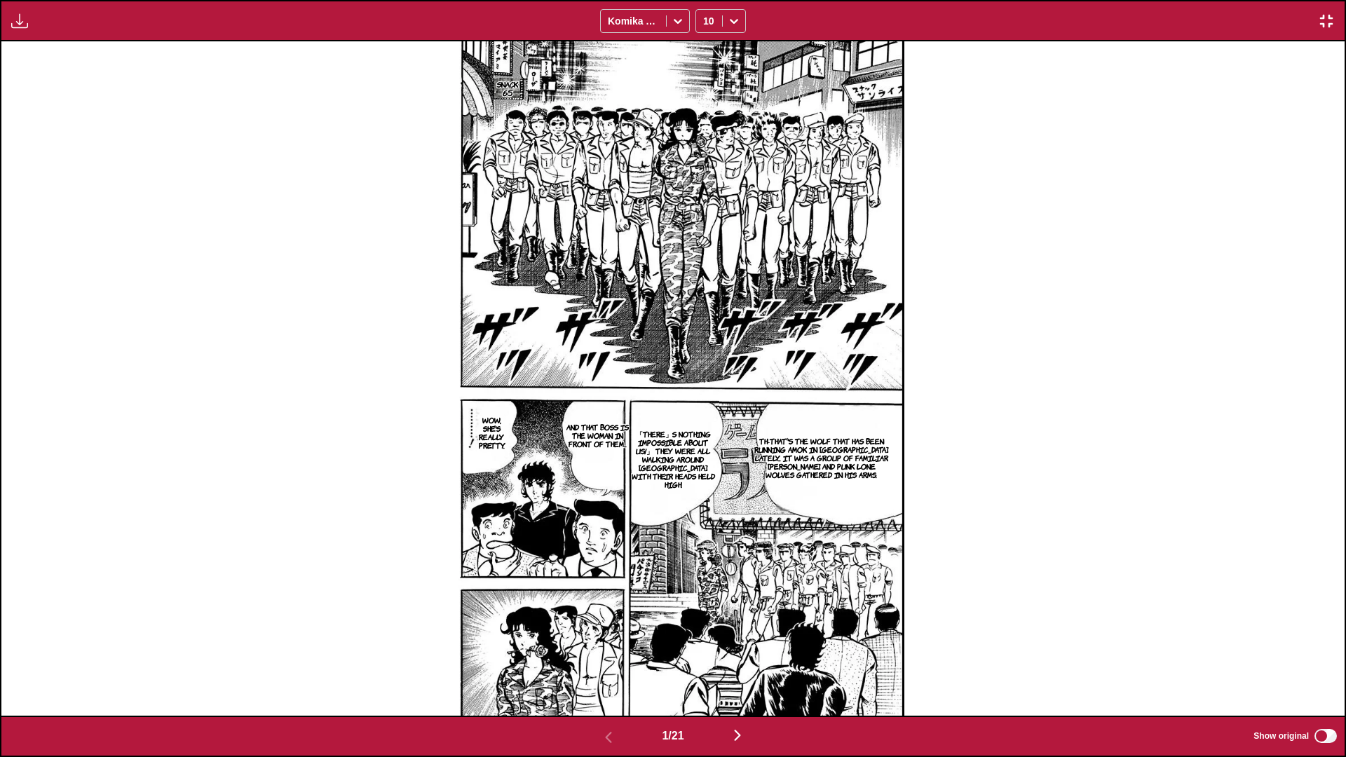
click at [706, 448] on img "button" at bounding box center [737, 735] width 17 height 17
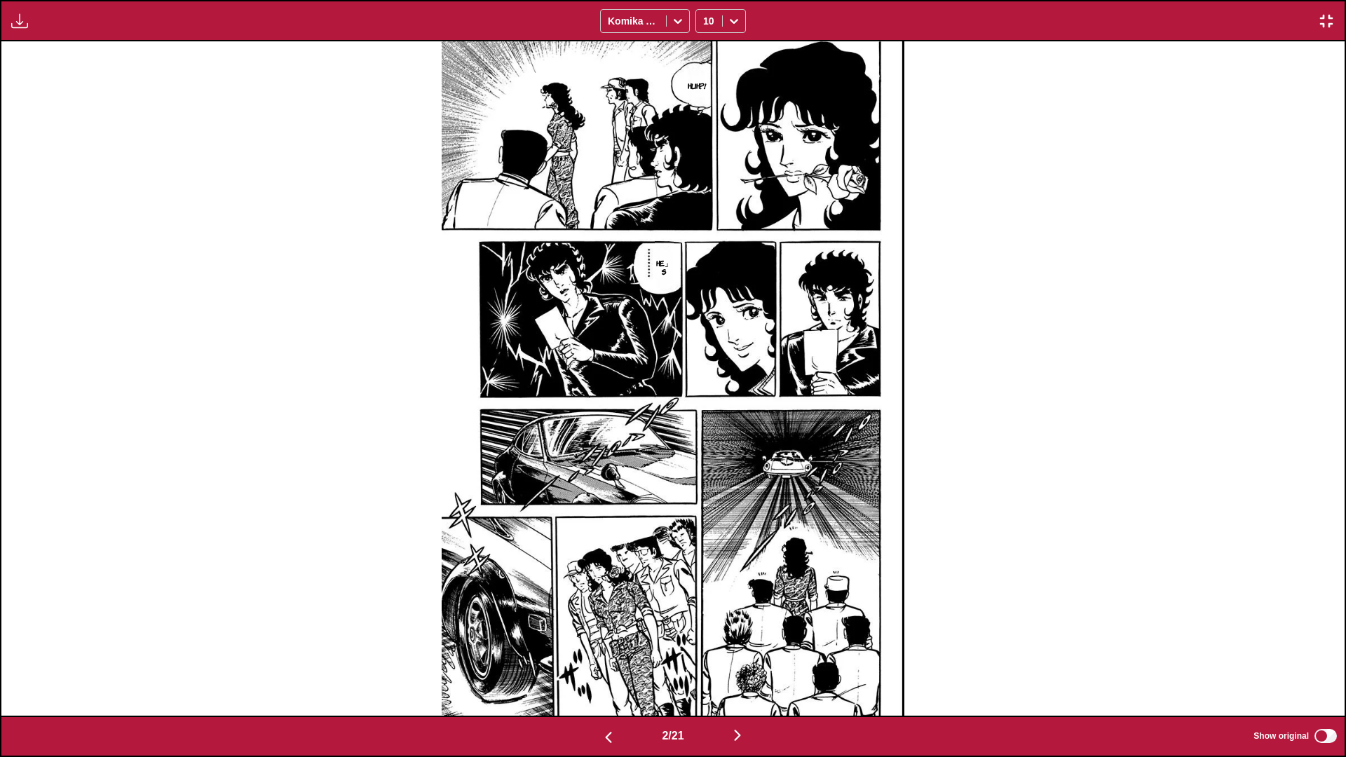
click at [706, 448] on img "button" at bounding box center [737, 735] width 17 height 17
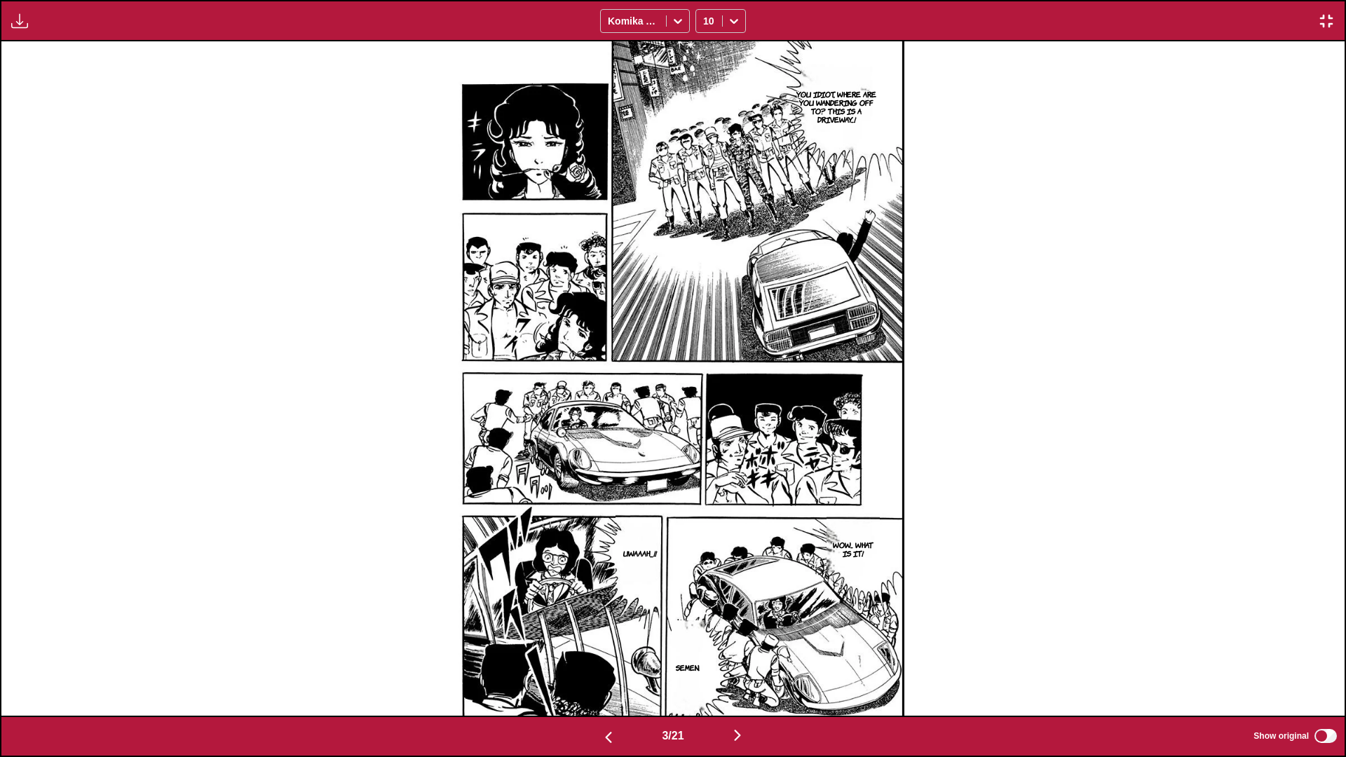
click at [706, 448] on img "button" at bounding box center [737, 735] width 17 height 17
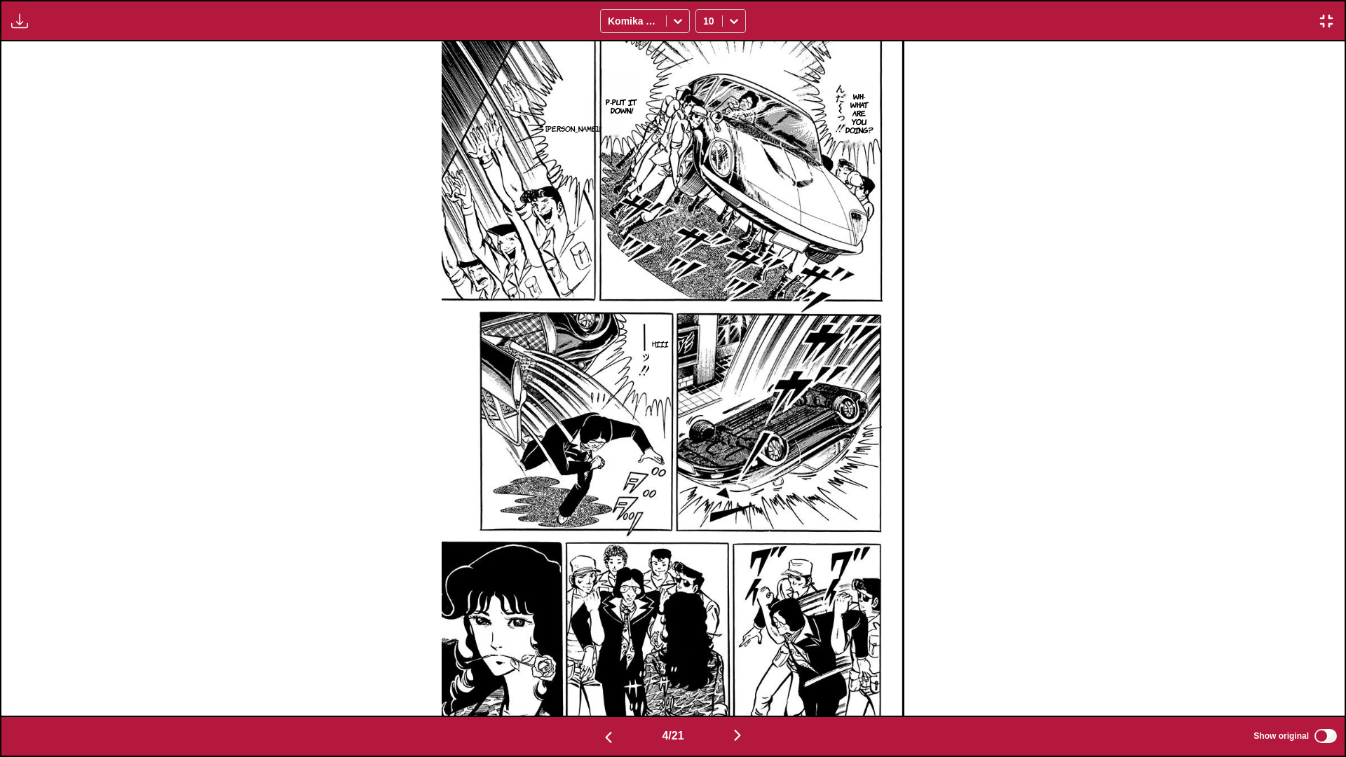
click at [706, 448] on img "button" at bounding box center [737, 735] width 17 height 17
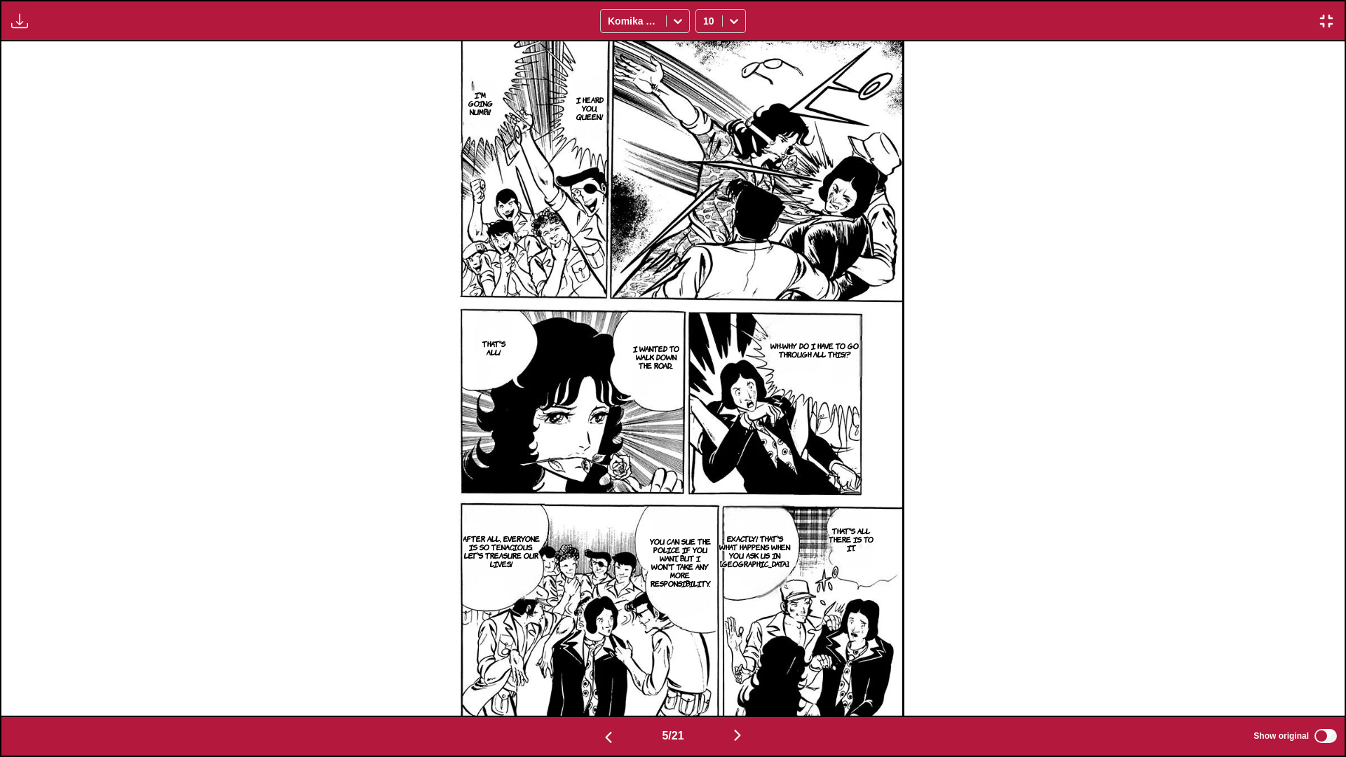
click at [706, 448] on img "button" at bounding box center [737, 735] width 17 height 17
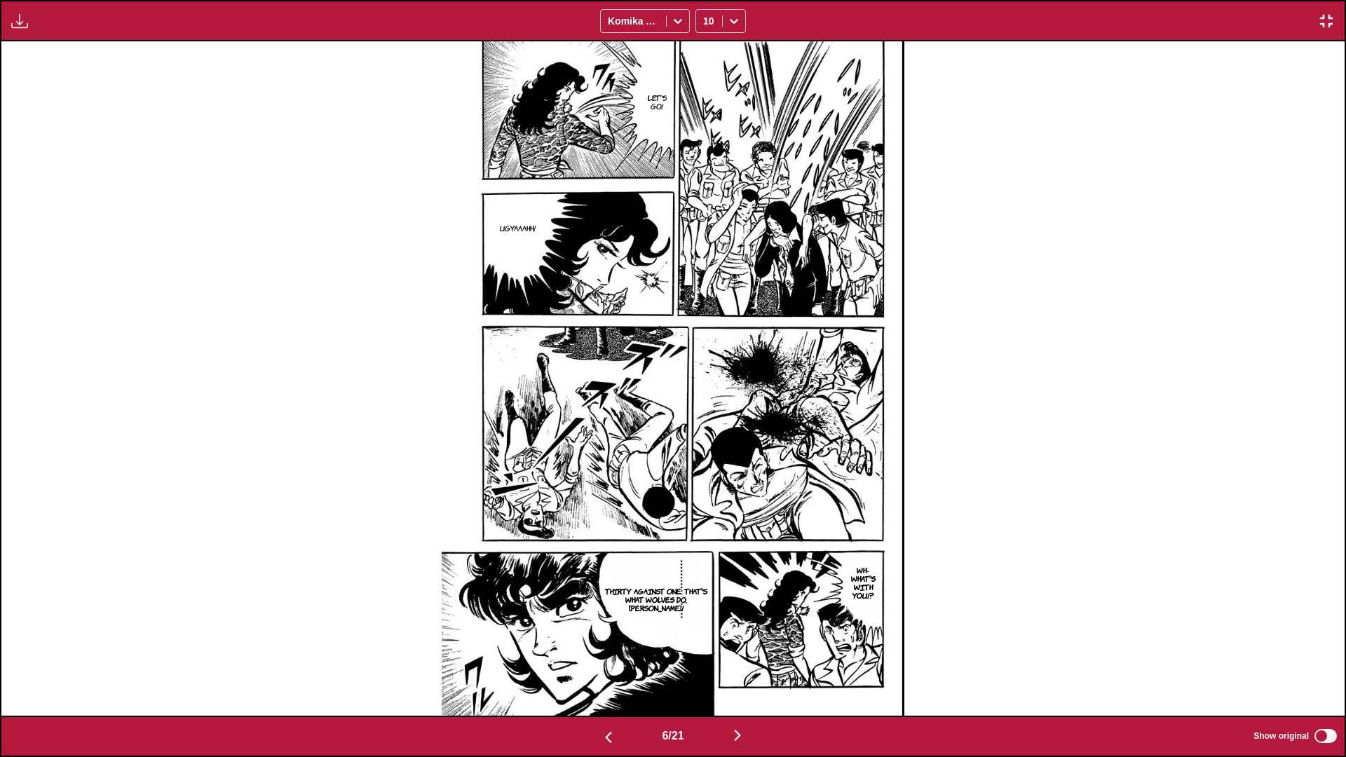
click at [706, 448] on img "button" at bounding box center [737, 735] width 17 height 17
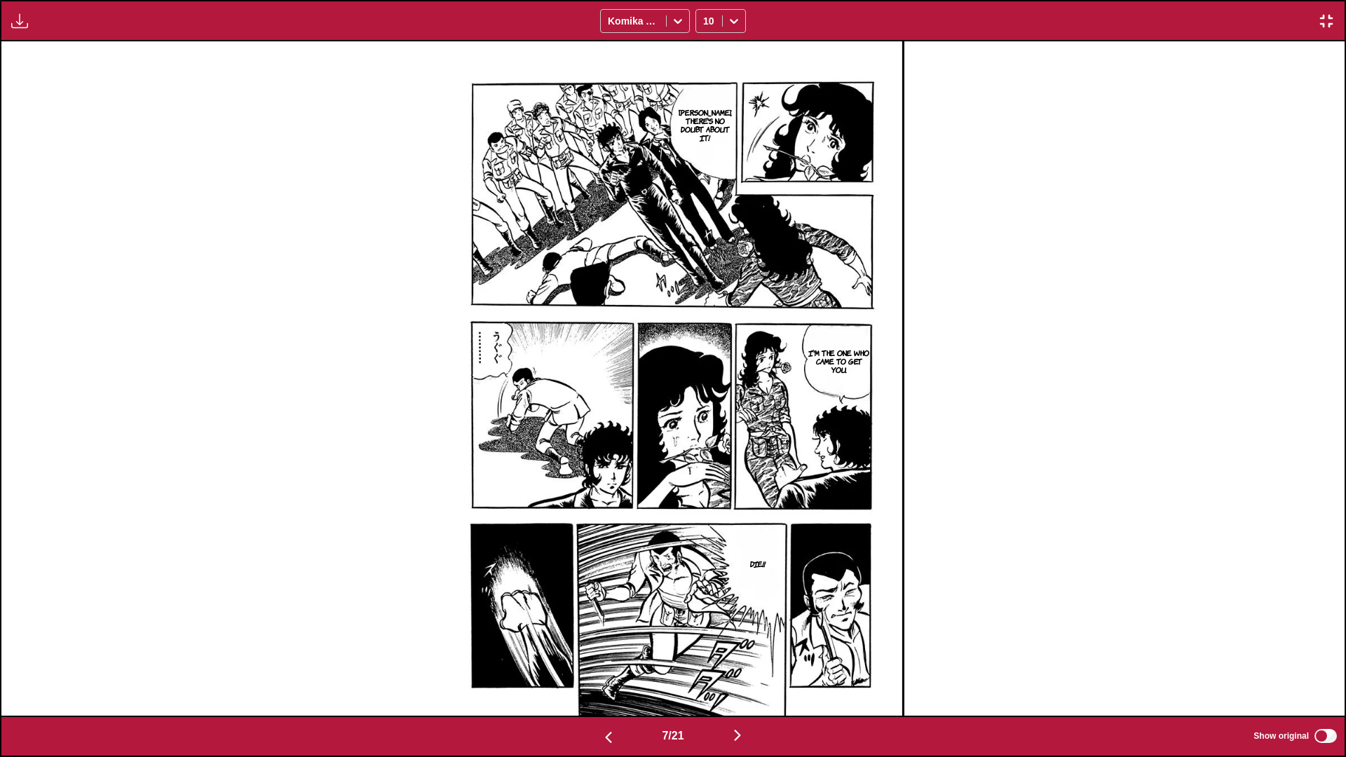
click at [706, 448] on img "button" at bounding box center [737, 735] width 17 height 17
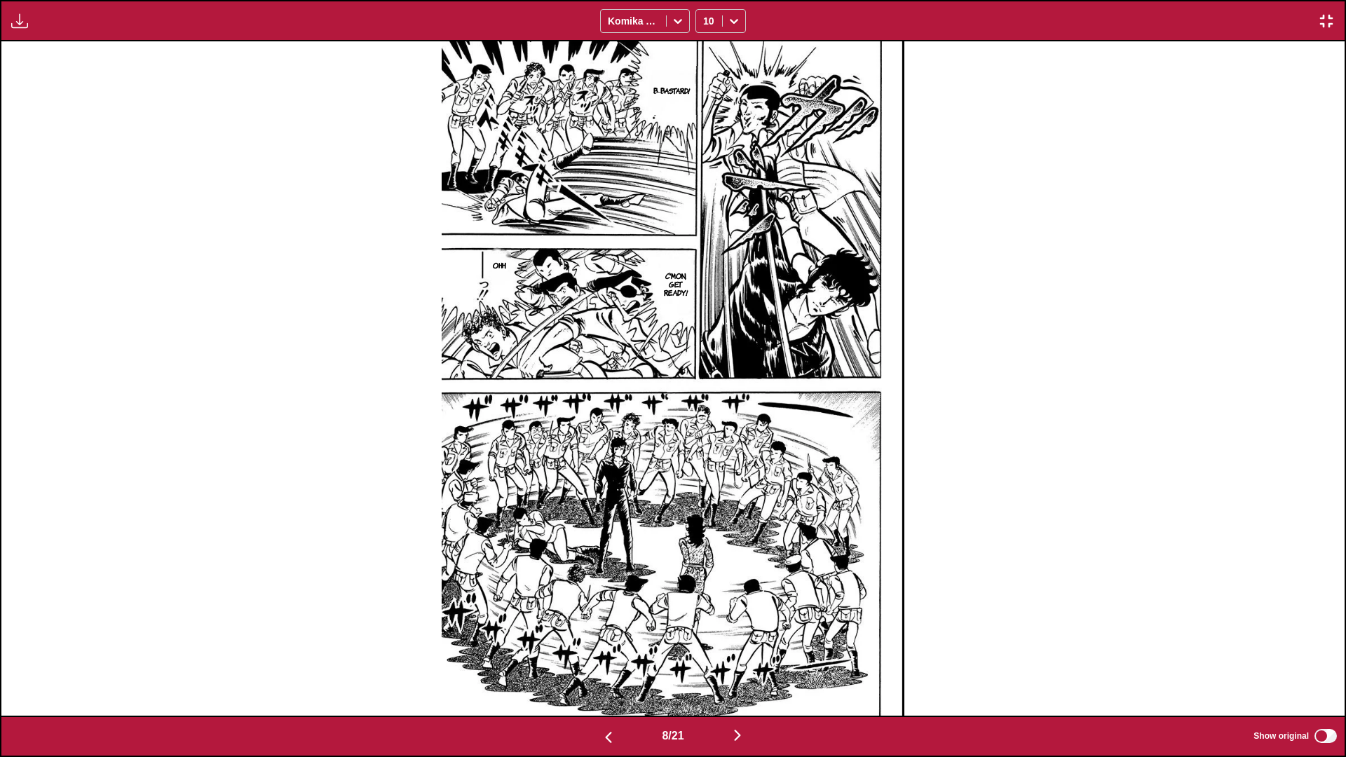
click at [706, 448] on img "button" at bounding box center [737, 735] width 17 height 17
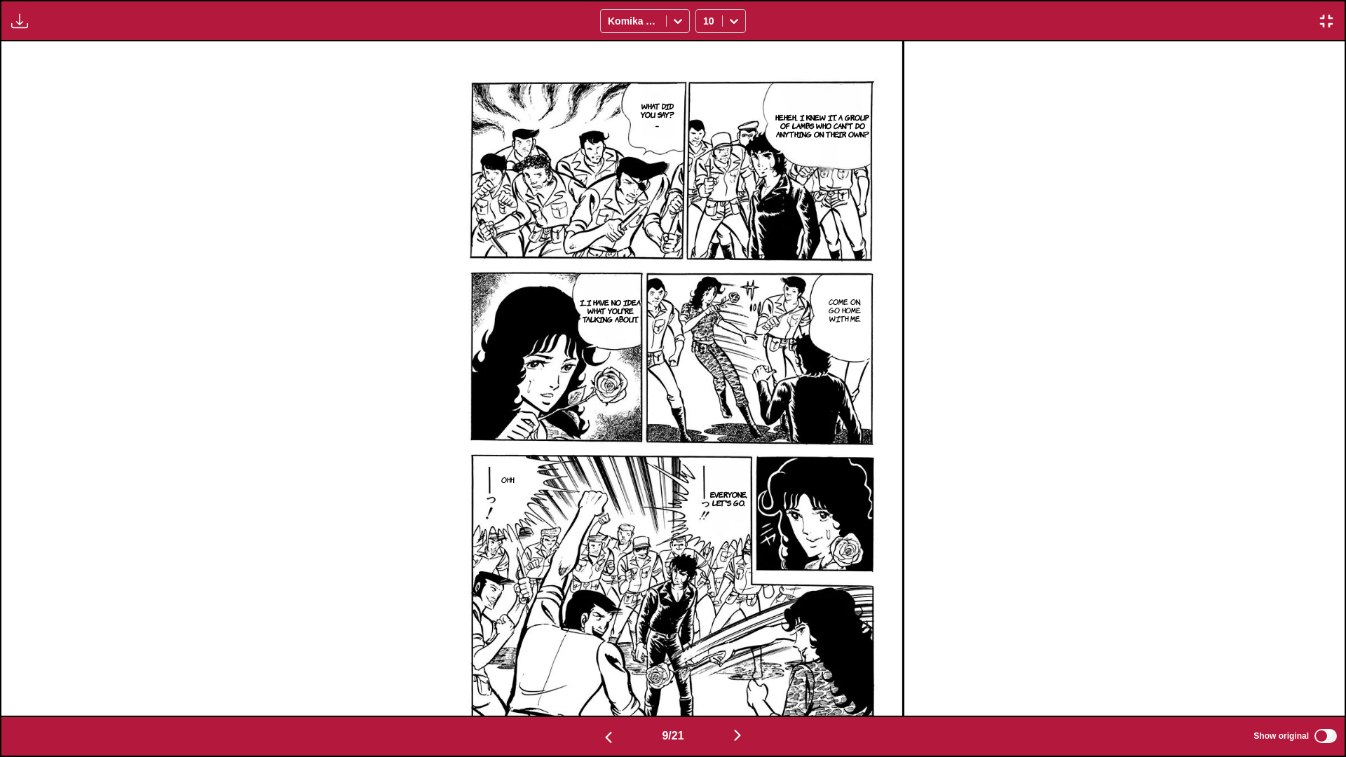
click at [706, 448] on img "button" at bounding box center [737, 735] width 17 height 17
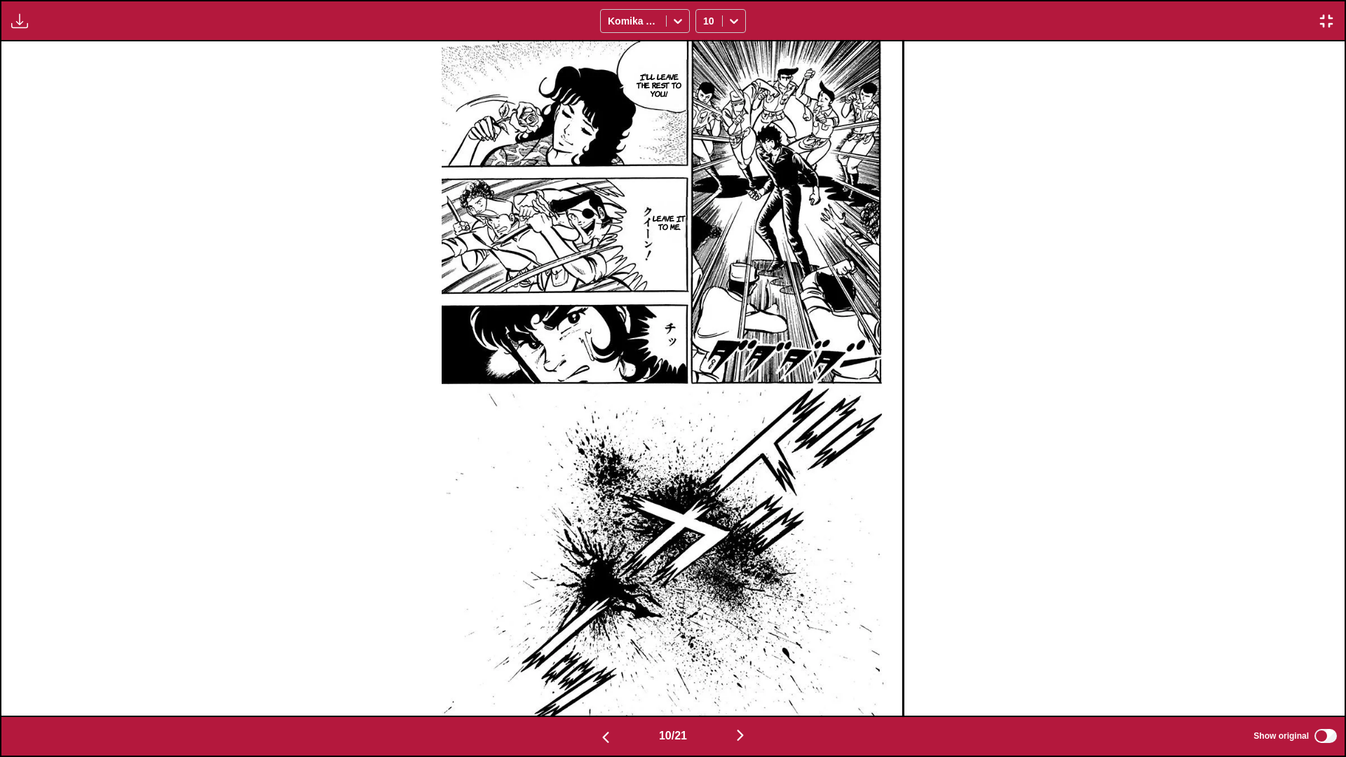
click at [706, 448] on img "button" at bounding box center [740, 735] width 17 height 17
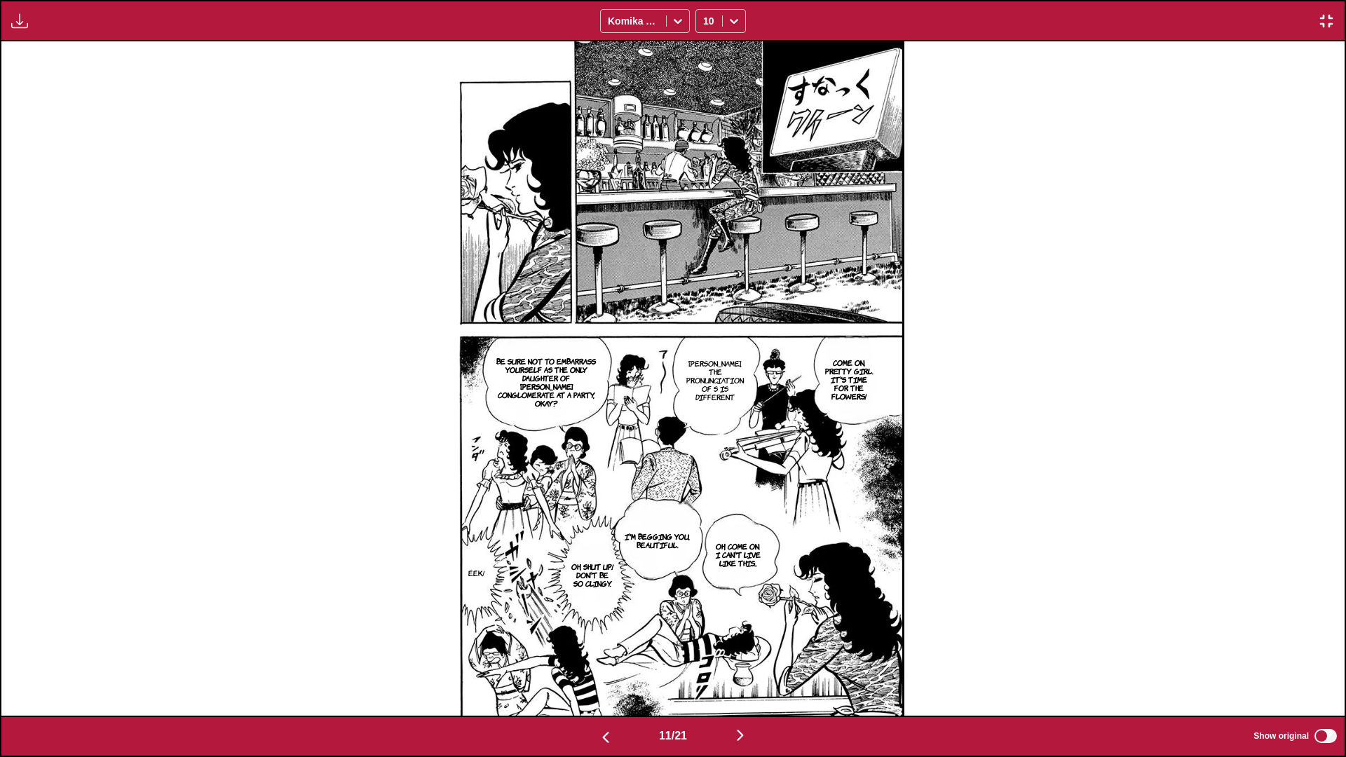
click at [706, 448] on button "button" at bounding box center [740, 737] width 84 height 20
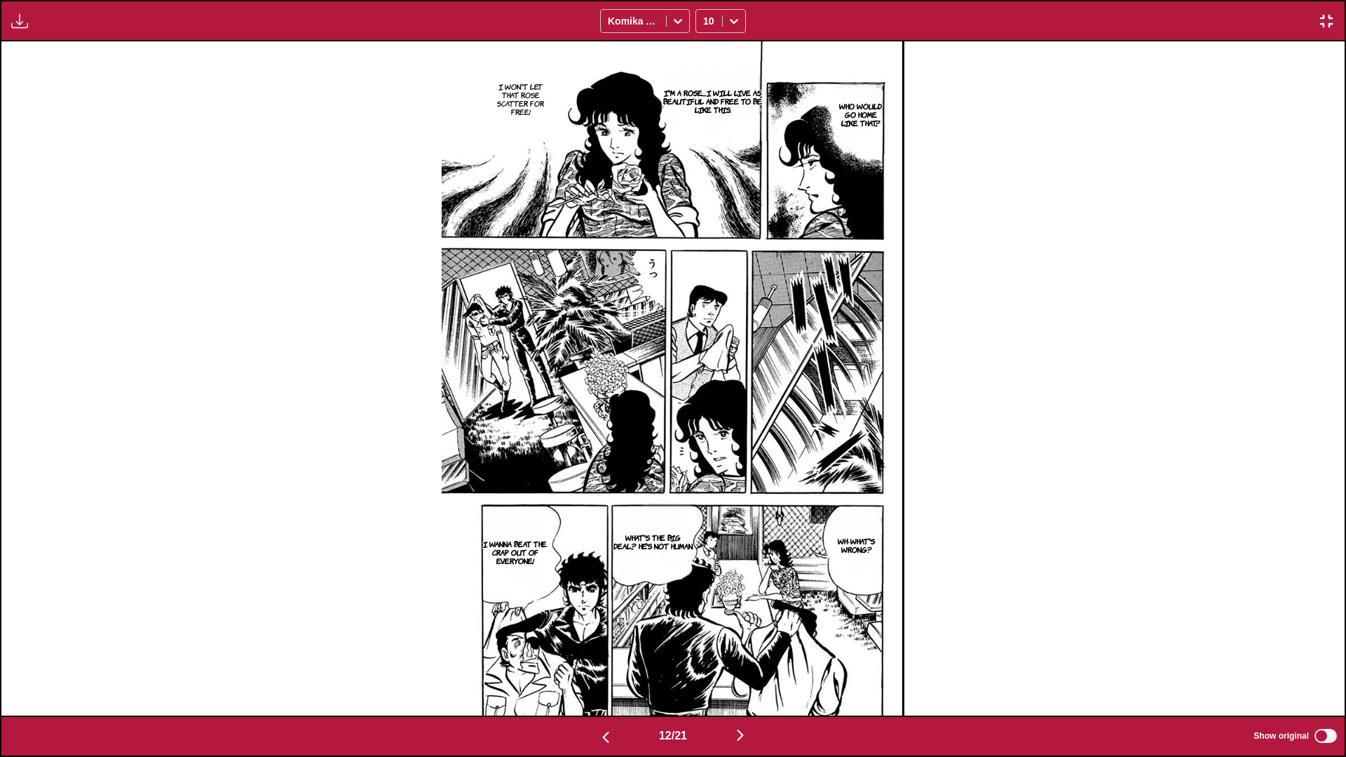
click at [706, 448] on img "button" at bounding box center [740, 735] width 17 height 17
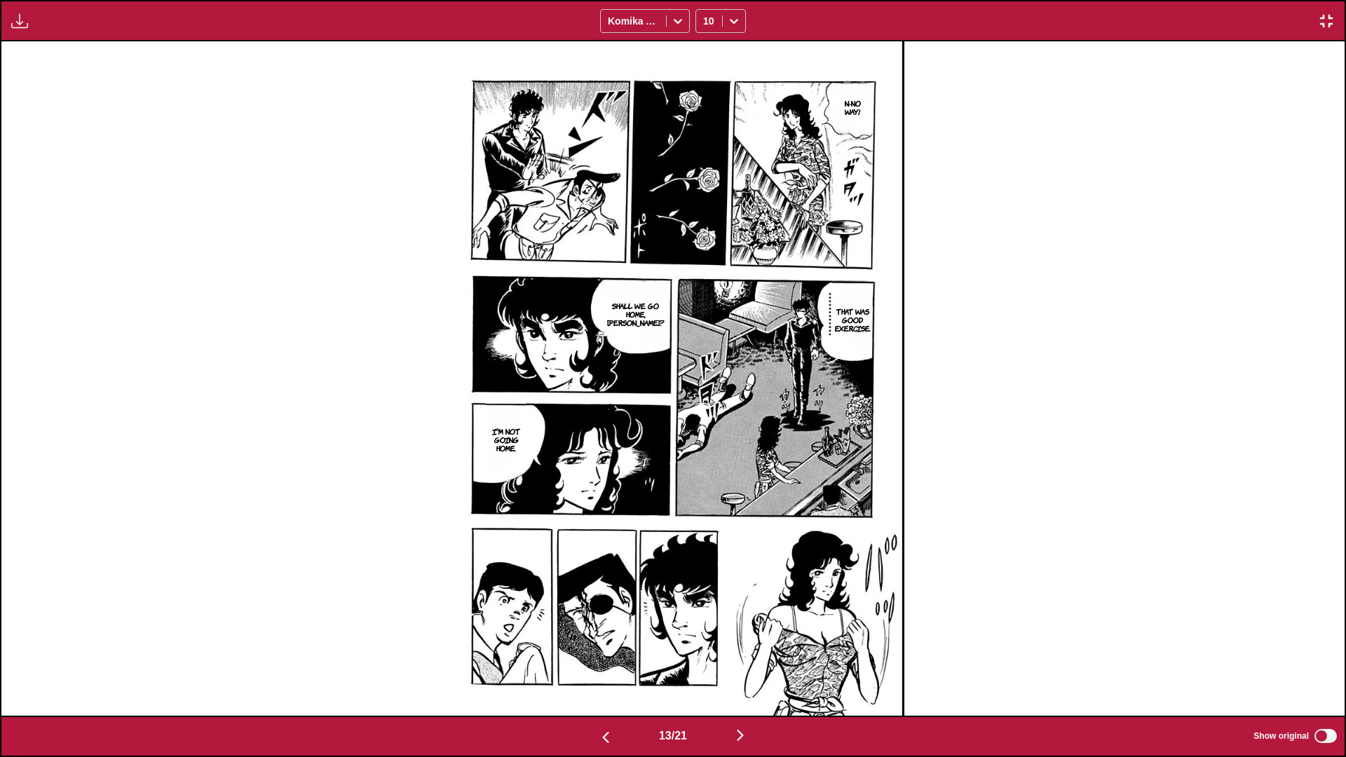
click at [706, 448] on img "button" at bounding box center [740, 735] width 17 height 17
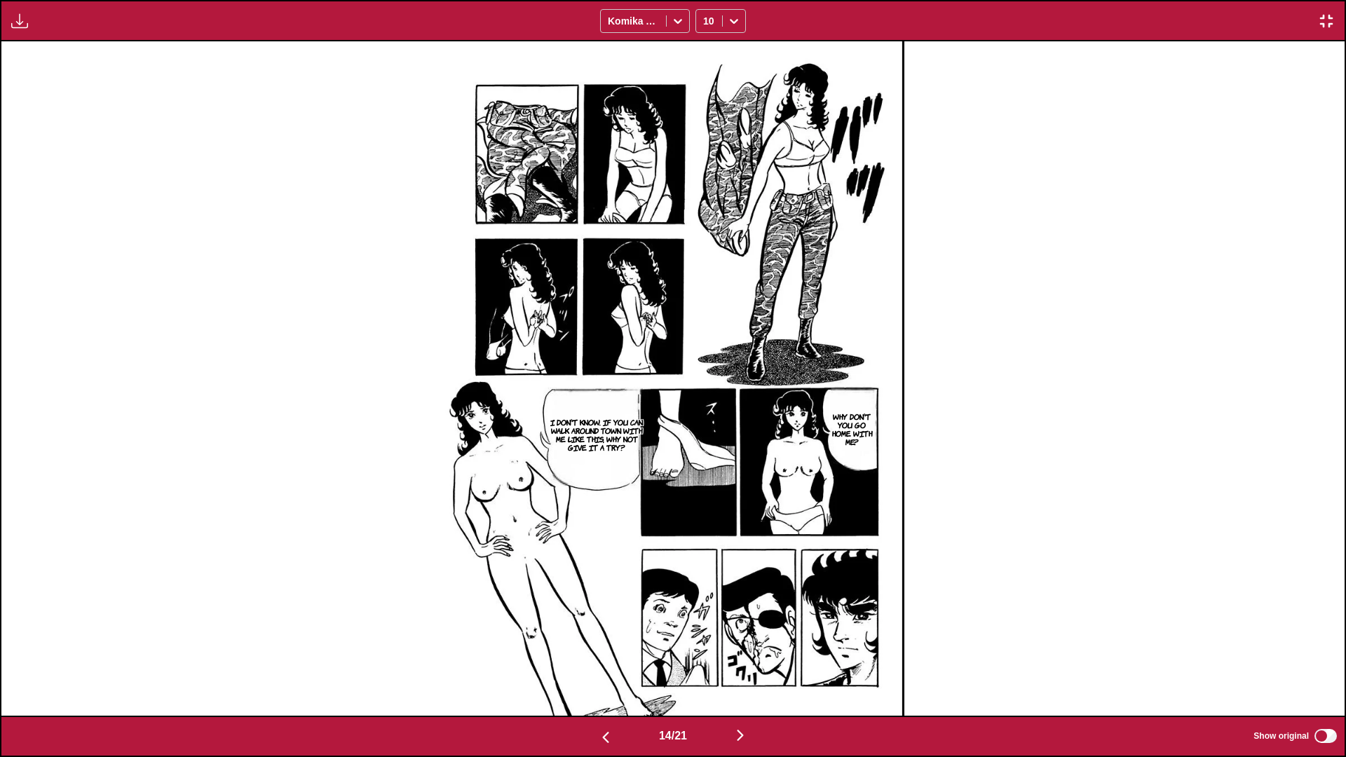
click at [706, 448] on img "button" at bounding box center [740, 735] width 17 height 17
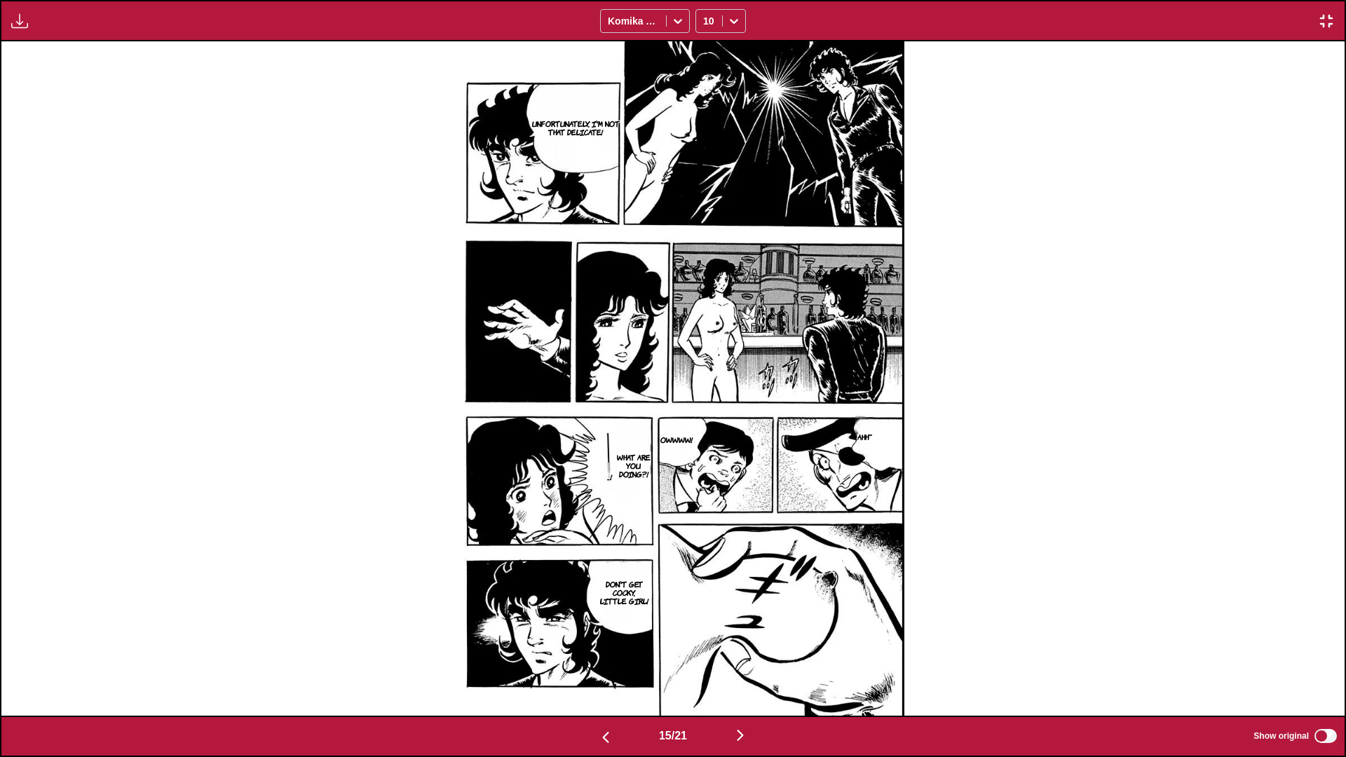
click at [706, 448] on img "button" at bounding box center [740, 735] width 17 height 17
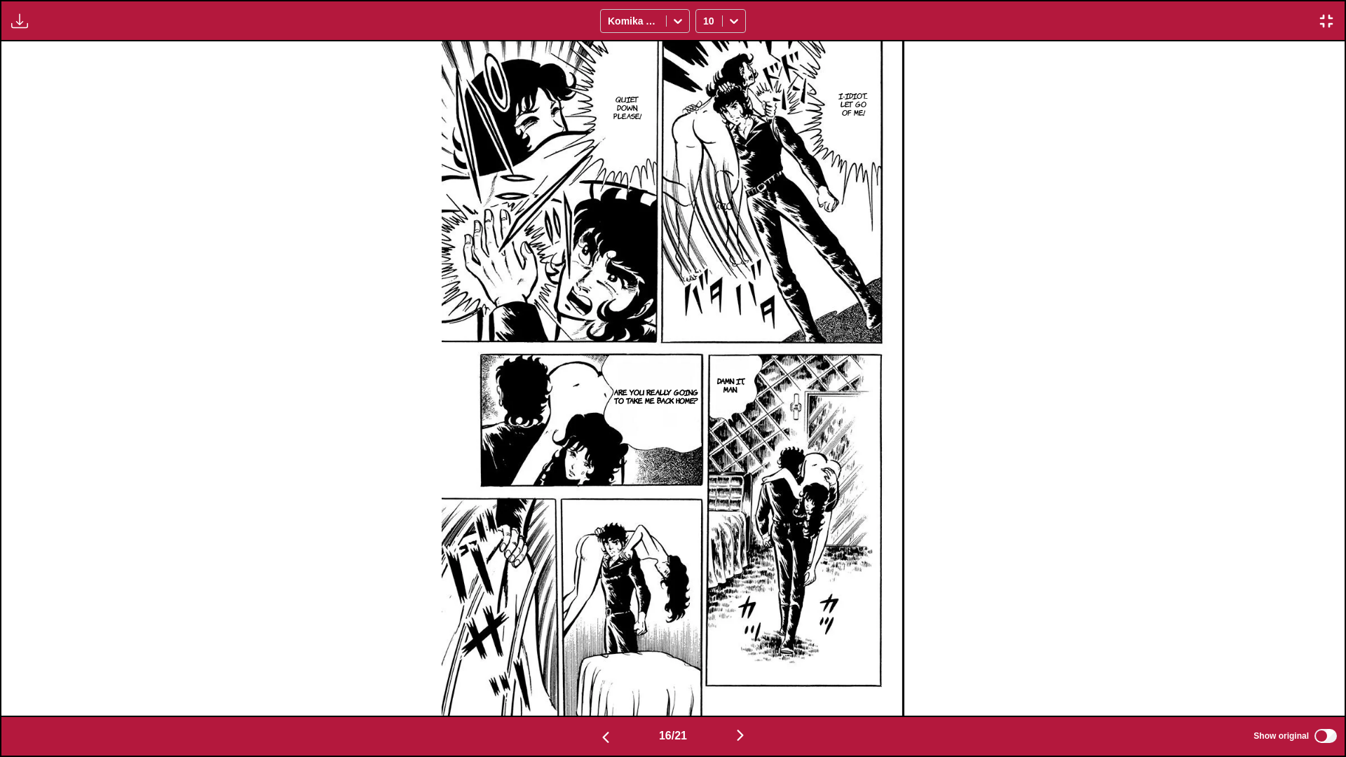
click at [706, 448] on img "button" at bounding box center [740, 735] width 17 height 17
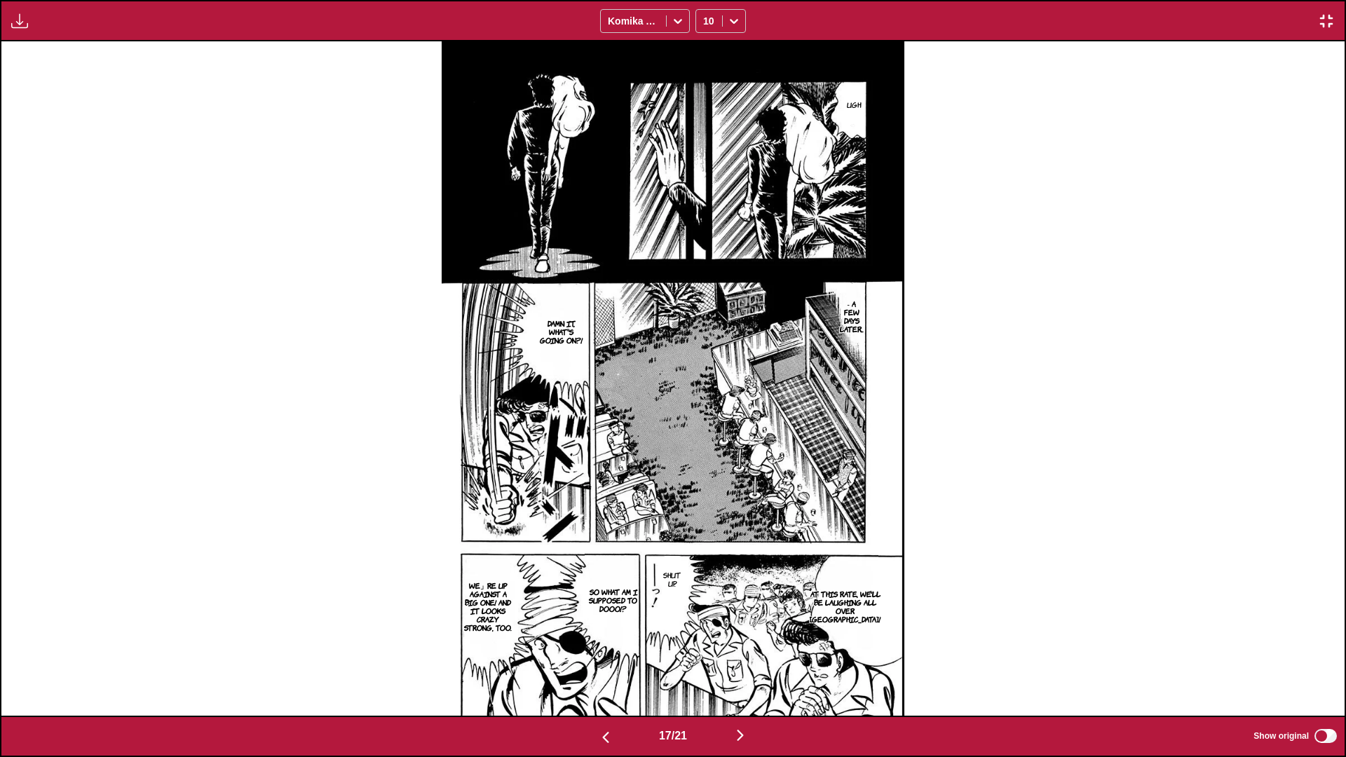
click at [706, 448] on img "button" at bounding box center [740, 735] width 17 height 17
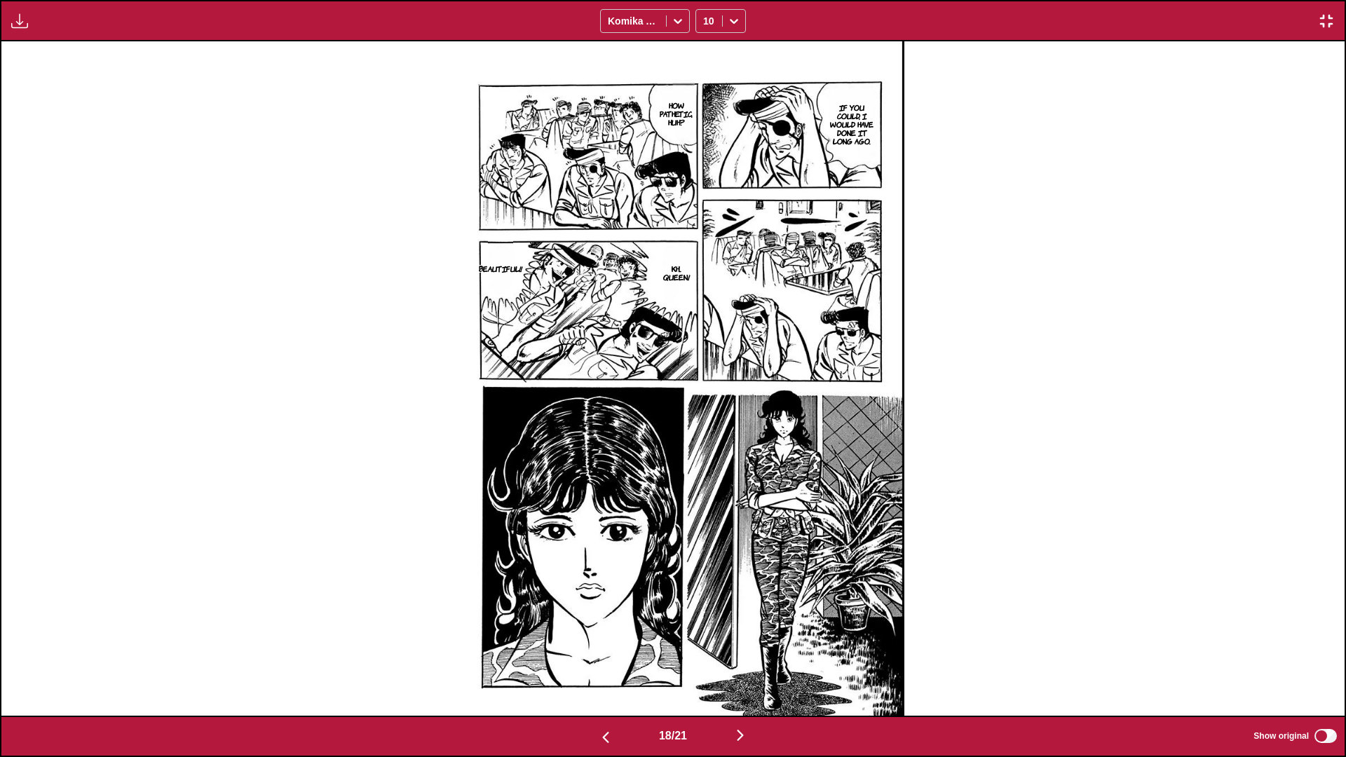
click at [706, 448] on img "button" at bounding box center [740, 735] width 17 height 17
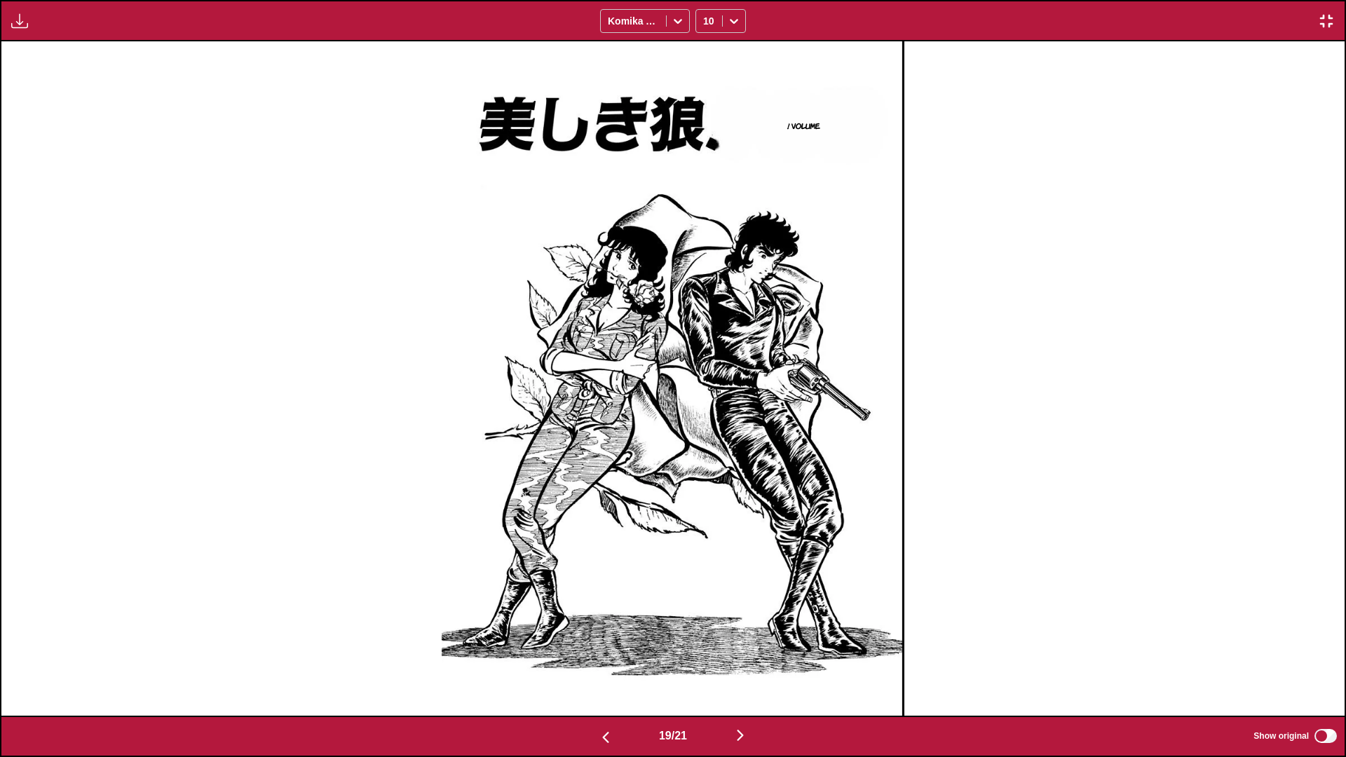
click at [706, 448] on img "button" at bounding box center [740, 735] width 17 height 17
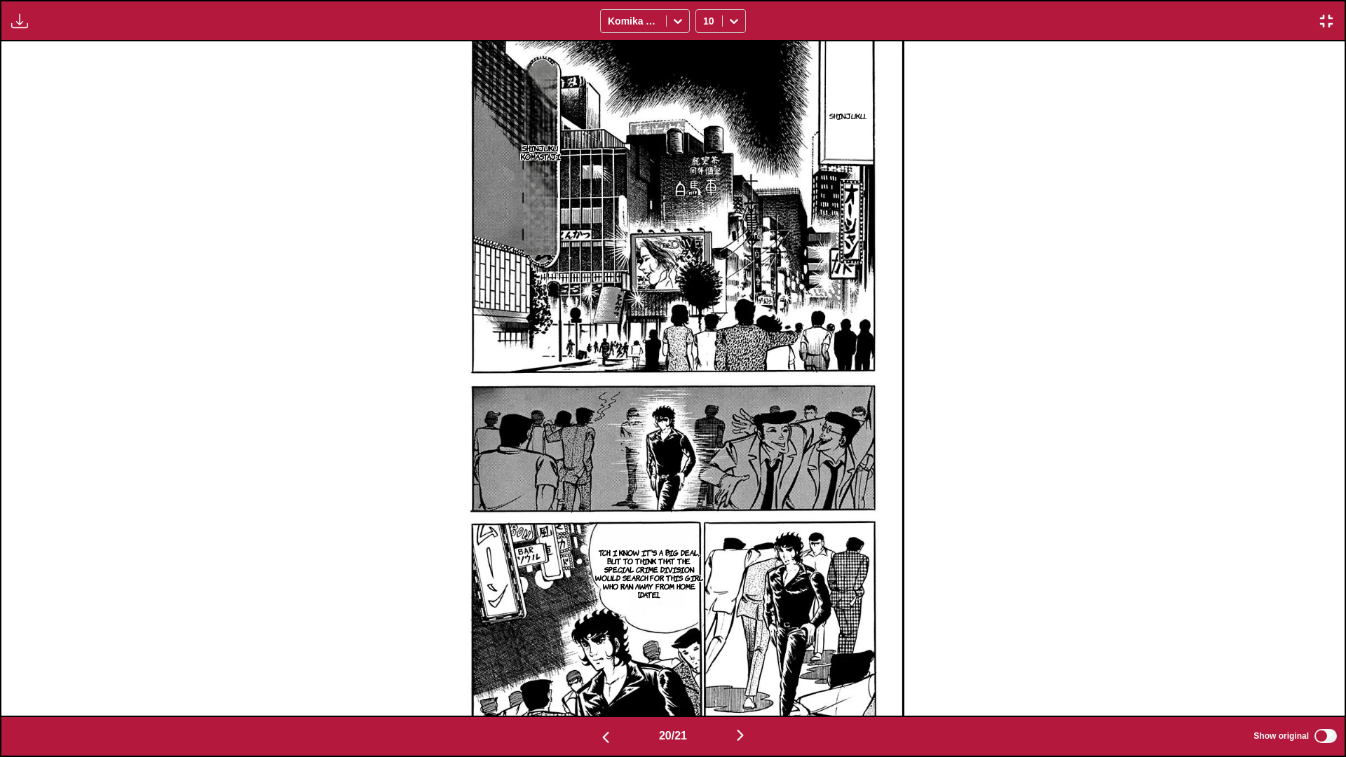
click at [706, 448] on img "button" at bounding box center [740, 735] width 17 height 17
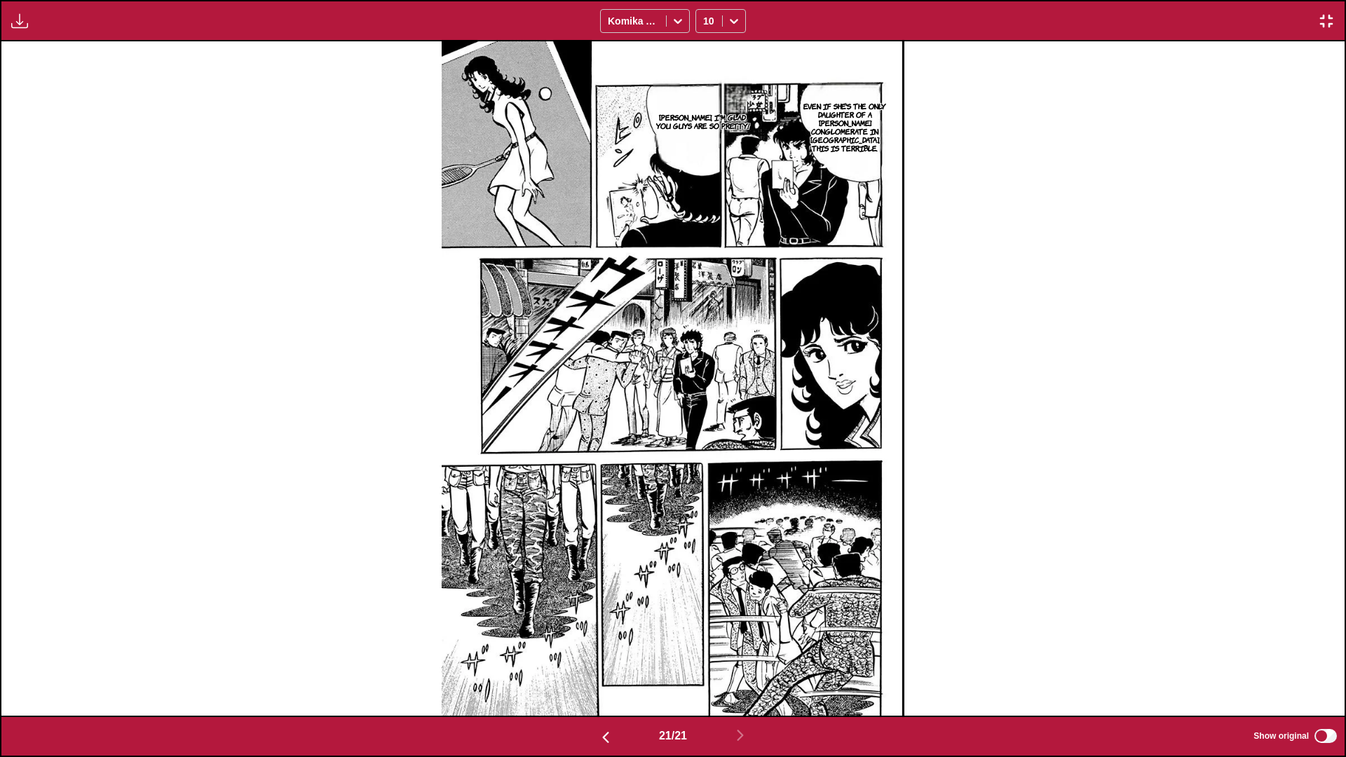
click at [706, 20] on img "button" at bounding box center [1326, 21] width 17 height 17
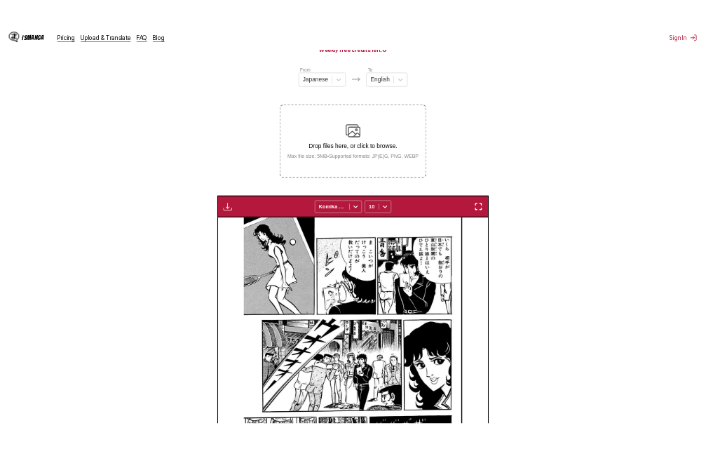
scroll to position [0, 5667]
